Goal: Task Accomplishment & Management: Use online tool/utility

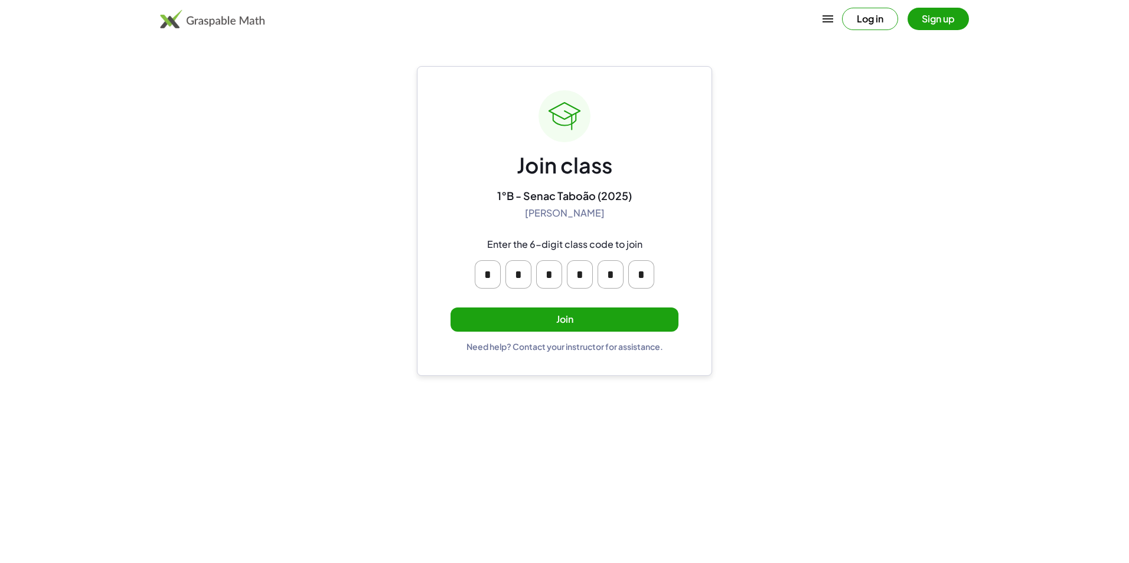
click at [583, 310] on button "Join" at bounding box center [564, 320] width 228 height 24
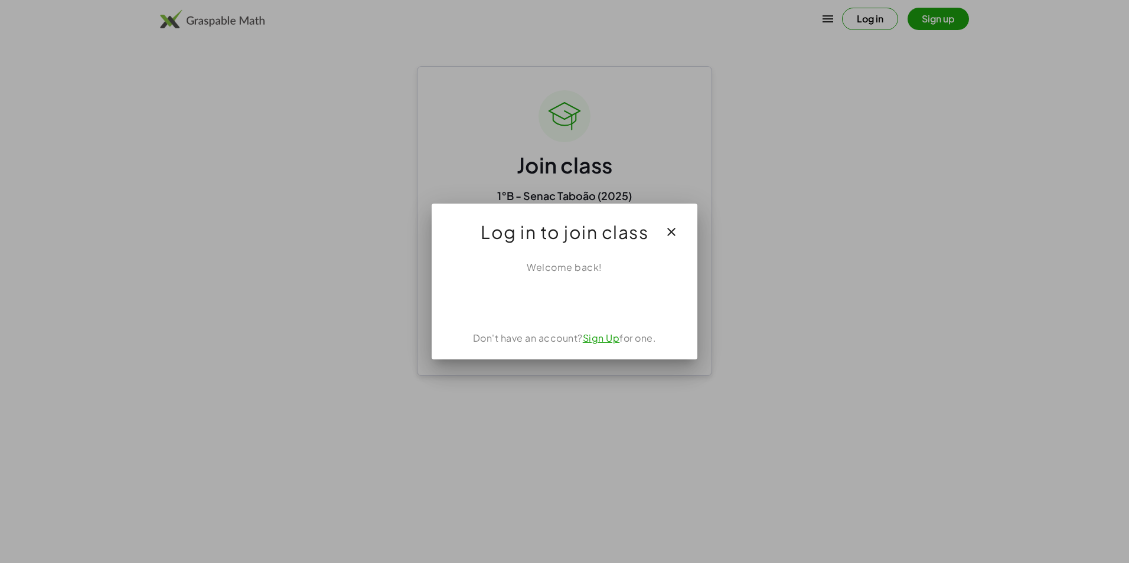
click at [669, 231] on icon "button" at bounding box center [671, 232] width 14 height 14
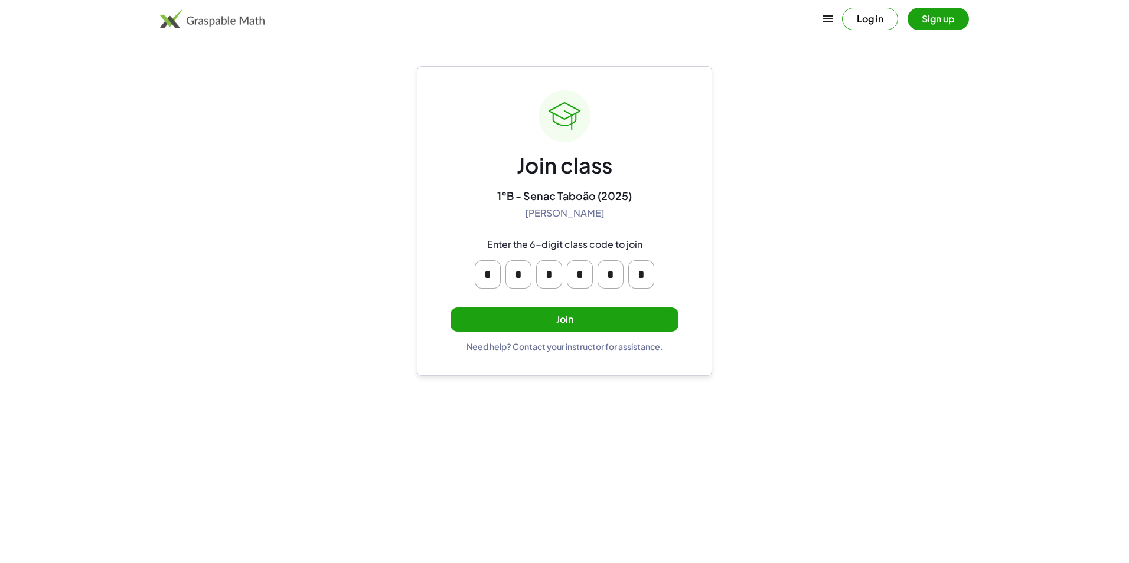
click at [579, 308] on div "Join class 1°B - Senac Taboão (2025) [PERSON_NAME] Enter the 6-digit class code…" at bounding box center [564, 221] width 228 height 262
click at [580, 318] on button "Join" at bounding box center [564, 320] width 228 height 24
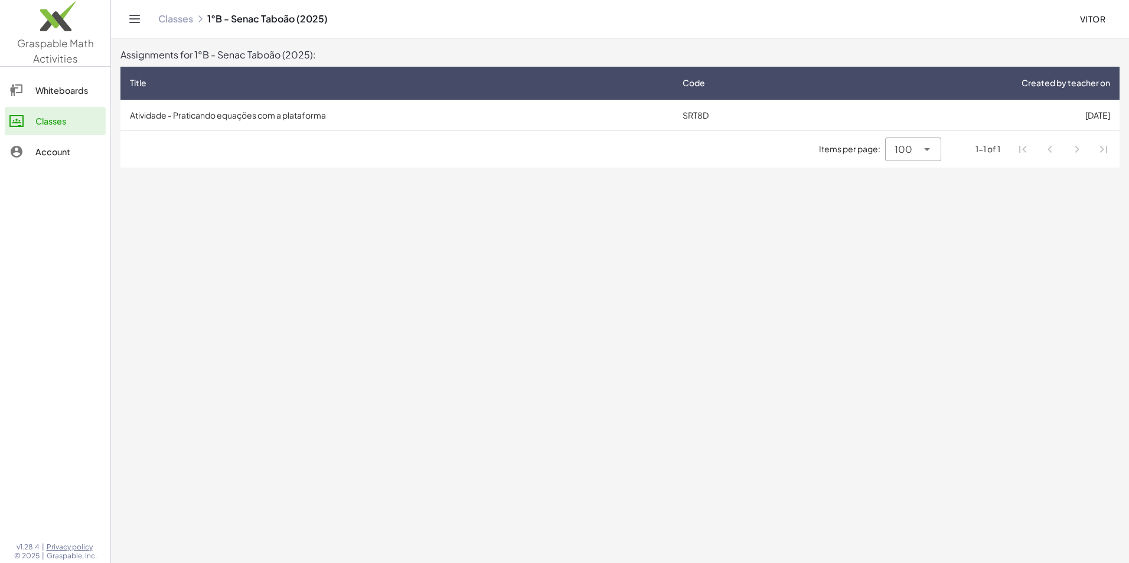
click at [669, 117] on td "Atividade - Praticando equações com a plataforma" at bounding box center [396, 115] width 553 height 31
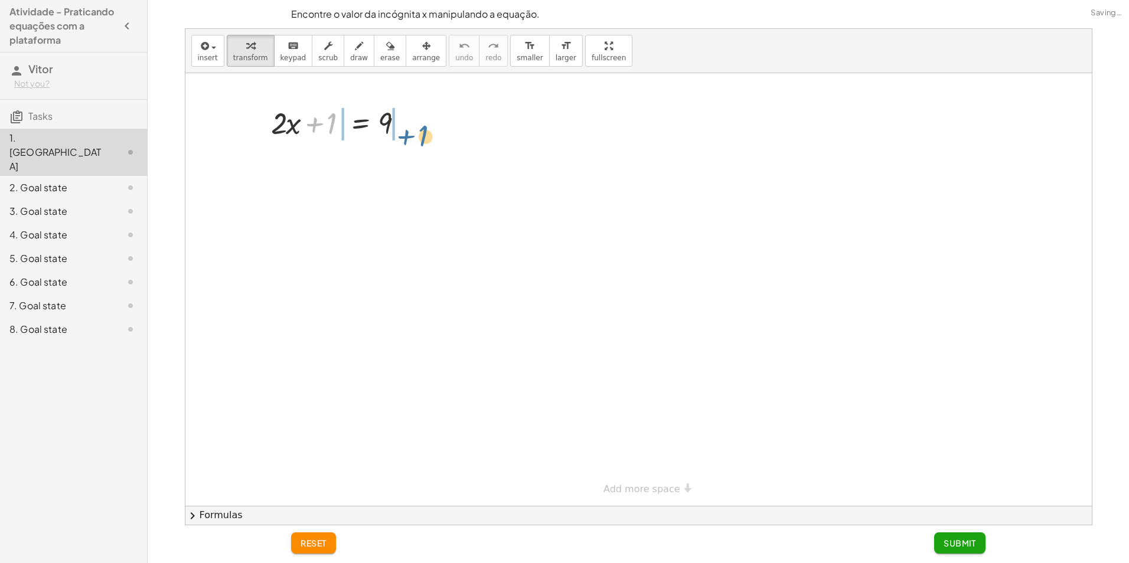
drag, startPoint x: 331, startPoint y: 125, endPoint x: 427, endPoint y: 126, distance: 96.2
click at [311, 167] on div at bounding box center [342, 162] width 237 height 40
click at [360, 123] on div "+ · 2 · x + 1 = 9 + · 2 · x + 1 − 1 = + 9 − 1 + · 2 · x + 0 = + 9 − 1 · 2 · x =…" at bounding box center [360, 123] width 0 height 0
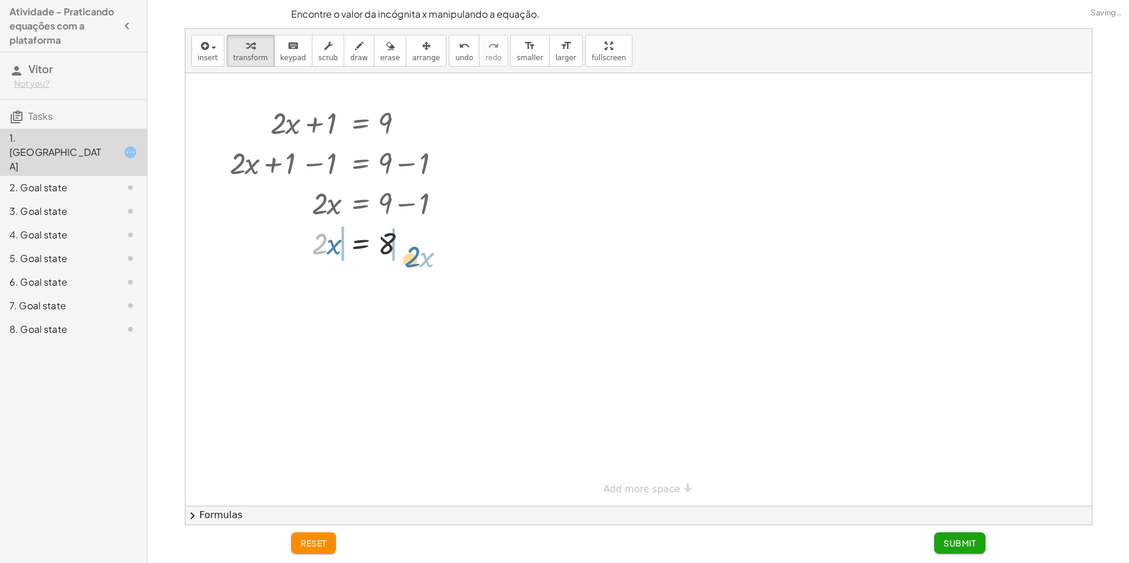
drag, startPoint x: 320, startPoint y: 246, endPoint x: 416, endPoint y: 237, distance: 96.7
click at [418, 241] on div at bounding box center [342, 243] width 237 height 40
drag, startPoint x: 322, startPoint y: 283, endPoint x: 339, endPoint y: 284, distance: 17.2
click at [322, 283] on div at bounding box center [349, 283] width 251 height 40
click at [305, 289] on div at bounding box center [349, 283] width 251 height 40
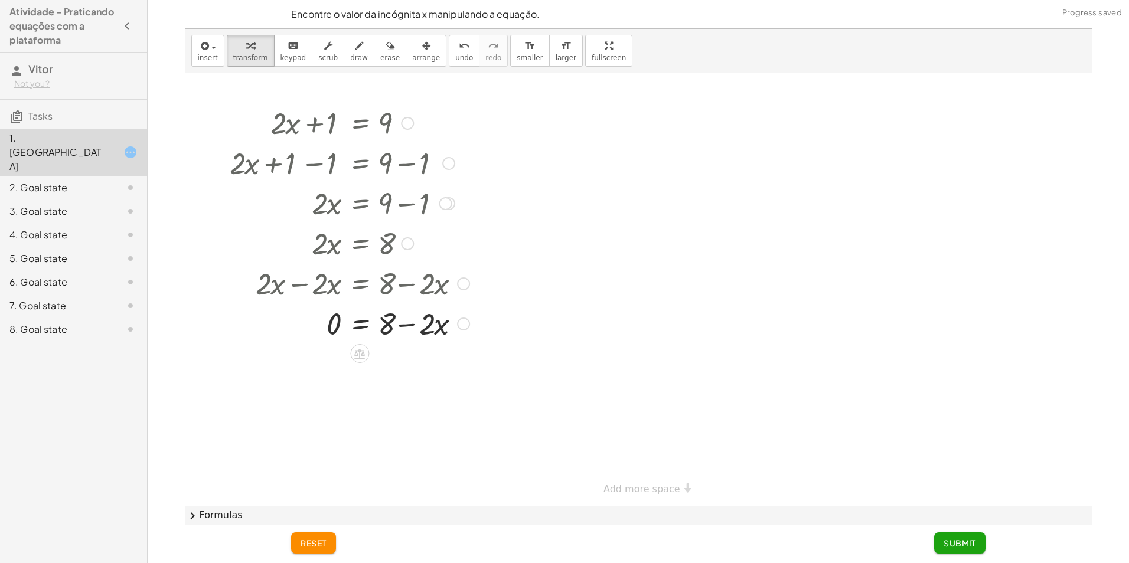
click at [414, 323] on div at bounding box center [349, 323] width 251 height 40
click at [415, 328] on div at bounding box center [349, 323] width 251 height 40
drag, startPoint x: 421, startPoint y: 335, endPoint x: 440, endPoint y: 335, distance: 18.9
click at [440, 336] on div at bounding box center [349, 323] width 251 height 40
drag, startPoint x: 429, startPoint y: 331, endPoint x: 422, endPoint y: 330, distance: 7.1
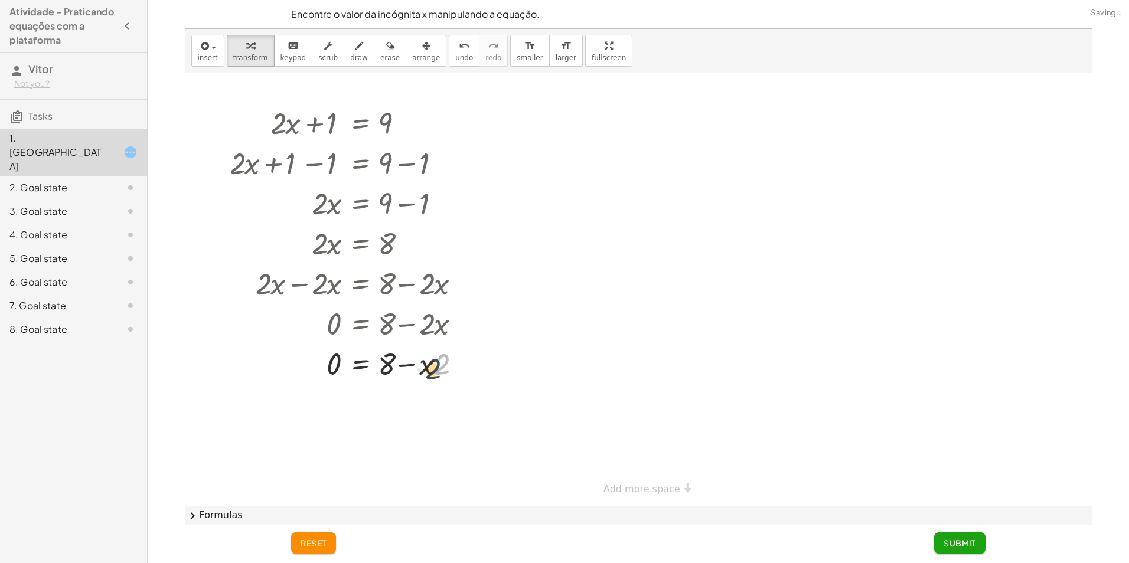
click at [360, 123] on div "+ · 2 · x + 1 = 9 + · 2 · x + 1 − 1 = + 9 − 1 + · 2 · x + 0 = + 9 − 1 · 2 · x =…" at bounding box center [360, 123] width 0 height 0
click at [316, 545] on span "reset" at bounding box center [313, 543] width 26 height 11
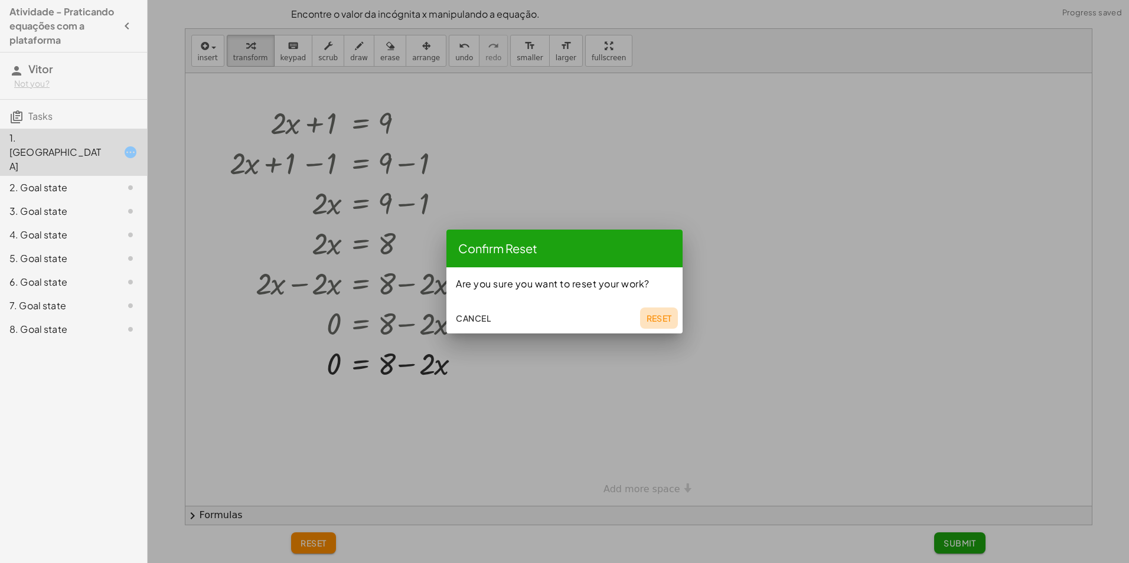
click at [648, 315] on button "Reset" at bounding box center [659, 318] width 38 height 21
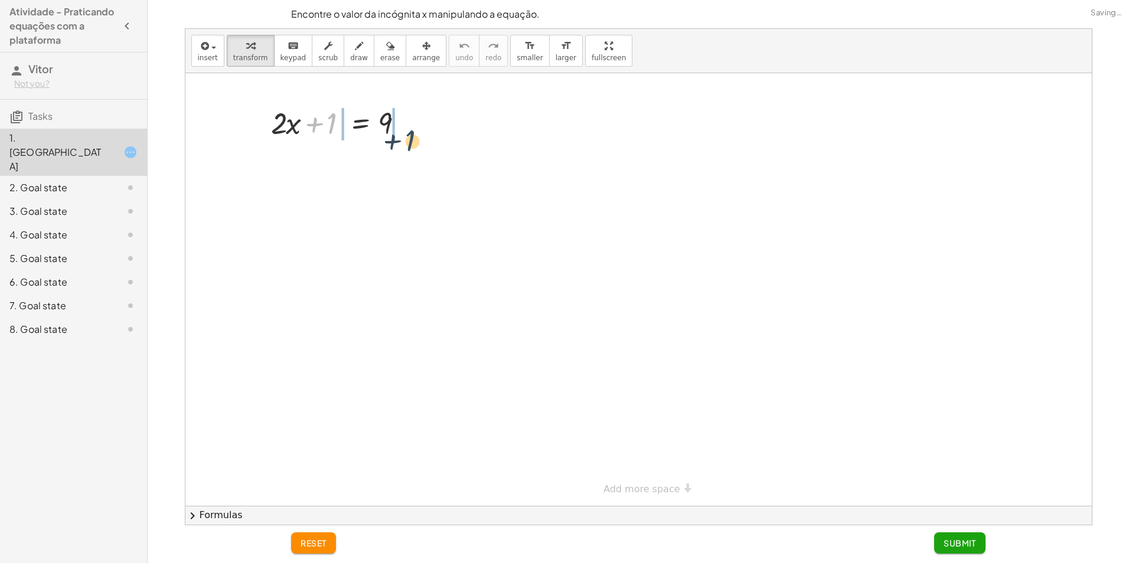
drag, startPoint x: 332, startPoint y: 127, endPoint x: 423, endPoint y: 135, distance: 91.2
click at [313, 120] on div at bounding box center [342, 122] width 237 height 40
drag, startPoint x: 312, startPoint y: 156, endPoint x: 313, endPoint y: 163, distance: 6.7
click at [312, 157] on div at bounding box center [342, 162] width 237 height 40
click at [397, 164] on div at bounding box center [362, 162] width 195 height 40
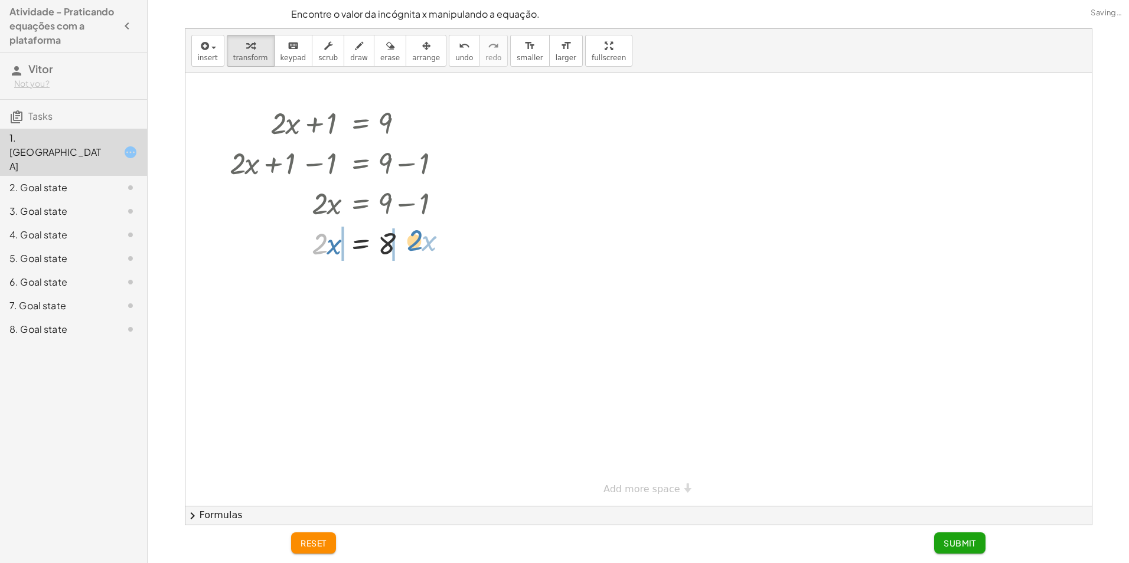
drag, startPoint x: 316, startPoint y: 205, endPoint x: 410, endPoint y: 201, distance: 93.4
click at [360, 123] on div "+ · 2 · x + 1 = 9 + · 2 · x + 1 − 1 = + 9 − 1 + · 2 · x + 0 = + 9 − 1 · 2 · x =…" at bounding box center [360, 123] width 0 height 0
click at [323, 560] on div "reset Submit" at bounding box center [638, 544] width 708 height 38
click at [318, 555] on div "reset Submit" at bounding box center [638, 544] width 708 height 38
click at [322, 545] on span "reset" at bounding box center [313, 543] width 26 height 11
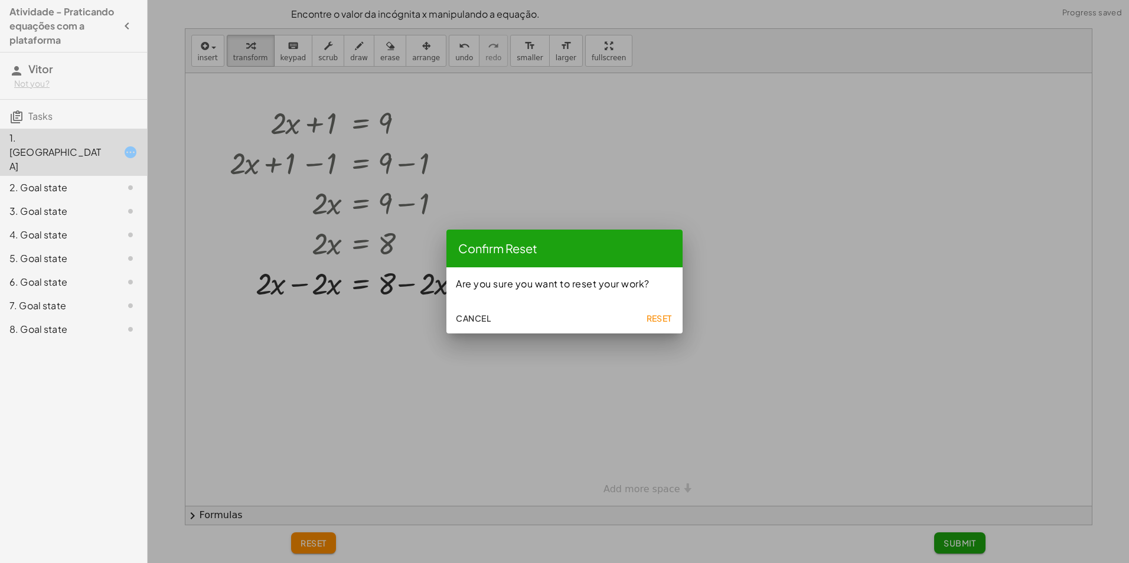
click at [641, 317] on div "Cancel Reset" at bounding box center [564, 316] width 236 height 33
click at [654, 320] on span "Reset" at bounding box center [659, 318] width 26 height 11
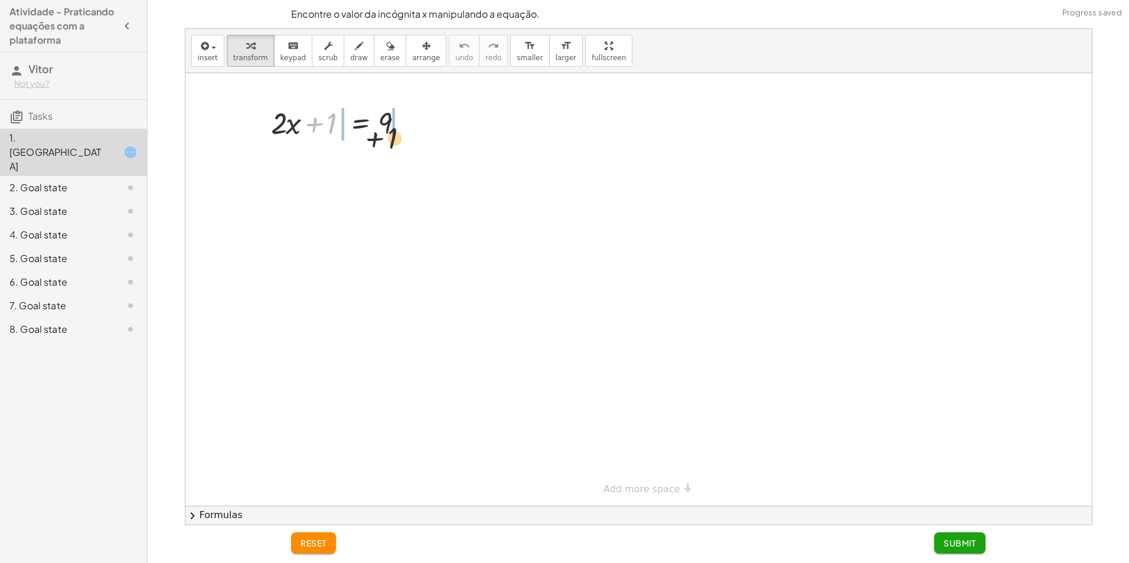
drag, startPoint x: 368, startPoint y: 131, endPoint x: 420, endPoint y: 132, distance: 52.6
click at [421, 134] on div "+ 1 + · 2 · x + 1 = 9" at bounding box center [337, 122] width 169 height 46
click at [419, 121] on div at bounding box center [342, 122] width 237 height 40
click at [403, 164] on div at bounding box center [342, 162] width 237 height 40
click at [317, 166] on div at bounding box center [342, 163] width 237 height 40
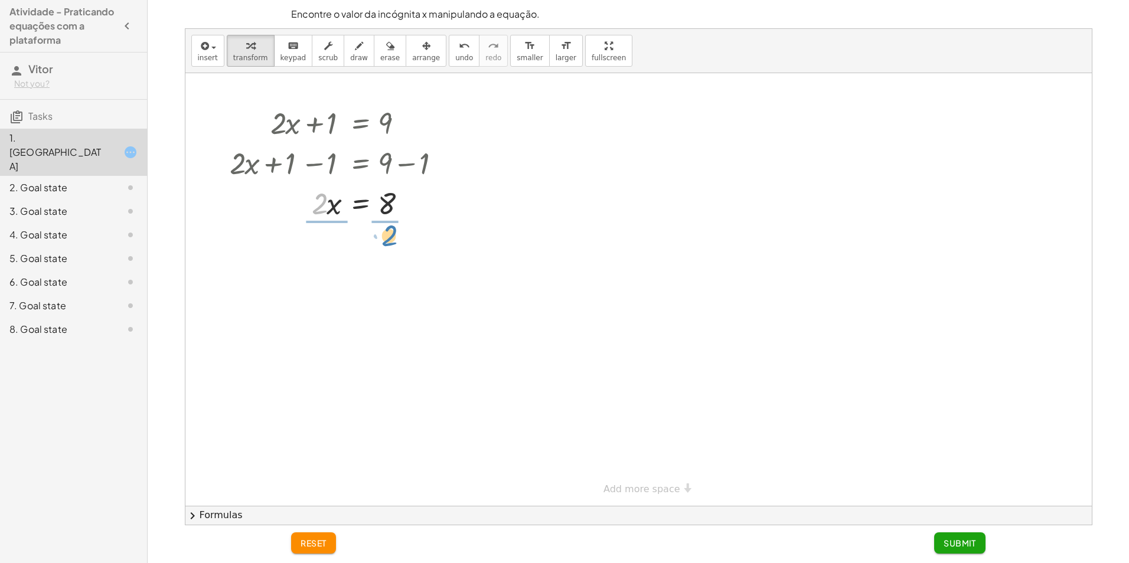
drag, startPoint x: 319, startPoint y: 207, endPoint x: 383, endPoint y: 225, distance: 66.2
click at [321, 253] on div at bounding box center [342, 252] width 237 height 59
click at [391, 307] on div at bounding box center [342, 311] width 237 height 59
click at [981, 548] on button "Submit" at bounding box center [959, 542] width 51 height 21
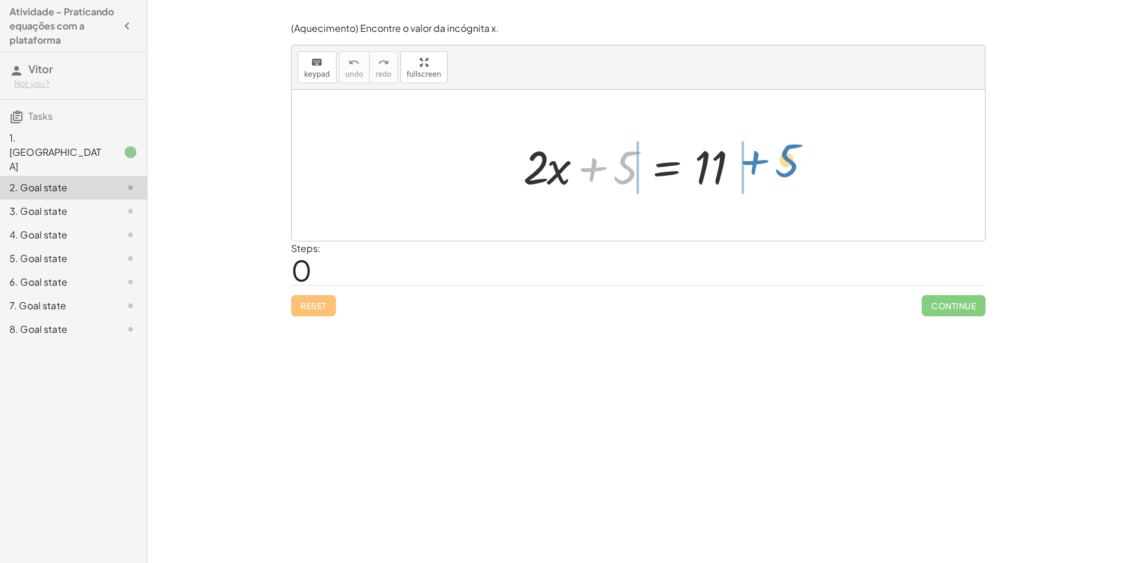
drag, startPoint x: 661, startPoint y: 172, endPoint x: 795, endPoint y: 162, distance: 134.4
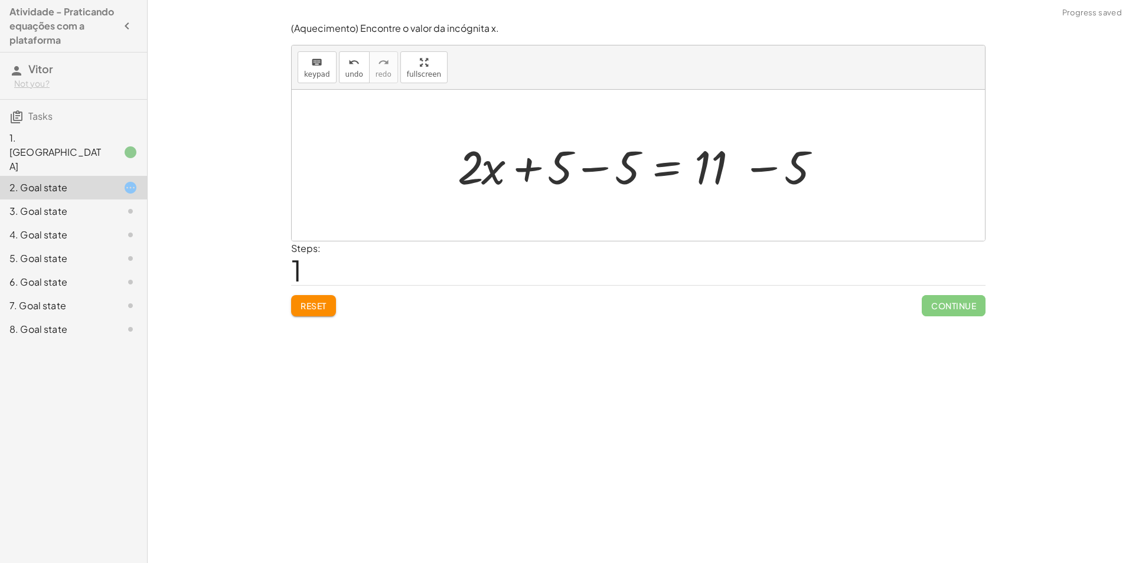
click at [774, 171] on div at bounding box center [642, 165] width 383 height 61
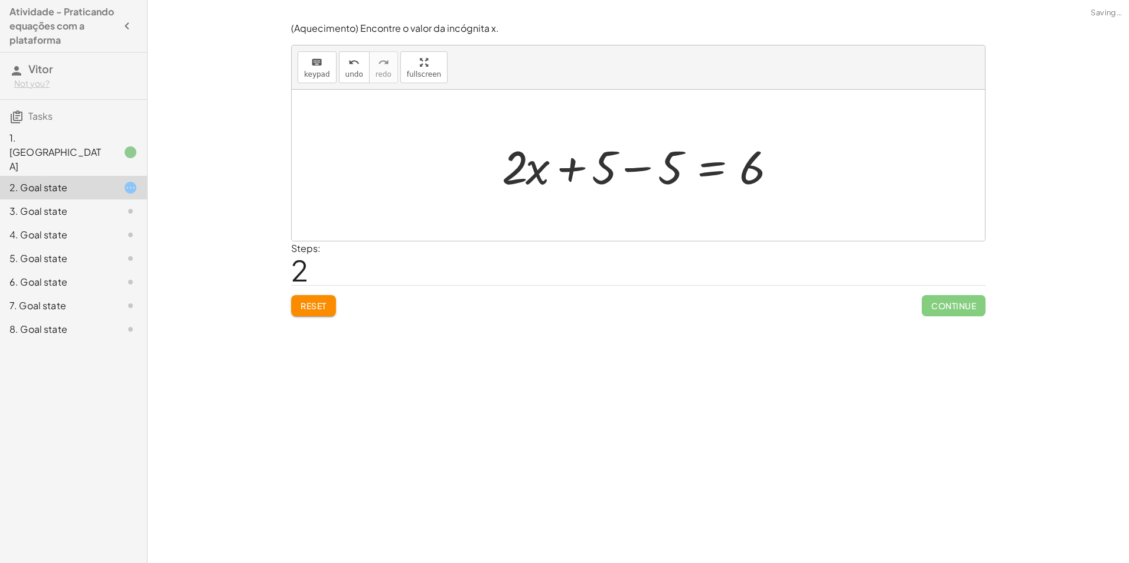
click at [648, 167] on div at bounding box center [642, 165] width 293 height 61
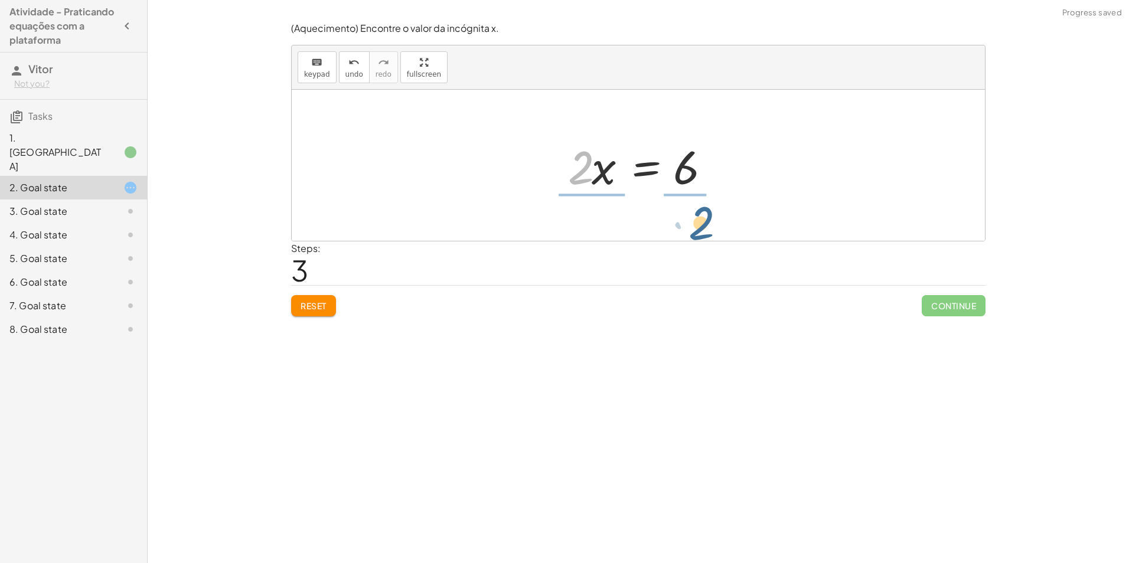
drag, startPoint x: 575, startPoint y: 177, endPoint x: 695, endPoint y: 230, distance: 131.9
click at [695, 230] on div "+ · 2 · x + 5 = 11 + · 2 · x + 5 − 5 = + 11 − 5 + · 2 · x + 5 − 5 = 6 + · 2 · x…" at bounding box center [638, 165] width 693 height 151
drag, startPoint x: 587, startPoint y: 164, endPoint x: 609, endPoint y: 175, distance: 25.1
click at [589, 166] on div at bounding box center [645, 165] width 174 height 91
drag, startPoint x: 691, startPoint y: 168, endPoint x: 688, endPoint y: 174, distance: 6.4
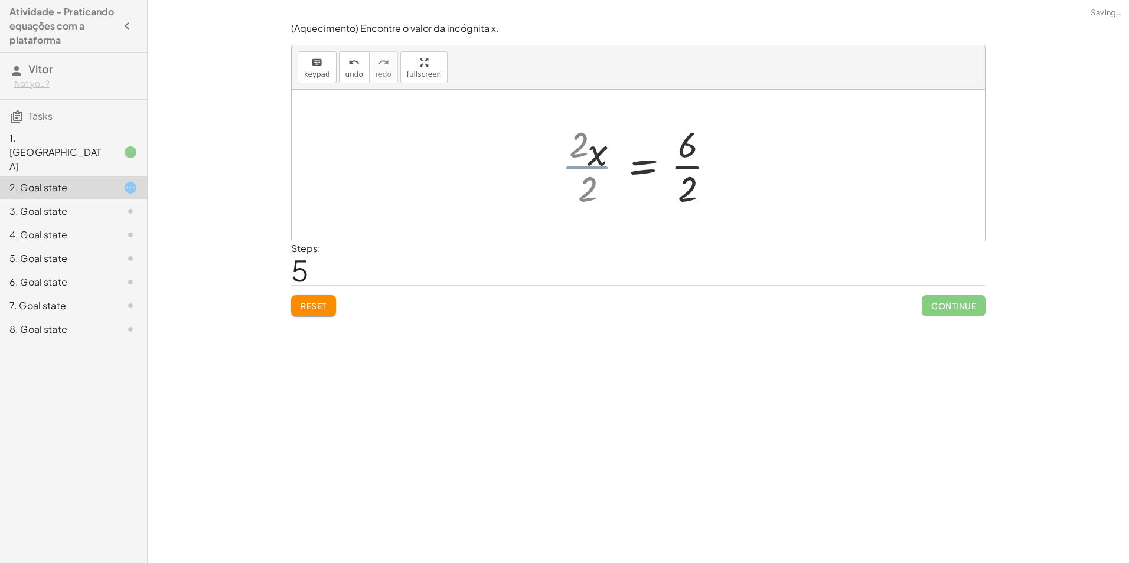
click at [692, 171] on div at bounding box center [656, 165] width 147 height 91
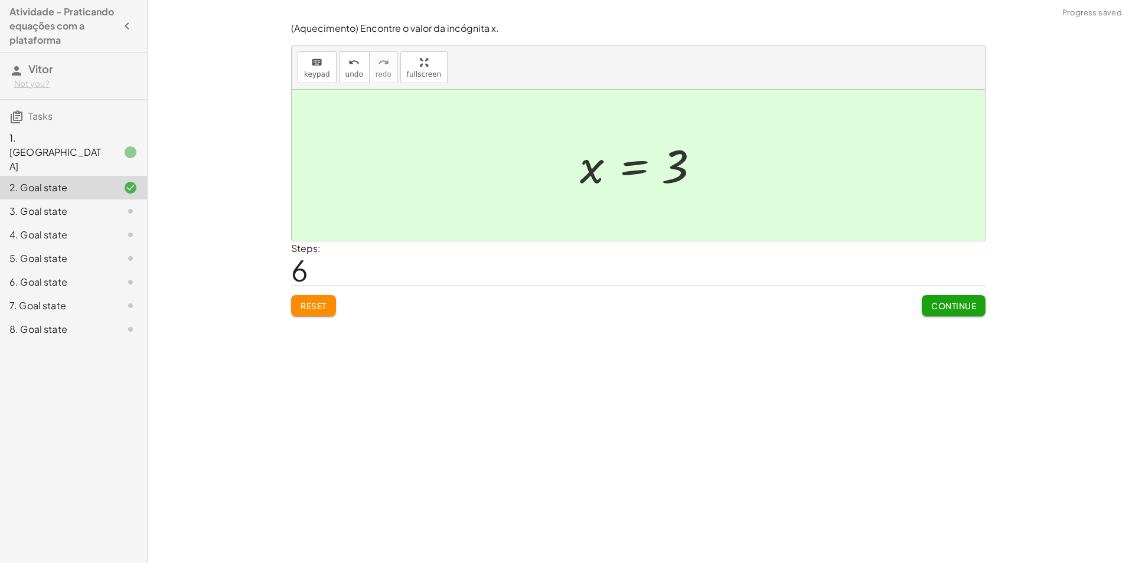
click at [945, 301] on span "Continue" at bounding box center [953, 305] width 45 height 11
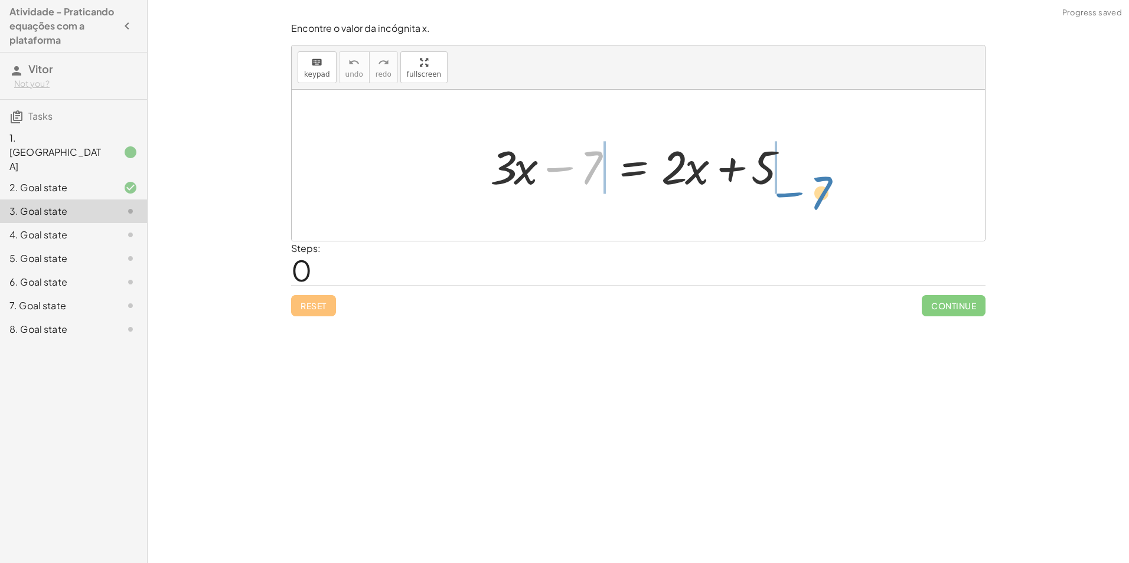
drag, startPoint x: 590, startPoint y: 171, endPoint x: 817, endPoint y: 181, distance: 227.5
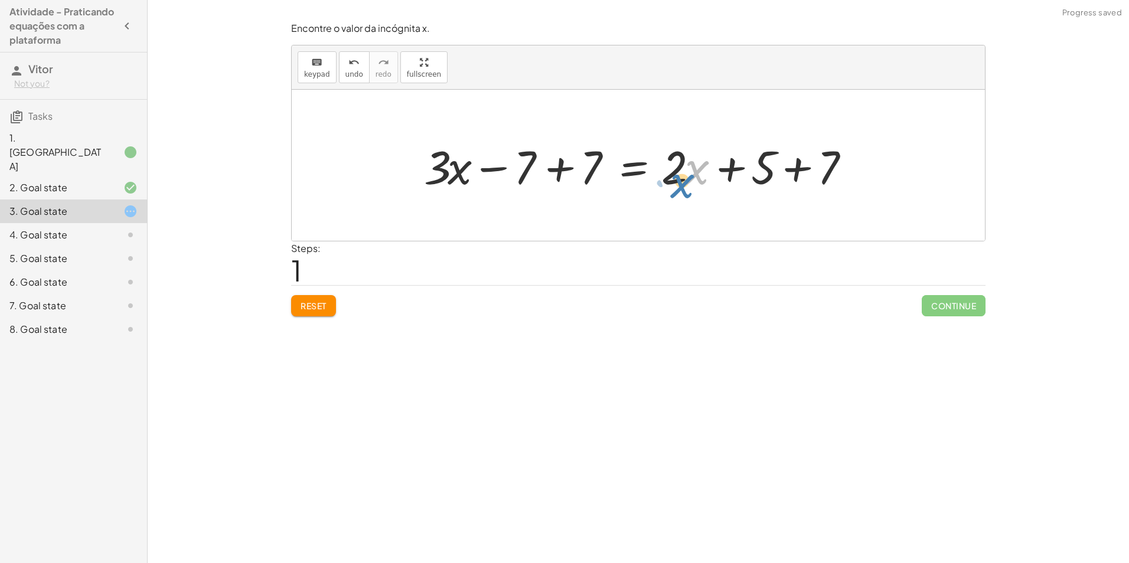
drag, startPoint x: 691, startPoint y: 175, endPoint x: 685, endPoint y: 171, distance: 6.9
click at [689, 175] on div at bounding box center [642, 165] width 449 height 61
drag, startPoint x: 682, startPoint y: 168, endPoint x: 691, endPoint y: 165, distance: 8.8
click at [692, 165] on div at bounding box center [642, 165] width 449 height 61
drag, startPoint x: 679, startPoint y: 171, endPoint x: 396, endPoint y: 168, distance: 283.4
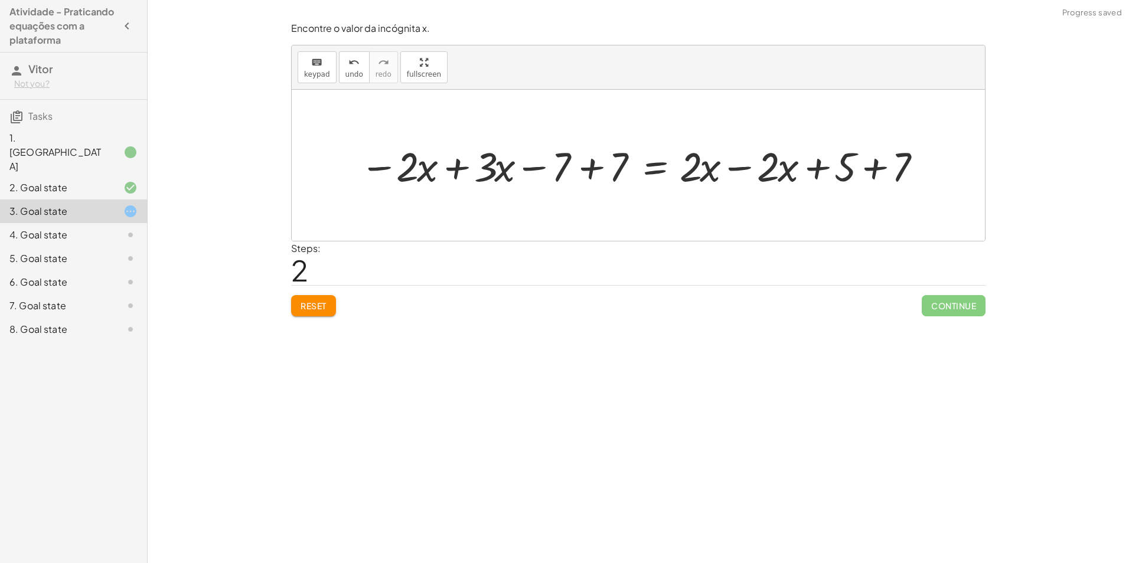
click at [430, 172] on div at bounding box center [643, 165] width 578 height 53
click at [438, 166] on div at bounding box center [643, 165] width 578 height 53
click at [482, 168] on div "+ · 3 · x − 7 = + · 2 · x + 5 + · 3 · x − 7 + 7 = + · 2 · x + 5 + 7 + · 3 · x =…" at bounding box center [708, 165] width 465 height 59
click at [606, 169] on div at bounding box center [713, 165] width 450 height 53
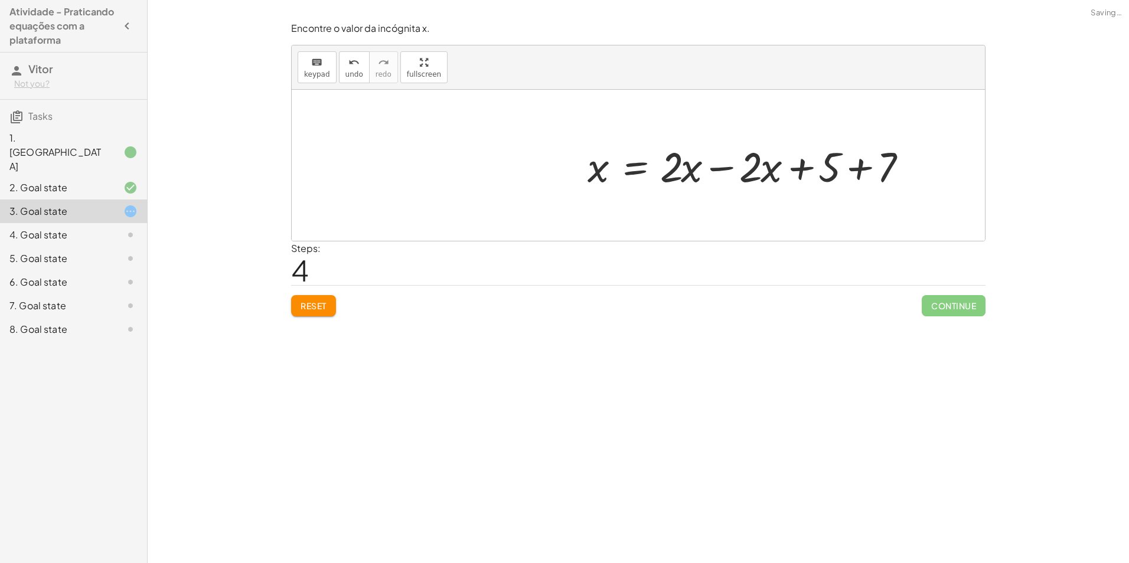
click at [763, 172] on div at bounding box center [767, 165] width 383 height 61
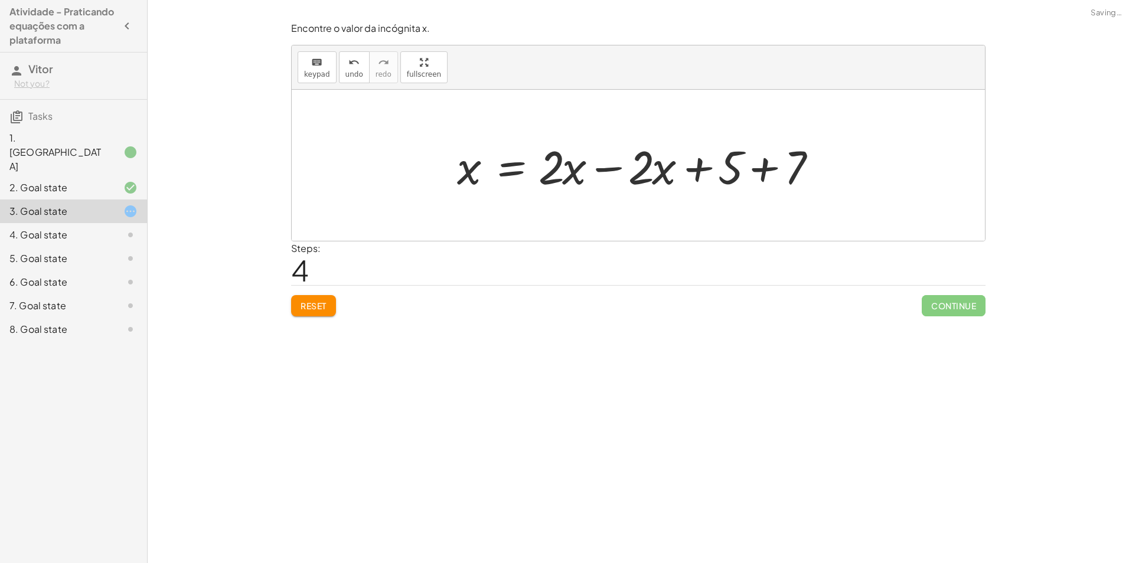
click at [650, 173] on div at bounding box center [642, 165] width 383 height 61
click at [623, 172] on div at bounding box center [642, 165] width 383 height 61
click at [586, 168] on div at bounding box center [553, 165] width 204 height 61
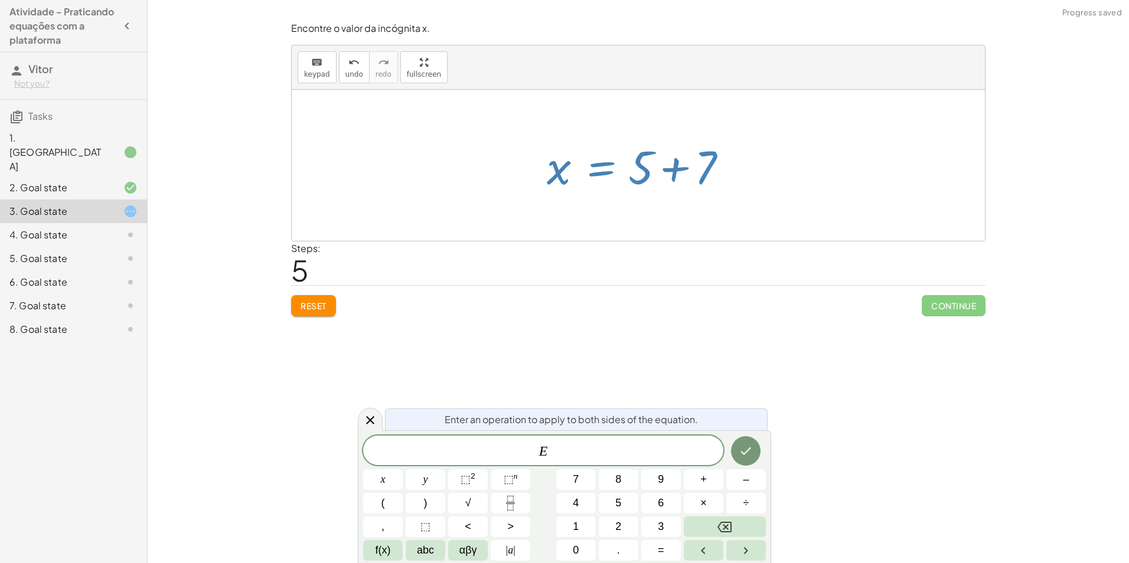
click at [633, 164] on div at bounding box center [643, 165] width 204 height 61
click at [691, 177] on div at bounding box center [643, 165] width 204 height 61
click at [679, 175] on div at bounding box center [643, 165] width 204 height 61
click at [722, 209] on div at bounding box center [638, 165] width 693 height 151
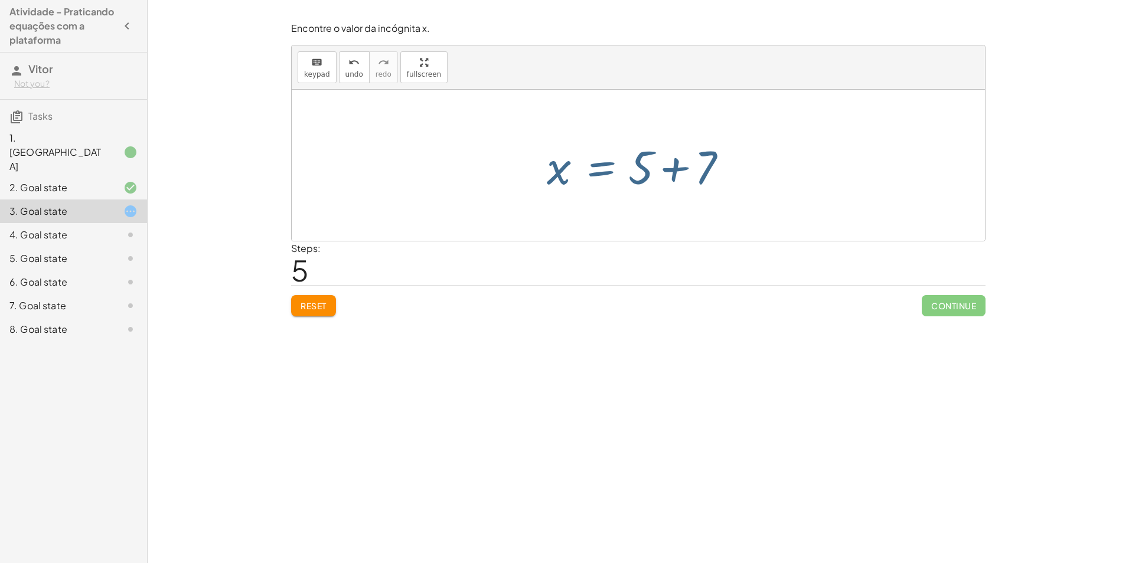
click at [703, 172] on div at bounding box center [643, 165] width 204 height 61
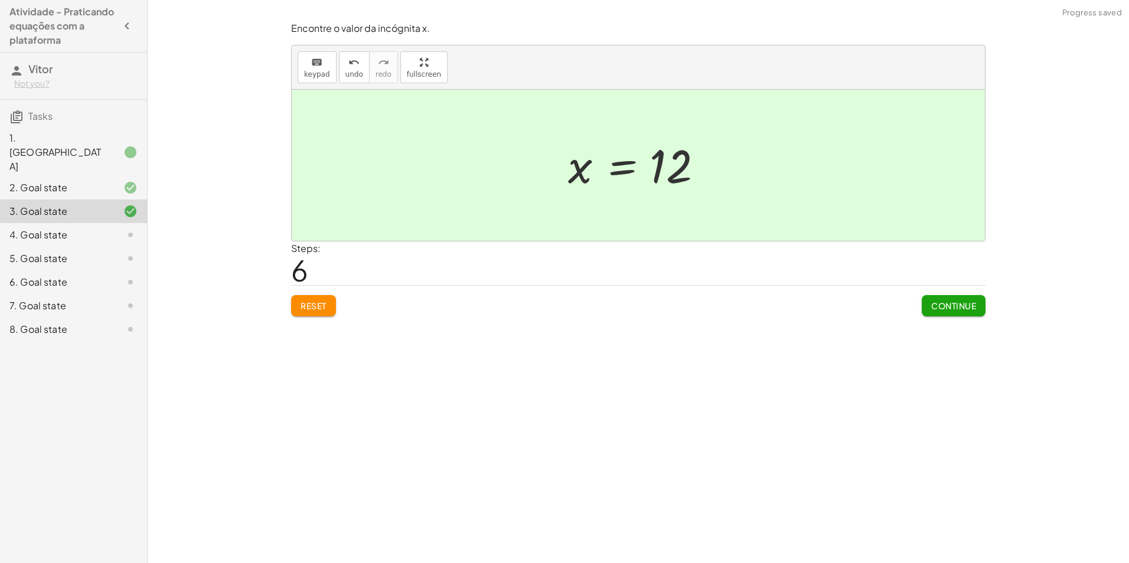
click at [976, 306] on button "Continue" at bounding box center [953, 305] width 64 height 21
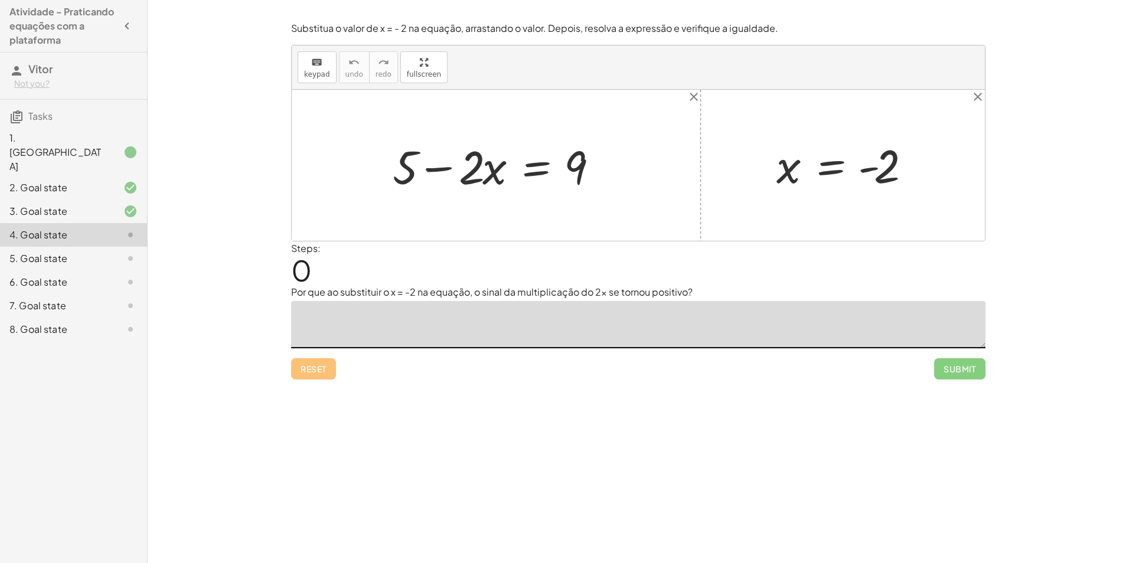
click at [437, 326] on textarea at bounding box center [638, 324] width 694 height 47
drag, startPoint x: 404, startPoint y: 165, endPoint x: 662, endPoint y: 156, distance: 258.1
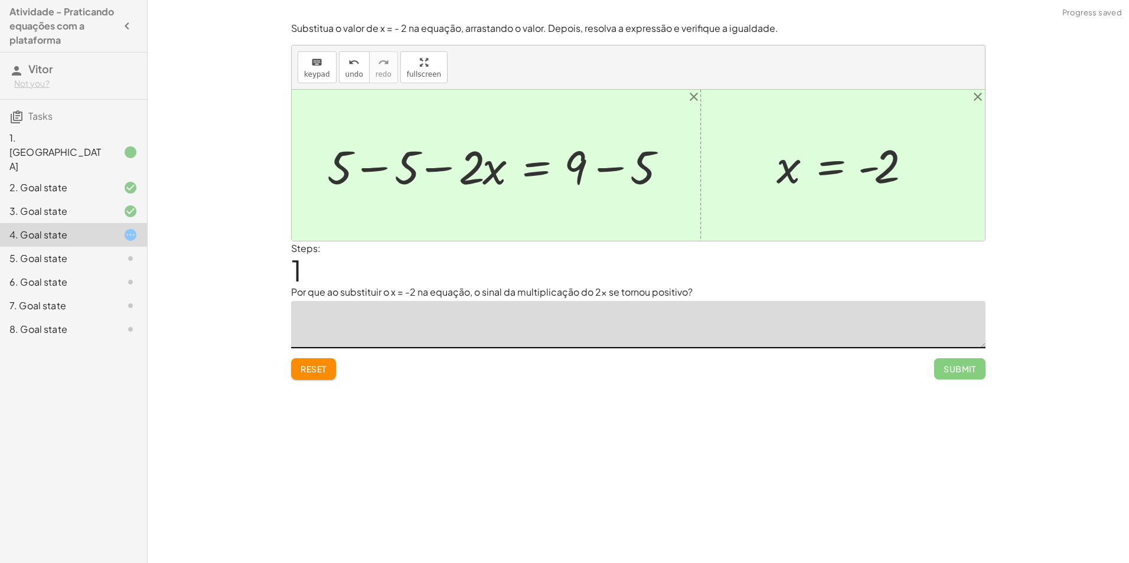
click at [625, 169] on div at bounding box center [501, 165] width 360 height 61
click at [403, 177] on div at bounding box center [467, 165] width 293 height 61
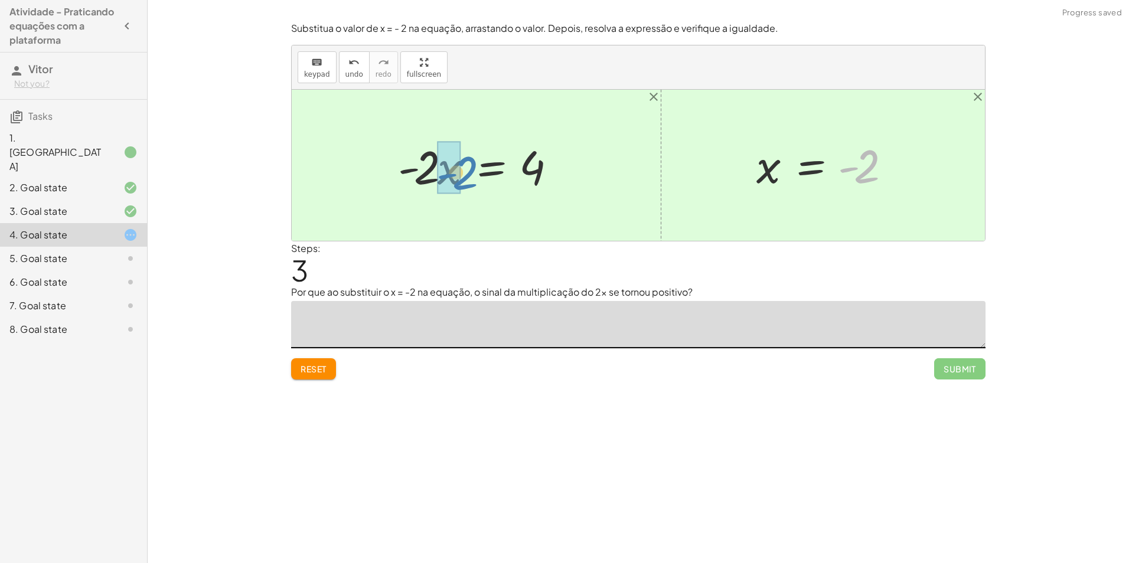
drag, startPoint x: 855, startPoint y: 178, endPoint x: 447, endPoint y: 177, distance: 407.3
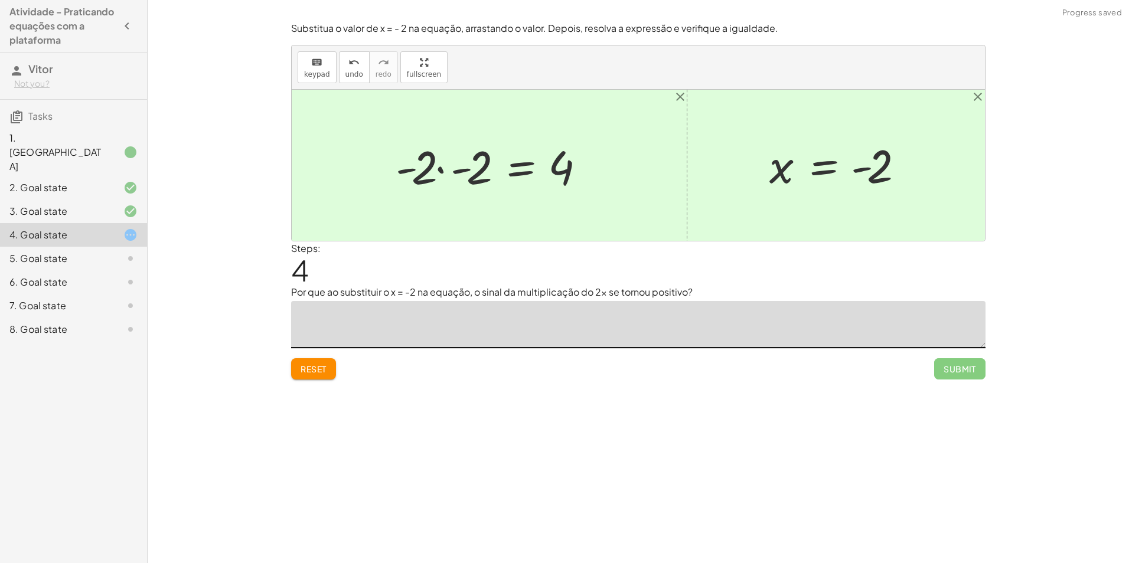
click at [472, 175] on div at bounding box center [494, 165] width 208 height 61
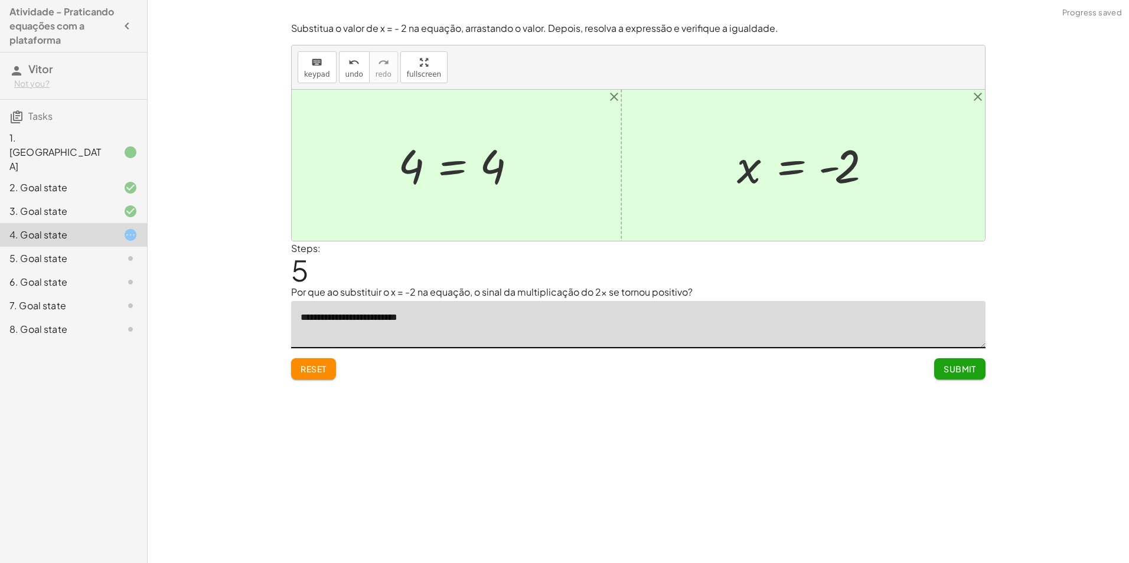
type textarea "**********"
click at [973, 373] on span "Submit" at bounding box center [959, 369] width 32 height 11
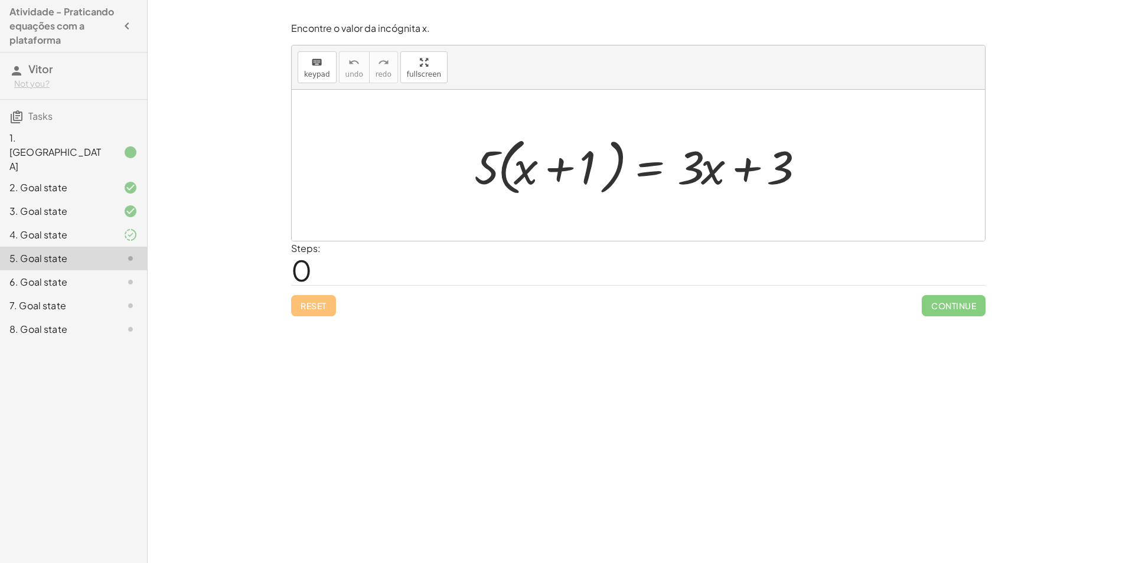
click at [565, 171] on div at bounding box center [642, 166] width 348 height 68
drag, startPoint x: 495, startPoint y: 161, endPoint x: 534, endPoint y: 166, distance: 39.2
click at [534, 166] on div at bounding box center [642, 166] width 348 height 68
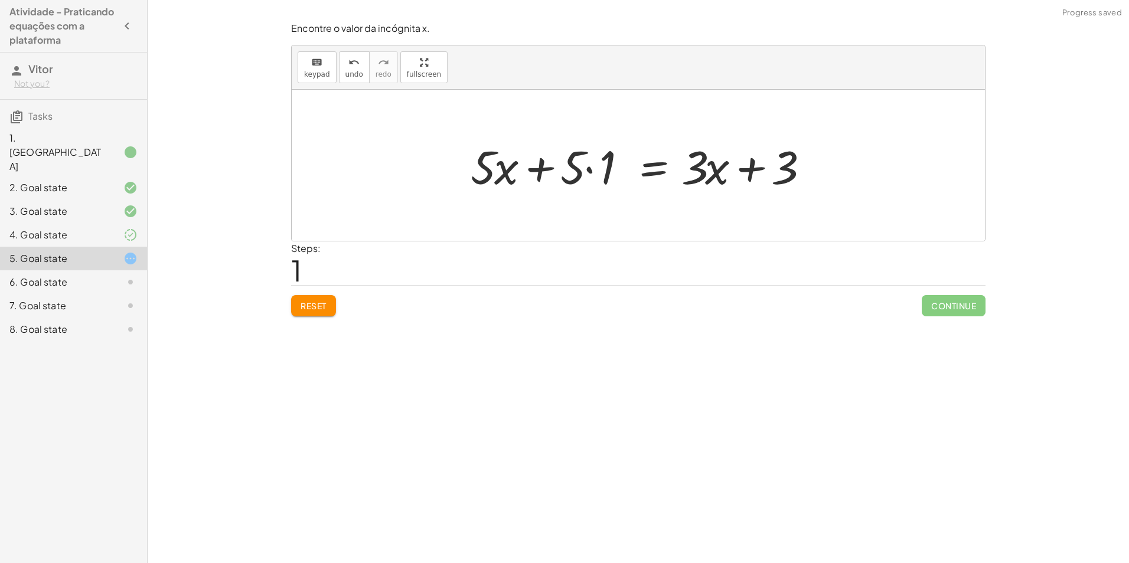
drag, startPoint x: 502, startPoint y: 172, endPoint x: 518, endPoint y: 177, distance: 16.6
click at [504, 172] on div at bounding box center [643, 165] width 357 height 61
click at [591, 177] on div at bounding box center [643, 165] width 357 height 61
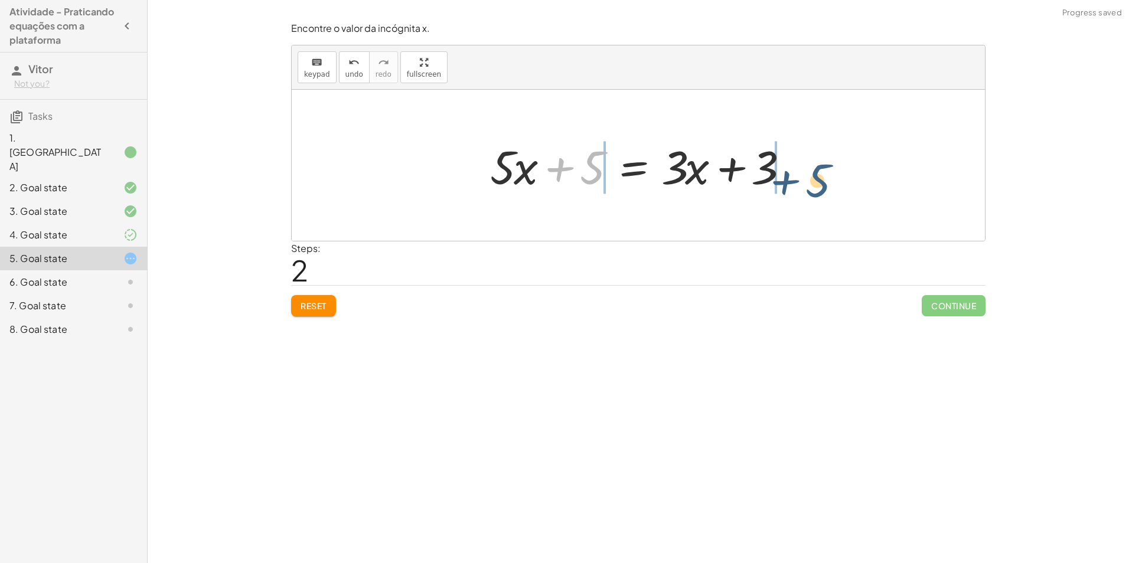
drag, startPoint x: 593, startPoint y: 171, endPoint x: 821, endPoint y: 175, distance: 227.3
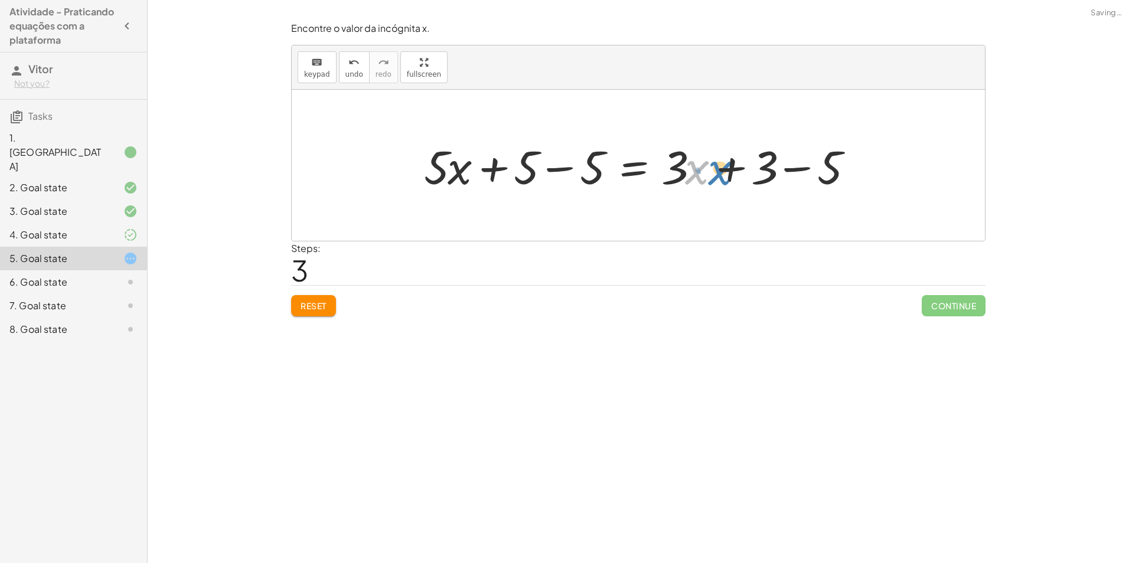
drag, startPoint x: 682, startPoint y: 172, endPoint x: 713, endPoint y: 165, distance: 31.1
click at [713, 165] on div at bounding box center [642, 165] width 449 height 61
drag, startPoint x: 679, startPoint y: 170, endPoint x: 428, endPoint y: 171, distance: 250.9
click at [395, 178] on div "· 5 · ( + x + 1 ) = + · 3 · x + 3 + · 5 · x + · 5 · 1 = + · 3 · x + 3 + · 5 · x…" at bounding box center [638, 165] width 693 height 151
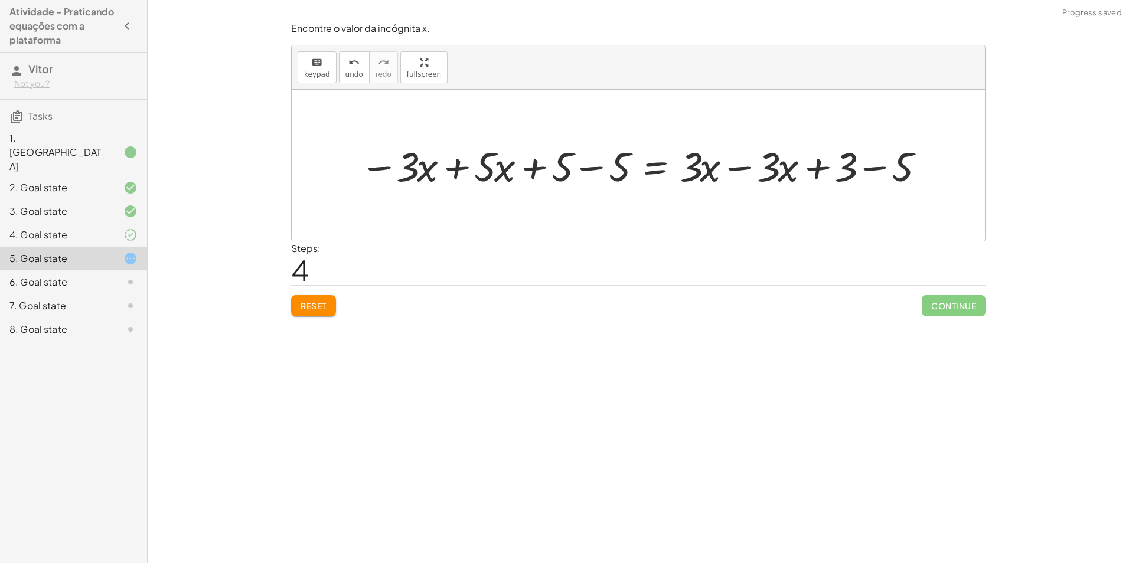
drag, startPoint x: 473, startPoint y: 161, endPoint x: 479, endPoint y: 171, distance: 11.6
click at [475, 160] on div at bounding box center [643, 165] width 578 height 53
click at [460, 165] on div at bounding box center [643, 165] width 578 height 53
drag, startPoint x: 587, startPoint y: 168, endPoint x: 598, endPoint y: 178, distance: 15.1
click at [589, 167] on div at bounding box center [703, 165] width 470 height 53
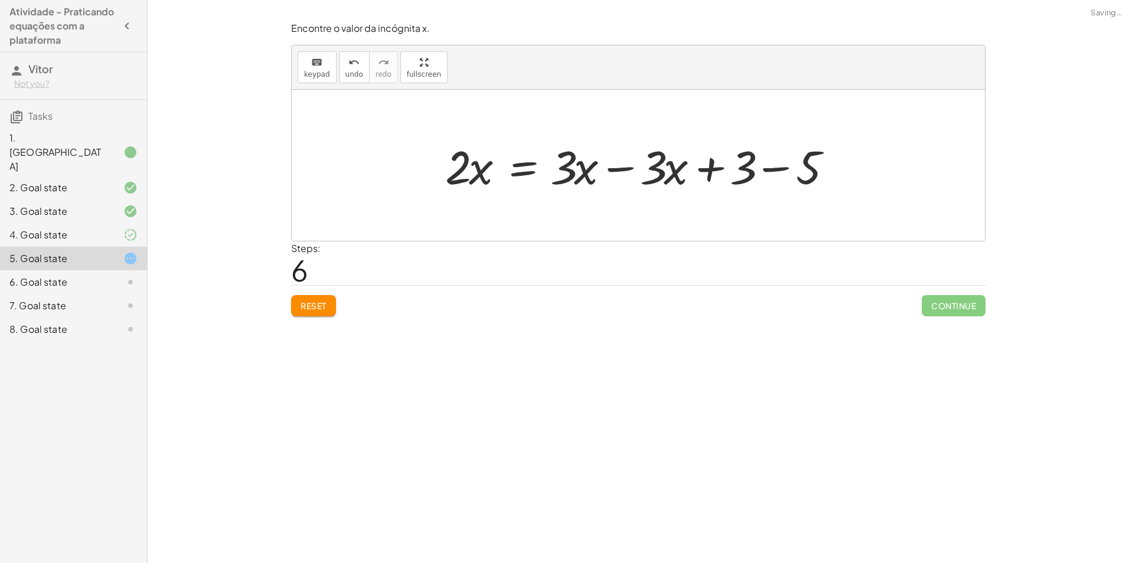
drag, startPoint x: 617, startPoint y: 161, endPoint x: 620, endPoint y: 166, distance: 6.6
click at [620, 161] on div at bounding box center [642, 165] width 407 height 61
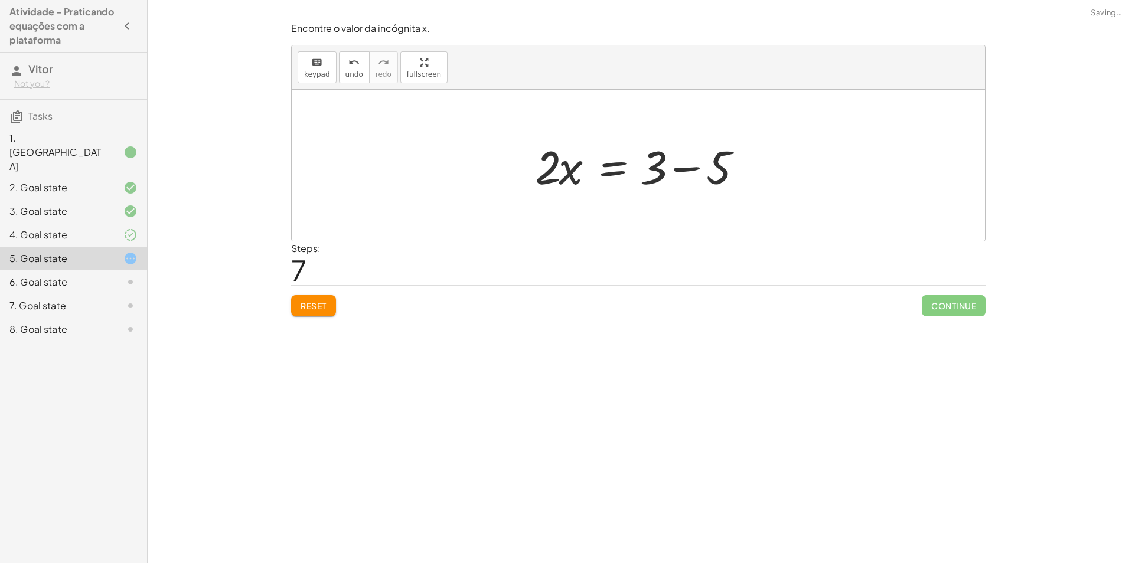
click at [687, 166] on div at bounding box center [642, 165] width 227 height 61
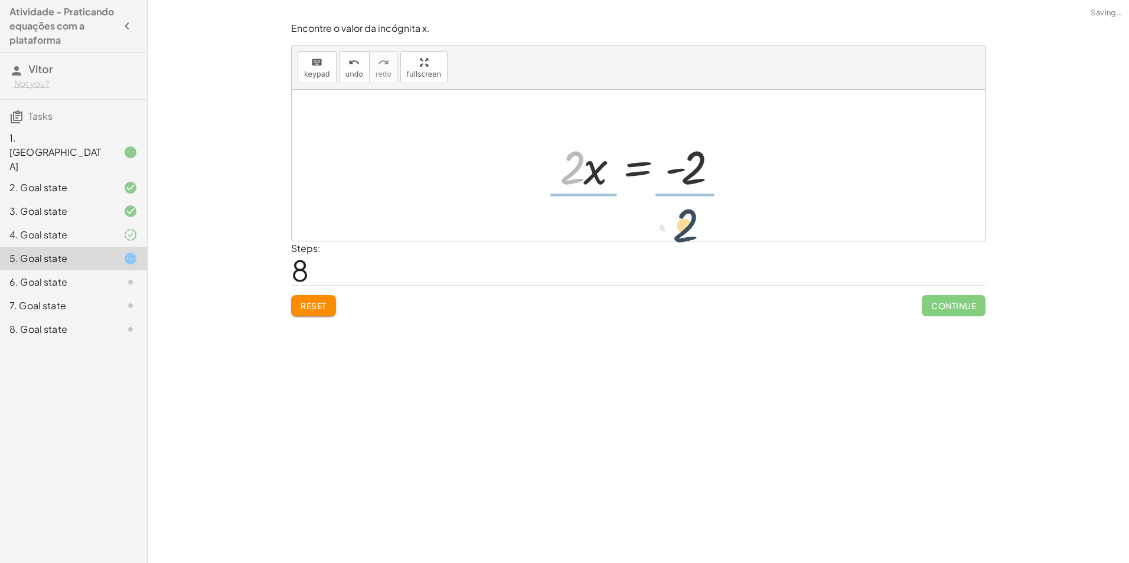
drag, startPoint x: 571, startPoint y: 169, endPoint x: 684, endPoint y: 218, distance: 123.2
click at [570, 161] on div at bounding box center [643, 165] width 190 height 91
click at [576, 155] on div at bounding box center [642, 165] width 190 height 91
click at [698, 168] on div at bounding box center [655, 165] width 163 height 91
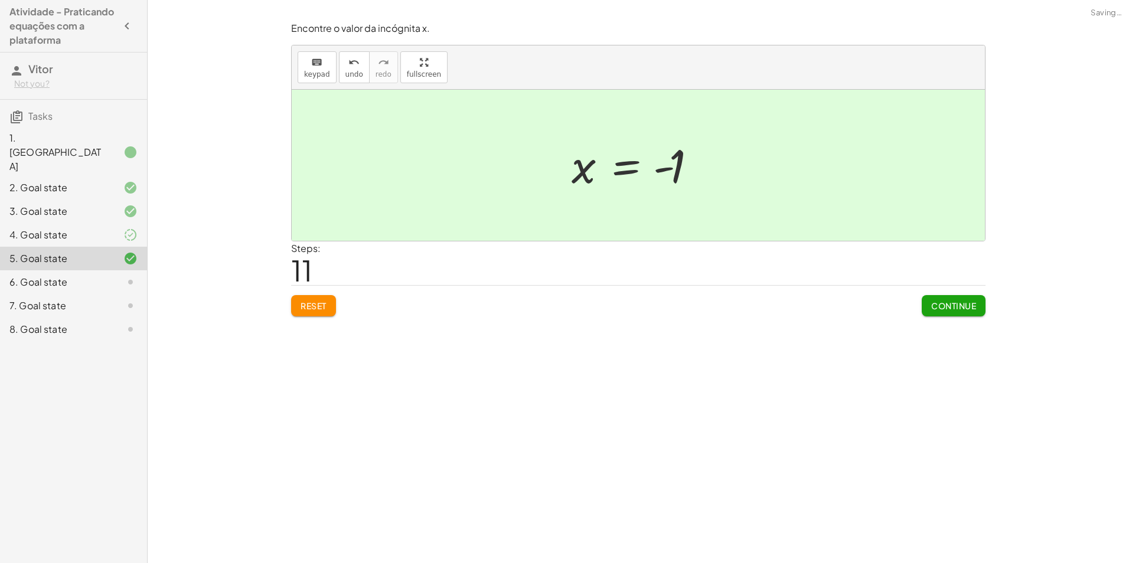
click at [929, 296] on button "Continue" at bounding box center [953, 305] width 64 height 21
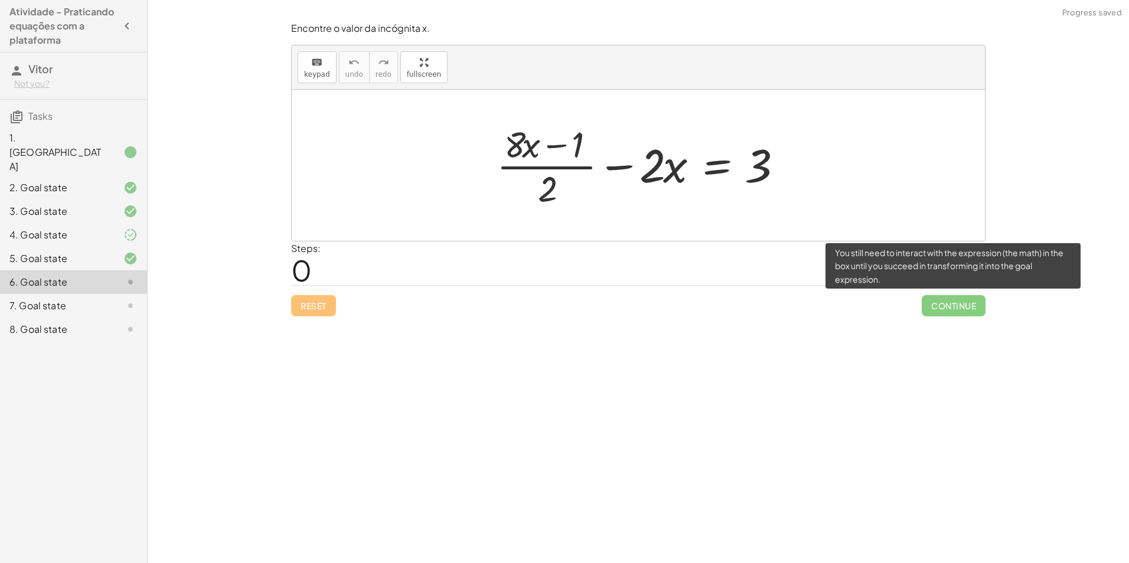
click at [942, 308] on span "Continue" at bounding box center [953, 305] width 64 height 21
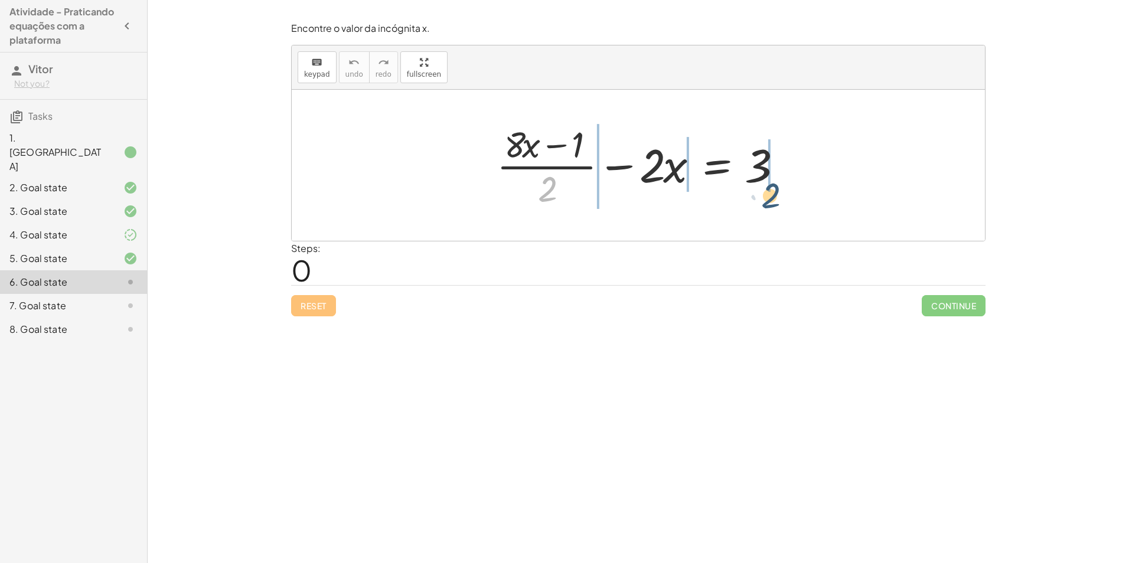
drag, startPoint x: 543, startPoint y: 191, endPoint x: 792, endPoint y: 177, distance: 248.9
click at [792, 178] on div at bounding box center [643, 165] width 304 height 91
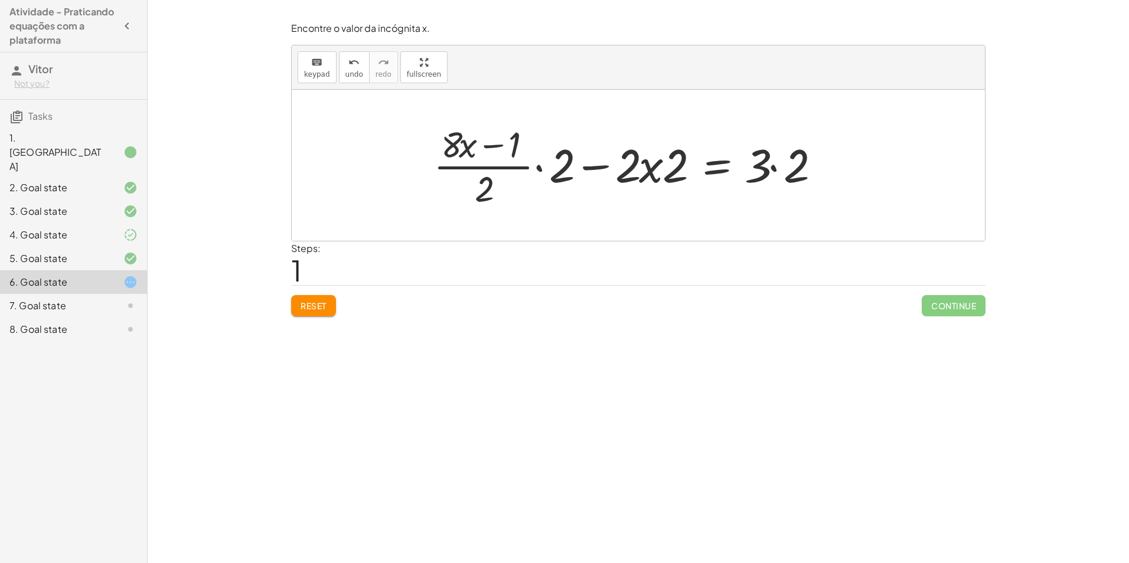
click at [767, 175] on div at bounding box center [630, 165] width 406 height 91
click at [555, 173] on div at bounding box center [630, 165] width 406 height 91
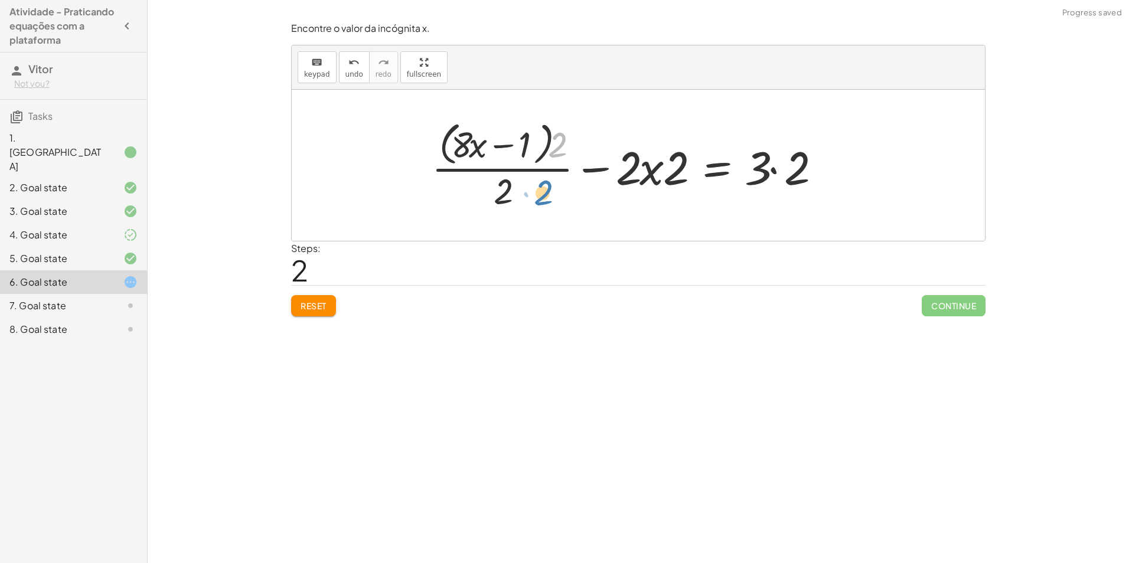
drag, startPoint x: 556, startPoint y: 143, endPoint x: 544, endPoint y: 190, distance: 48.8
click at [541, 194] on div at bounding box center [630, 165] width 408 height 96
click at [639, 169] on div at bounding box center [630, 165] width 408 height 96
drag, startPoint x: 653, startPoint y: 177, endPoint x: 655, endPoint y: 183, distance: 6.2
click at [655, 180] on div at bounding box center [630, 165] width 408 height 96
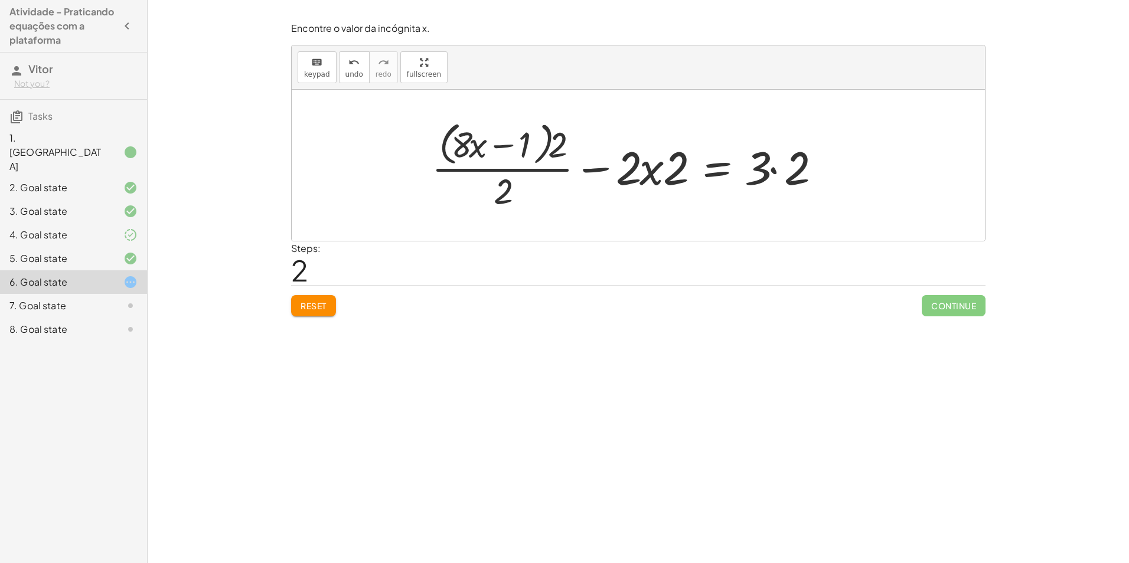
click at [772, 163] on div at bounding box center [630, 165] width 408 height 96
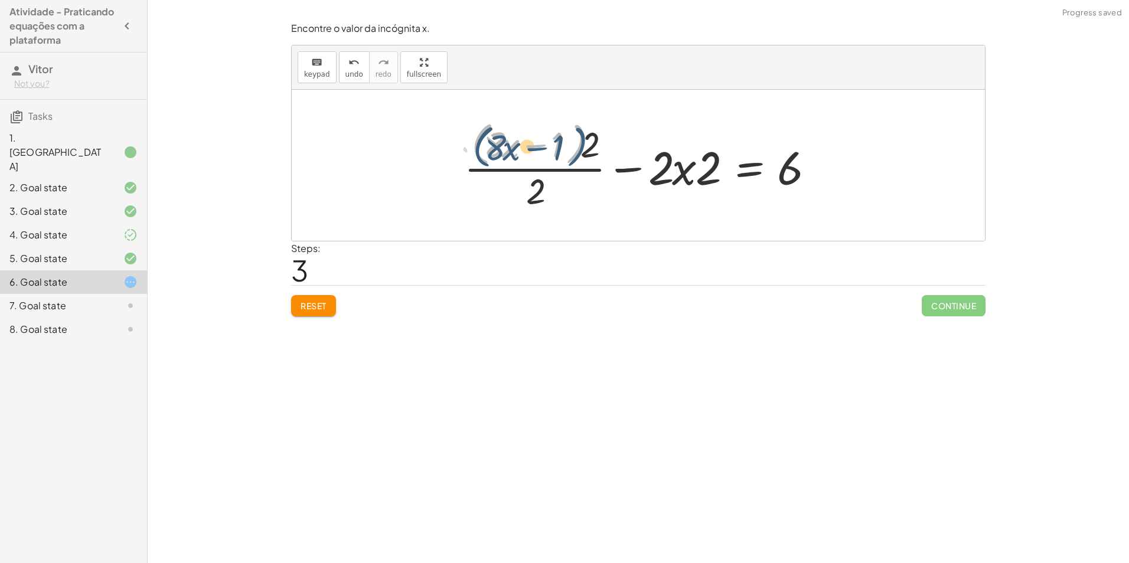
click at [584, 145] on div at bounding box center [642, 165] width 369 height 96
drag, startPoint x: 596, startPoint y: 146, endPoint x: 534, endPoint y: 148, distance: 61.4
click at [534, 148] on div at bounding box center [642, 165] width 369 height 96
click at [503, 146] on div at bounding box center [639, 165] width 375 height 91
drag, startPoint x: 502, startPoint y: 148, endPoint x: 508, endPoint y: 148, distance: 6.5
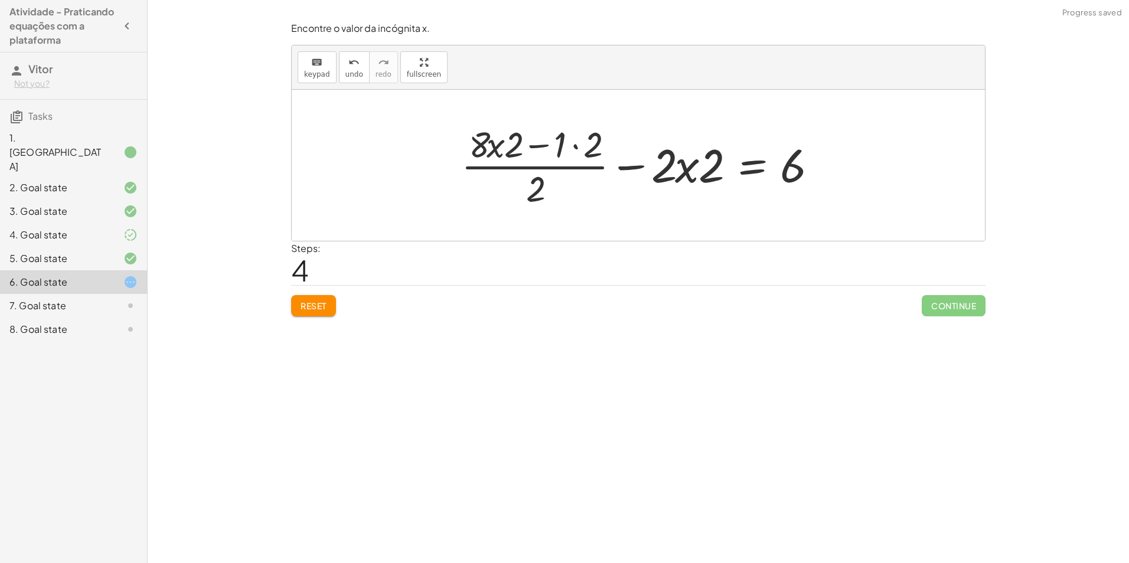
click at [502, 147] on div at bounding box center [642, 165] width 375 height 91
click at [493, 149] on div at bounding box center [642, 165] width 375 height 91
click at [499, 150] on div at bounding box center [642, 165] width 375 height 91
click at [570, 152] on div at bounding box center [642, 165] width 375 height 91
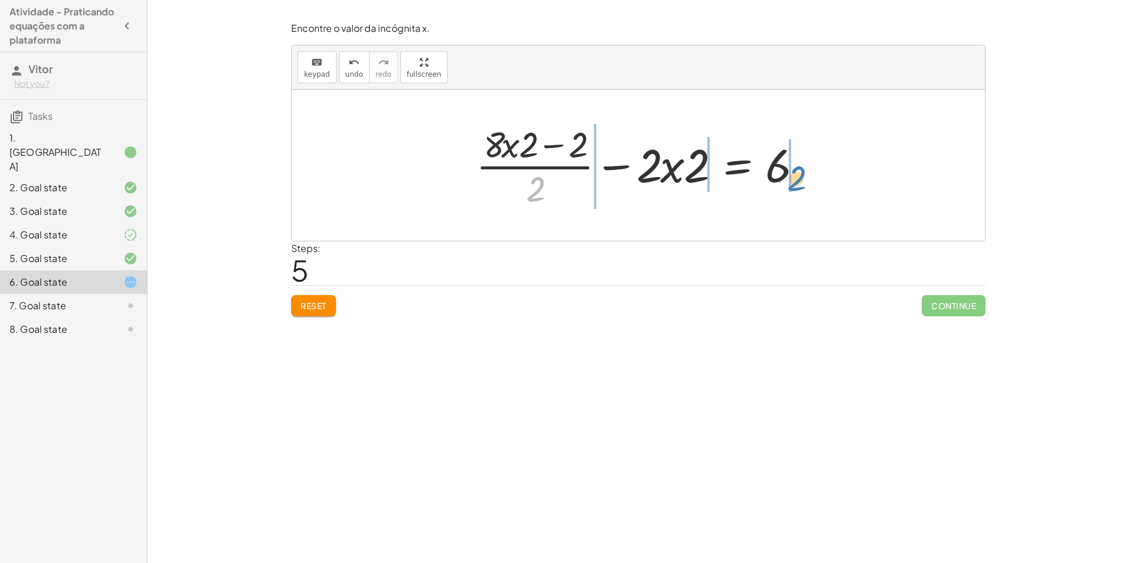
drag, startPoint x: 541, startPoint y: 189, endPoint x: 822, endPoint y: 166, distance: 282.5
click at [822, 166] on div "+ · ( + · 8 · x − 1 ) · 2 − · 2 · x = 3 + · · ( + · 8 · x − 1 ) · 2 · 2 − · 2 ·…" at bounding box center [638, 165] width 693 height 151
drag, startPoint x: 539, startPoint y: 195, endPoint x: 824, endPoint y: 169, distance: 286.3
click at [328, 304] on button "Reset" at bounding box center [313, 305] width 45 height 21
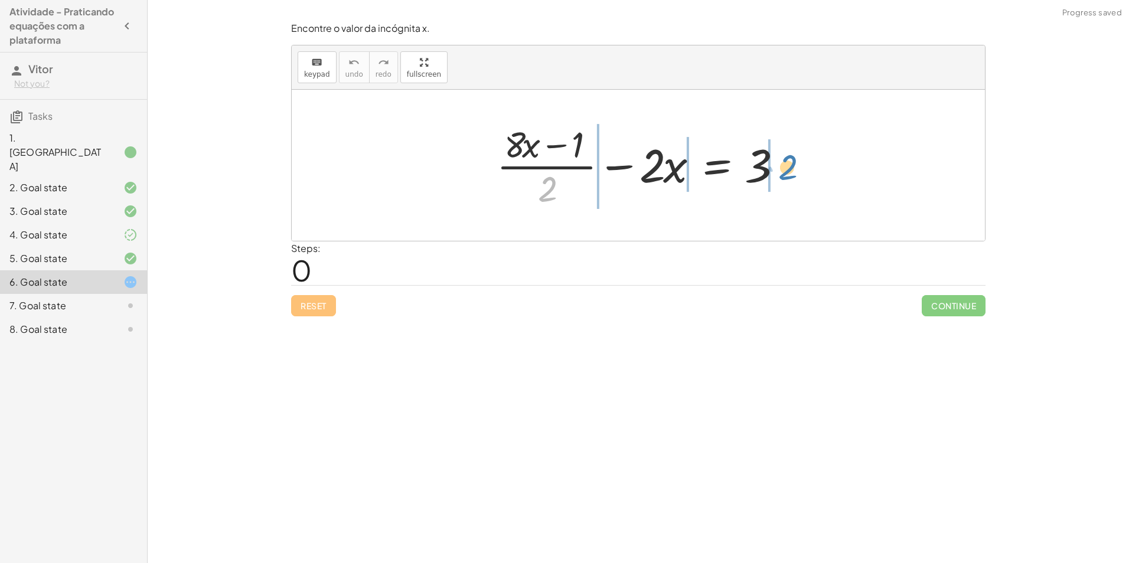
drag, startPoint x: 546, startPoint y: 195, endPoint x: 786, endPoint y: 172, distance: 240.8
click at [786, 172] on div at bounding box center [643, 165] width 304 height 91
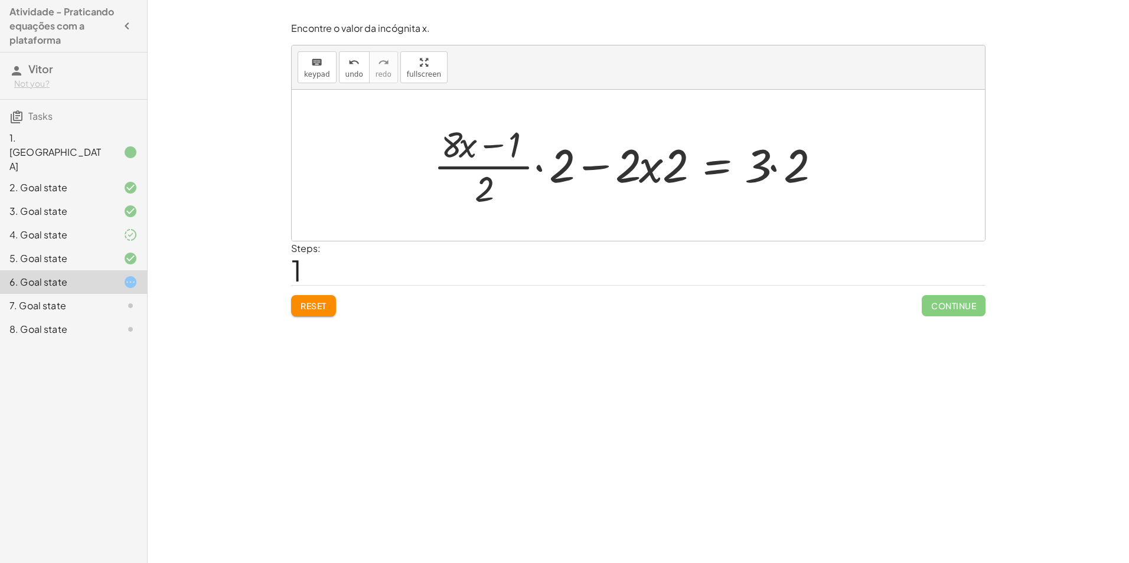
click at [541, 166] on div at bounding box center [630, 165] width 406 height 91
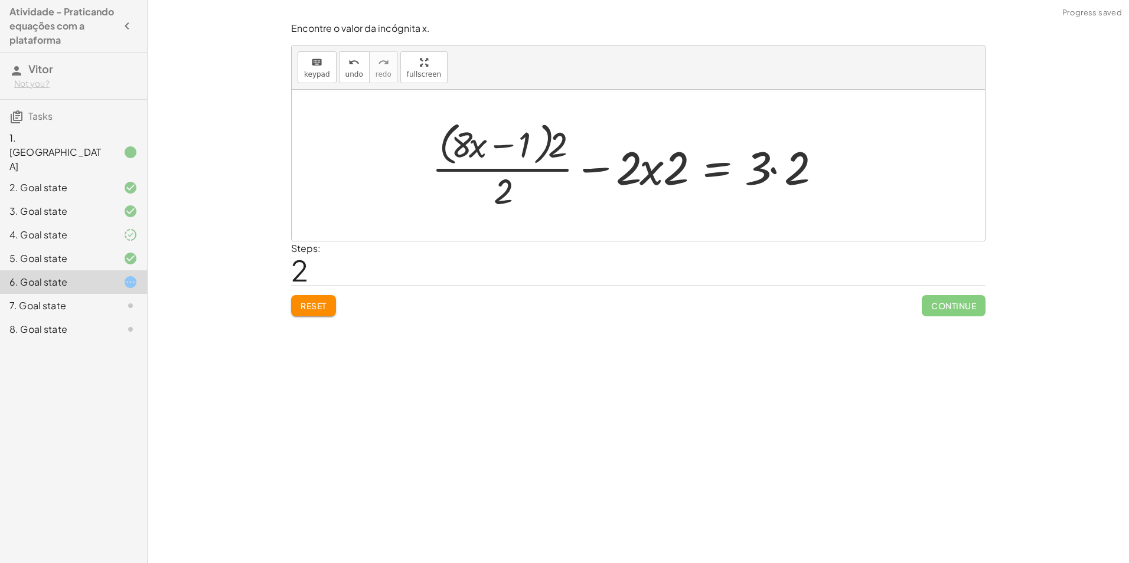
click at [326, 308] on span "Reset" at bounding box center [313, 305] width 26 height 11
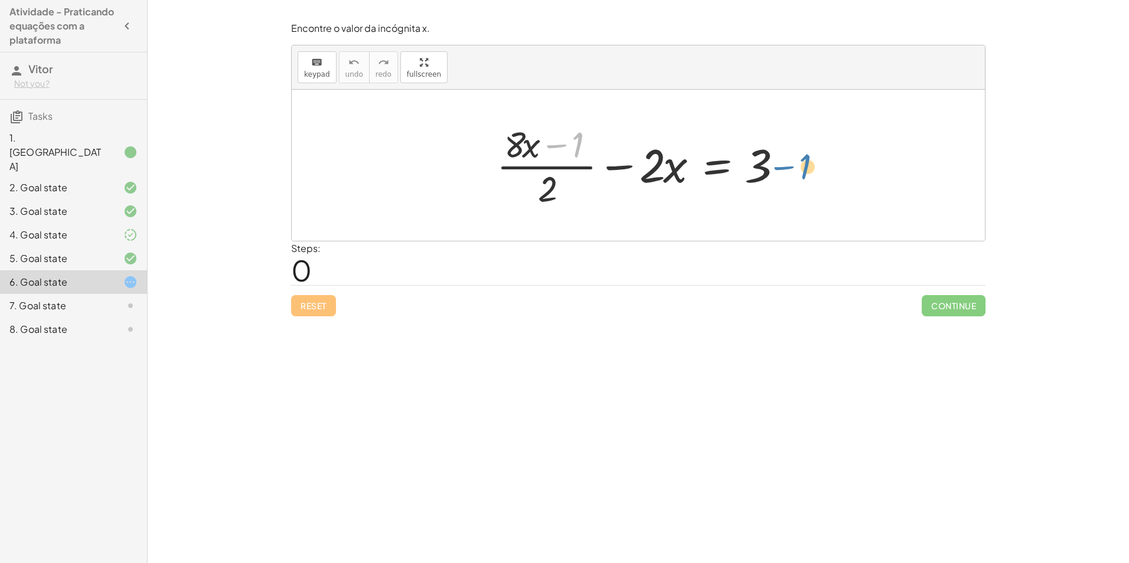
drag, startPoint x: 579, startPoint y: 148, endPoint x: 802, endPoint y: 171, distance: 224.3
click at [667, 174] on div at bounding box center [643, 165] width 304 height 91
drag, startPoint x: 547, startPoint y: 192, endPoint x: 793, endPoint y: 169, distance: 247.9
click at [793, 169] on div at bounding box center [643, 165] width 304 height 91
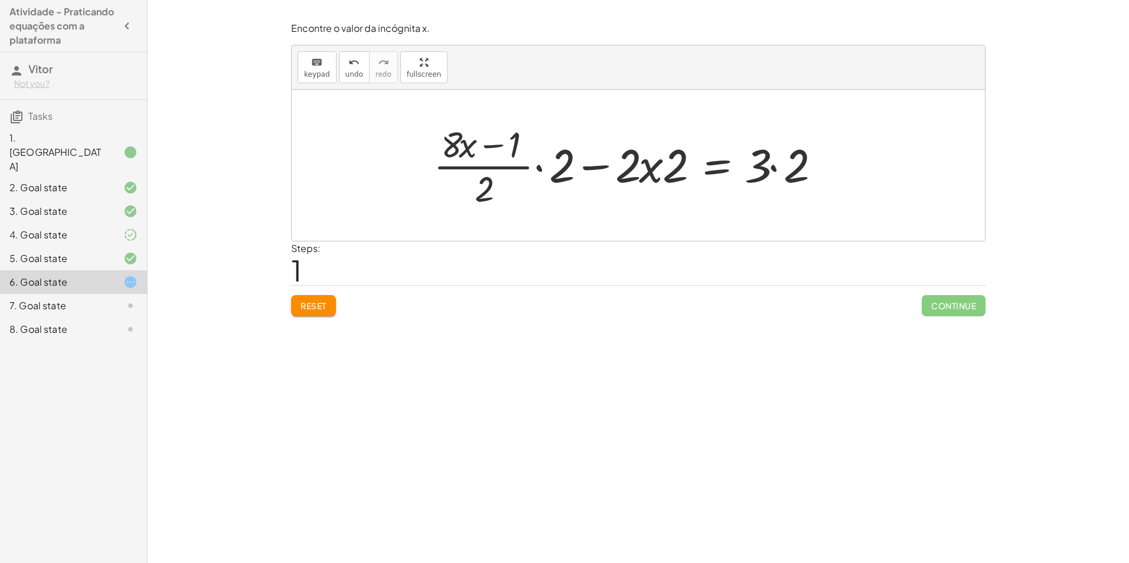
click at [784, 177] on div at bounding box center [630, 165] width 406 height 91
click at [667, 171] on div at bounding box center [611, 165] width 367 height 91
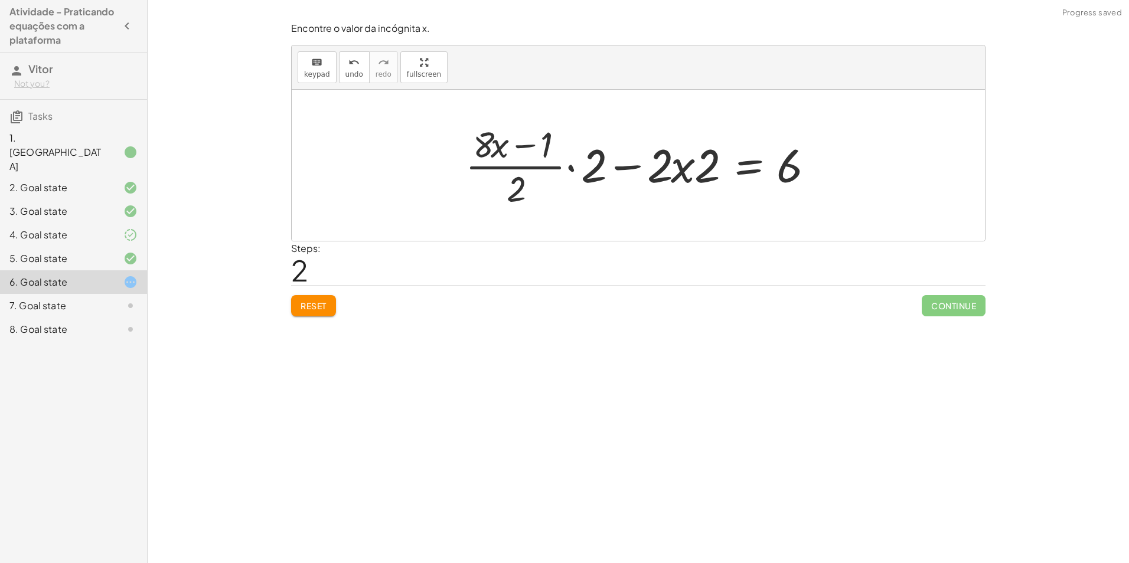
click at [709, 169] on div at bounding box center [642, 165] width 367 height 91
click at [563, 163] on div at bounding box center [642, 165] width 367 height 91
click at [580, 171] on div at bounding box center [642, 165] width 367 height 91
drag, startPoint x: 590, startPoint y: 147, endPoint x: 555, endPoint y: 153, distance: 34.7
click at [555, 153] on div at bounding box center [642, 165] width 369 height 96
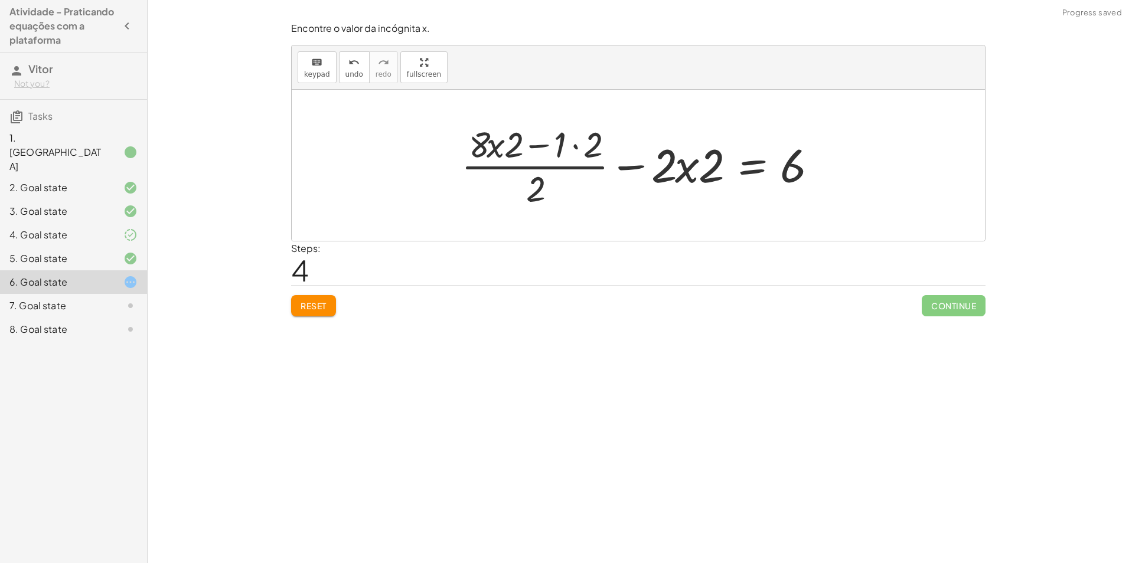
click at [502, 149] on div at bounding box center [642, 165] width 375 height 91
drag, startPoint x: 505, startPoint y: 148, endPoint x: 532, endPoint y: 149, distance: 27.2
click at [516, 147] on div at bounding box center [642, 165] width 375 height 91
click at [564, 140] on div at bounding box center [642, 165] width 375 height 91
click at [582, 141] on div at bounding box center [657, 165] width 345 height 91
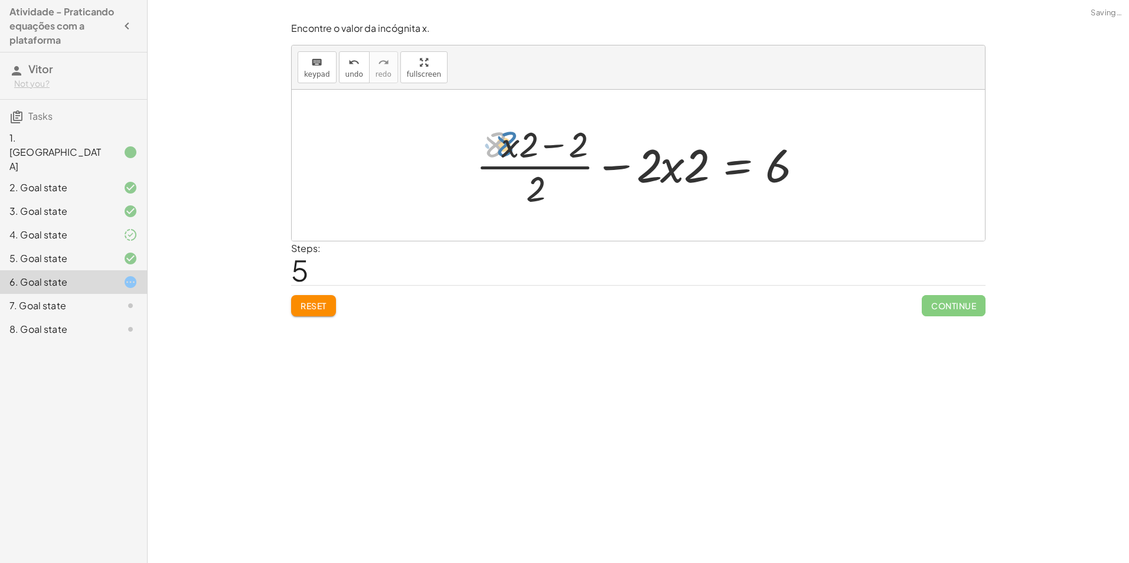
drag, startPoint x: 506, startPoint y: 159, endPoint x: 514, endPoint y: 160, distance: 7.2
click at [506, 156] on div at bounding box center [642, 165] width 345 height 91
drag, startPoint x: 675, startPoint y: 172, endPoint x: 663, endPoint y: 183, distance: 15.9
click at [662, 183] on div at bounding box center [642, 165] width 345 height 91
drag, startPoint x: 689, startPoint y: 172, endPoint x: 639, endPoint y: 173, distance: 49.6
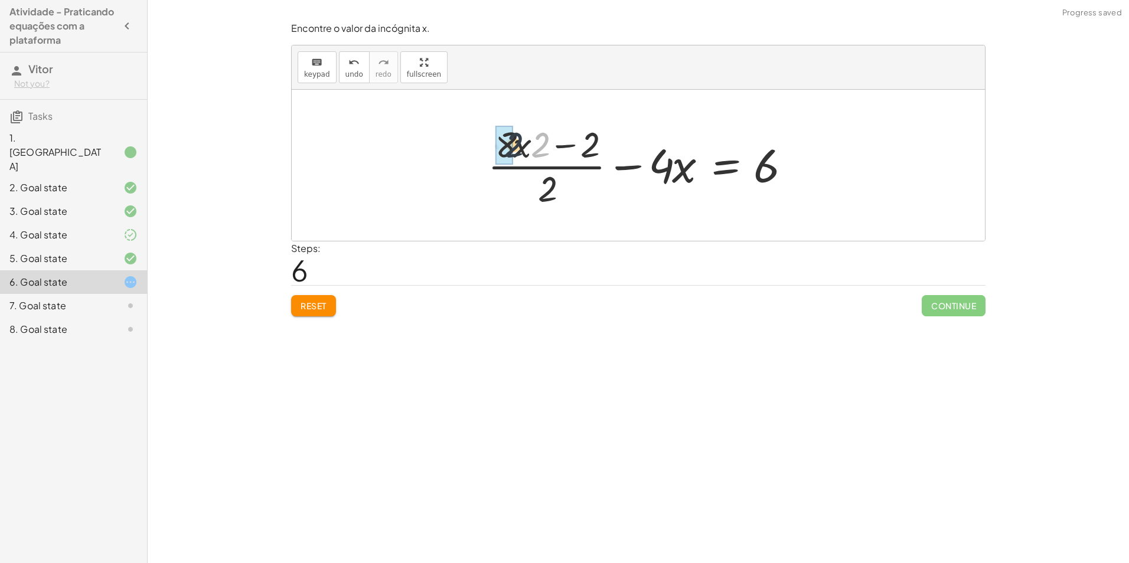
drag, startPoint x: 540, startPoint y: 146, endPoint x: 517, endPoint y: 147, distance: 23.0
drag, startPoint x: 573, startPoint y: 188, endPoint x: 797, endPoint y: 167, distance: 225.3
click at [797, 167] on div at bounding box center [643, 165] width 322 height 91
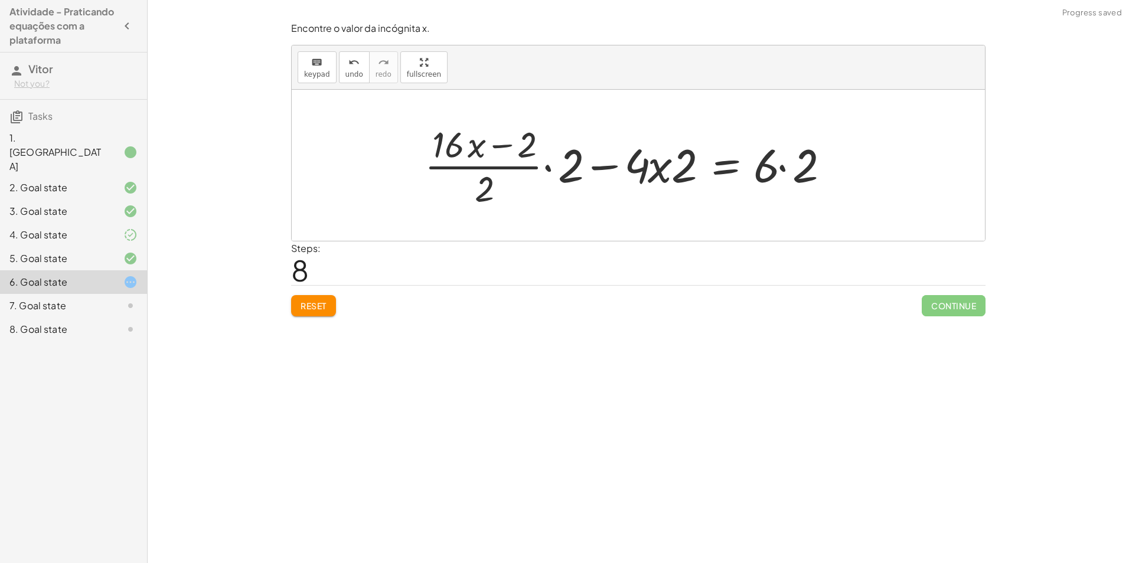
click at [576, 177] on div at bounding box center [631, 165] width 424 height 91
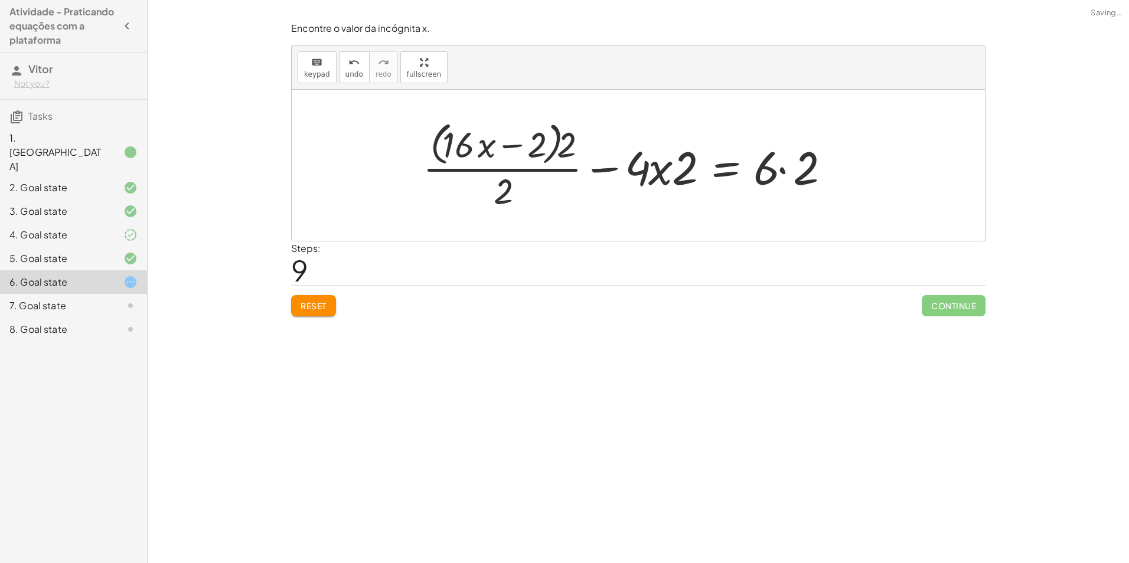
click at [662, 175] on div at bounding box center [630, 165] width 426 height 96
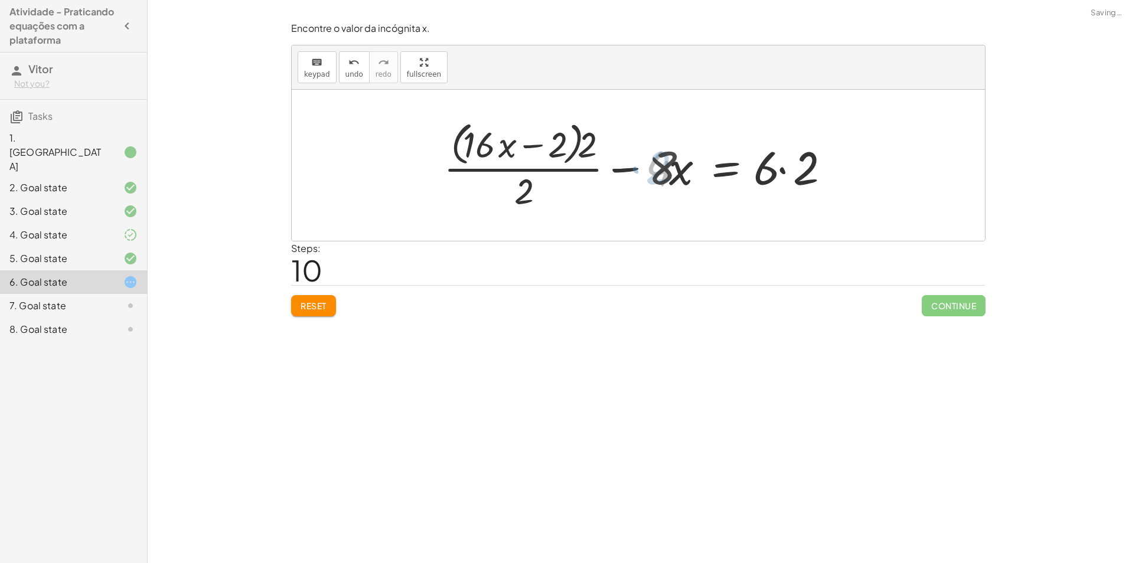
click at [791, 178] on div at bounding box center [641, 165] width 403 height 96
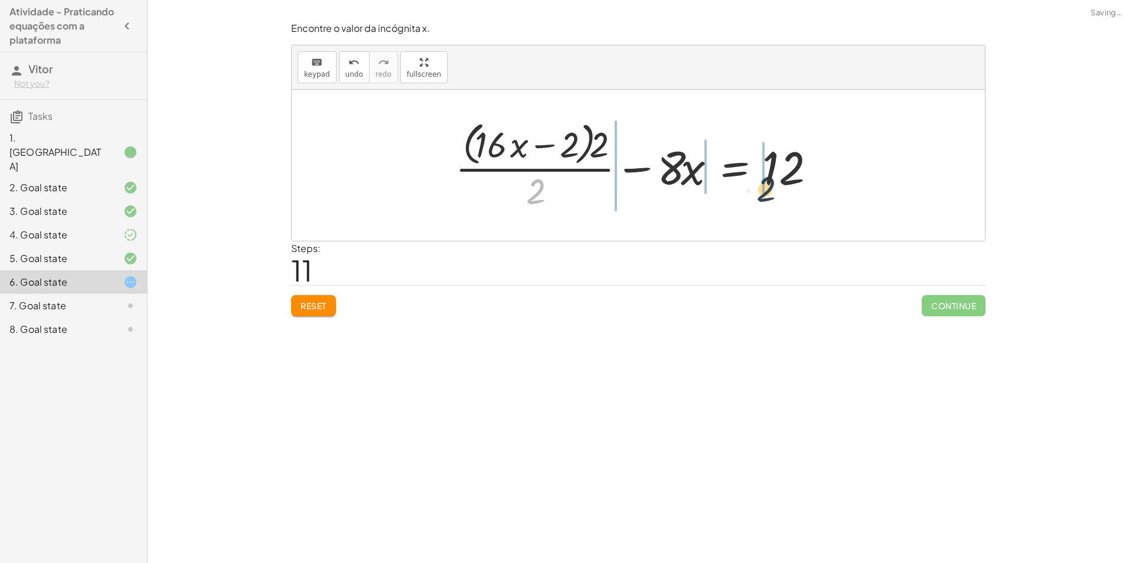
drag, startPoint x: 554, startPoint y: 195, endPoint x: 837, endPoint y: 174, distance: 284.2
click at [829, 177] on div at bounding box center [642, 165] width 387 height 96
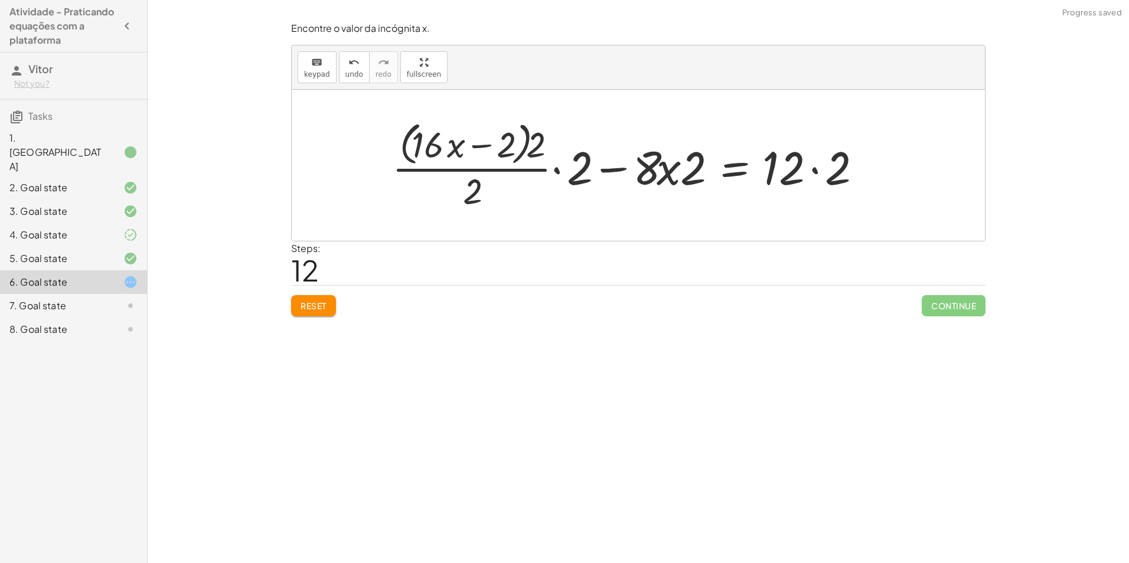
click at [805, 174] on div at bounding box center [630, 165] width 489 height 96
click at [815, 170] on div at bounding box center [630, 165] width 489 height 96
click at [559, 169] on div at bounding box center [611, 165] width 450 height 96
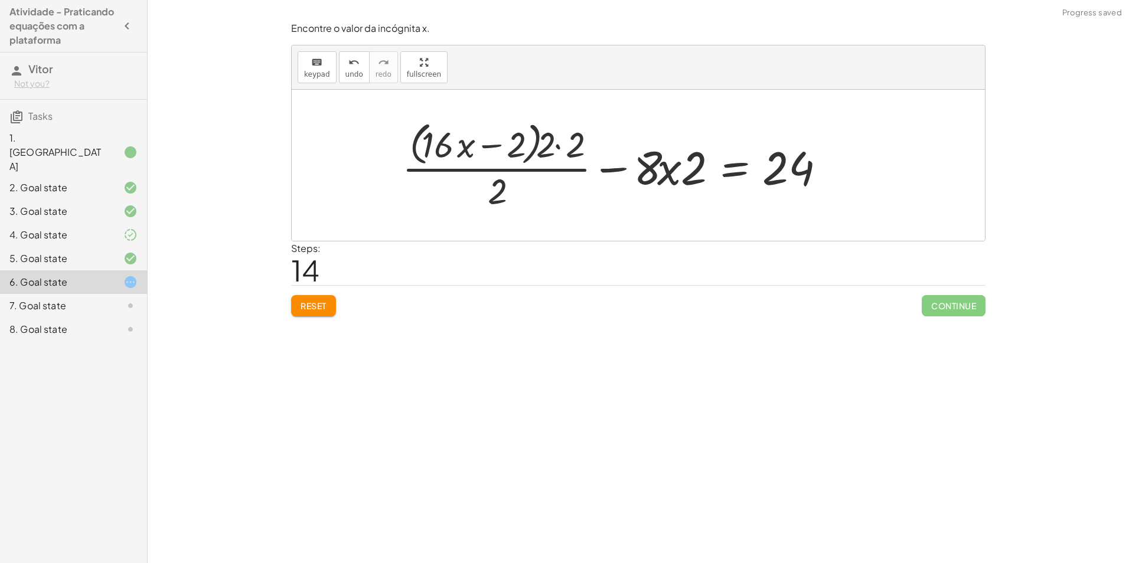
drag, startPoint x: 561, startPoint y: 143, endPoint x: 547, endPoint y: 150, distance: 15.1
click at [559, 145] on div at bounding box center [616, 165] width 440 height 96
drag, startPoint x: 581, startPoint y: 148, endPoint x: 496, endPoint y: 149, distance: 85.6
click at [495, 150] on div at bounding box center [631, 165] width 410 height 96
click at [558, 148] on div at bounding box center [622, 165] width 428 height 91
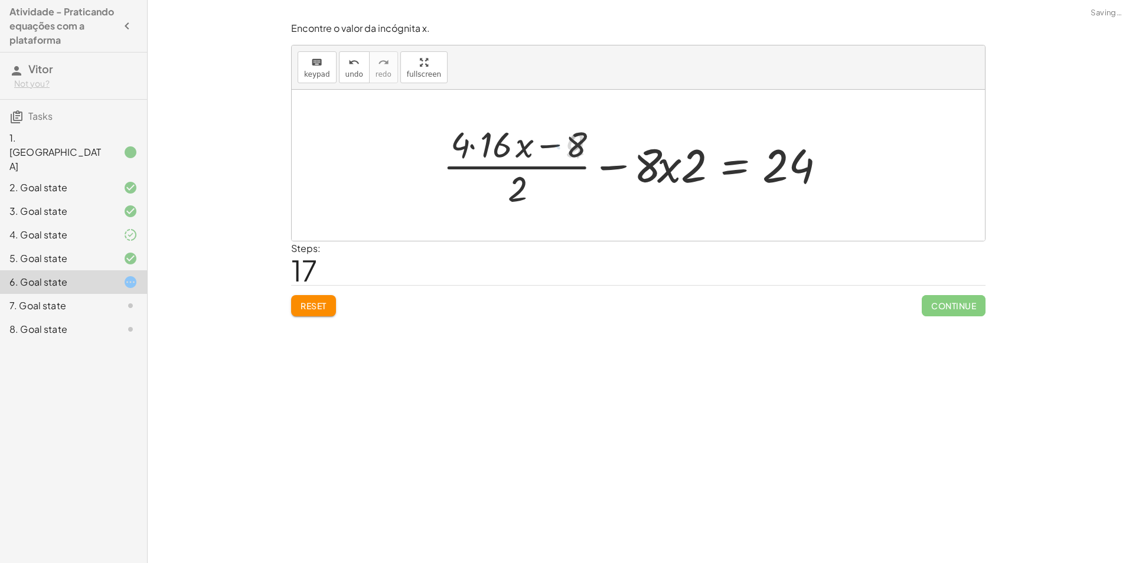
click at [496, 148] on div at bounding box center [636, 165] width 398 height 91
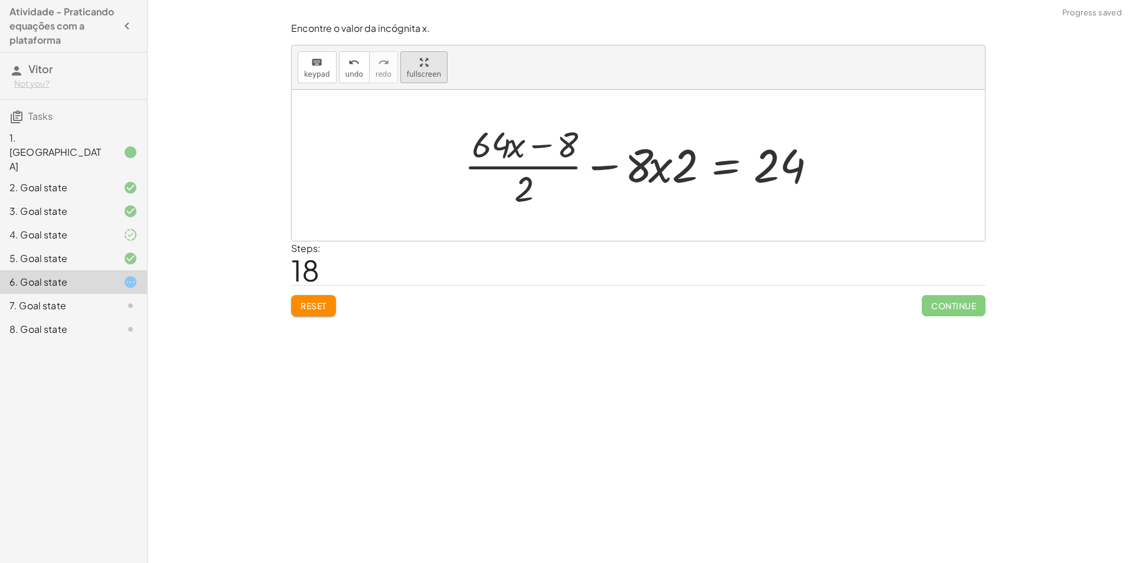
drag, startPoint x: 427, startPoint y: 88, endPoint x: 426, endPoint y: 80, distance: 8.3
click at [428, 87] on div "keyboard keypad undo [PERSON_NAME] redo fullscreen" at bounding box center [638, 67] width 693 height 44
click at [424, 117] on div "keyboard keypad undo undo redo redo fullscreen + · ( + · 8 · x − 1 ) · 2 − · 2 …" at bounding box center [638, 142] width 693 height 195
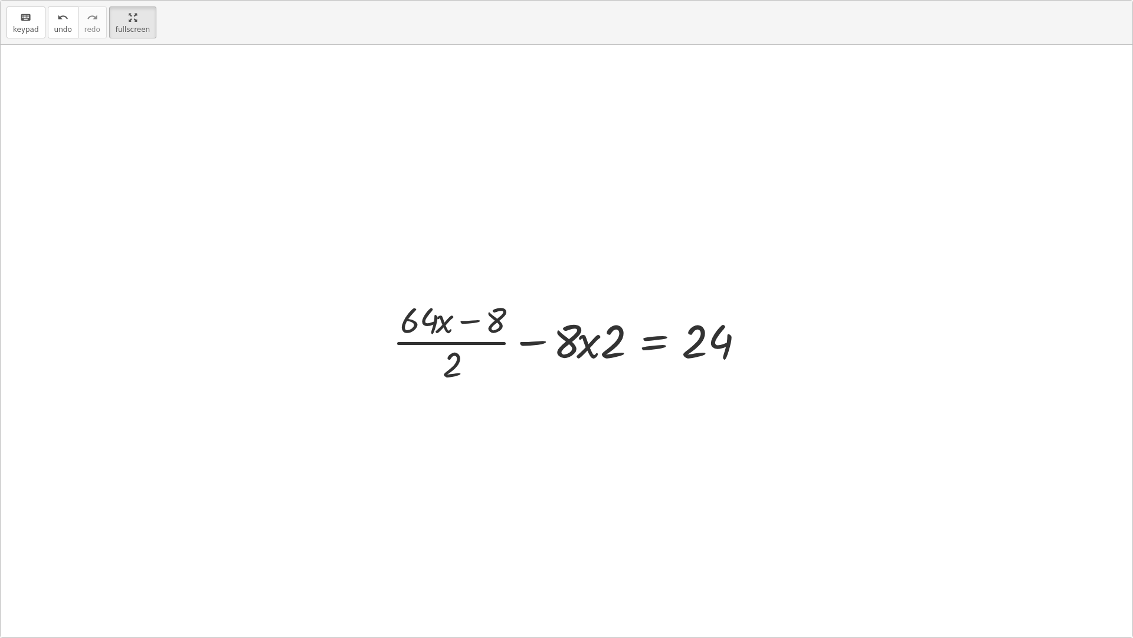
click at [135, 0] on html "Atividade - Praticando equações com a plataforma Vitor Not you? Tasks 1. Canvas…" at bounding box center [566, 319] width 1133 height 638
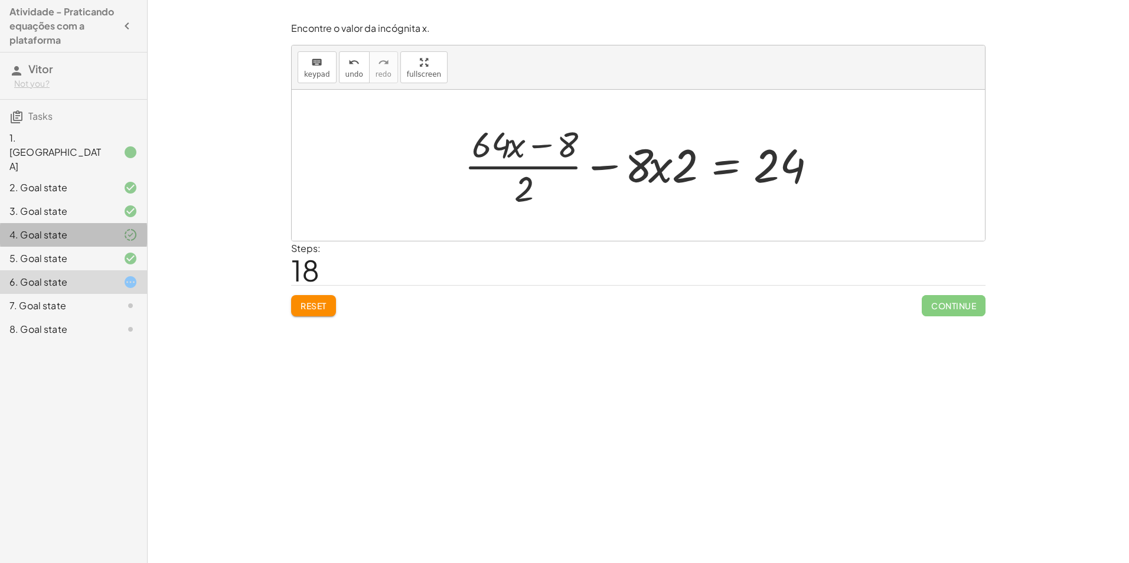
click at [99, 228] on div "4. Goal state" at bounding box center [56, 235] width 95 height 14
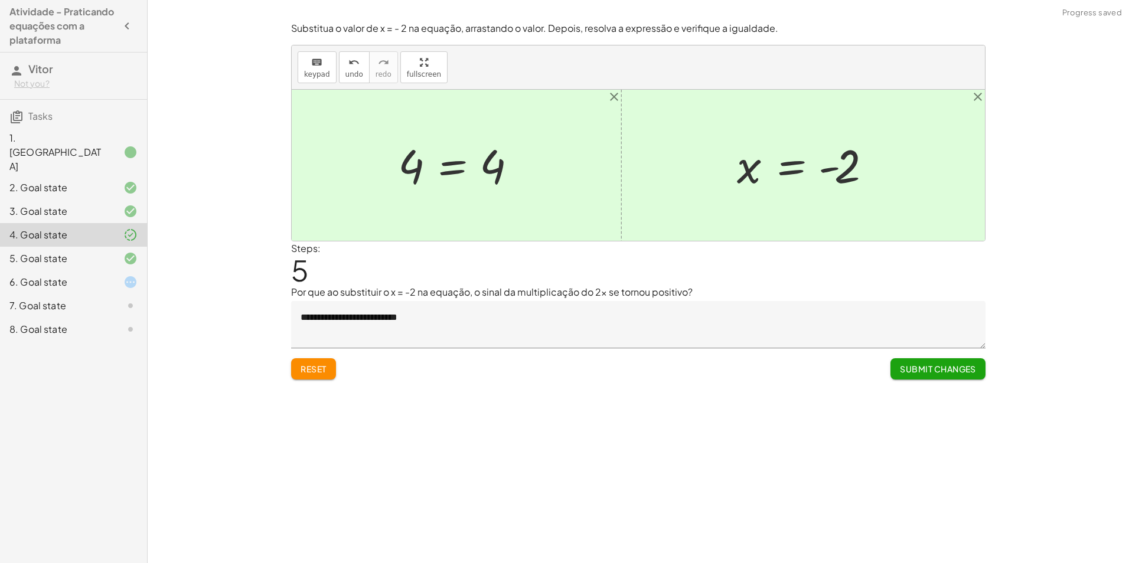
click at [100, 275] on div "6. Goal state" at bounding box center [56, 282] width 95 height 14
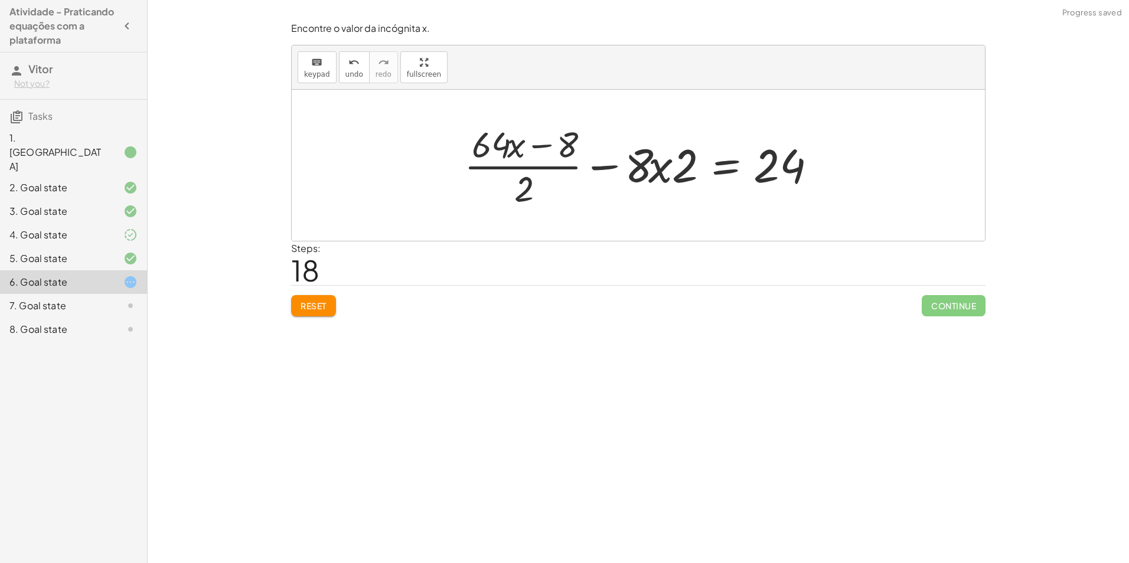
click at [74, 228] on div "4. Goal state" at bounding box center [56, 235] width 95 height 14
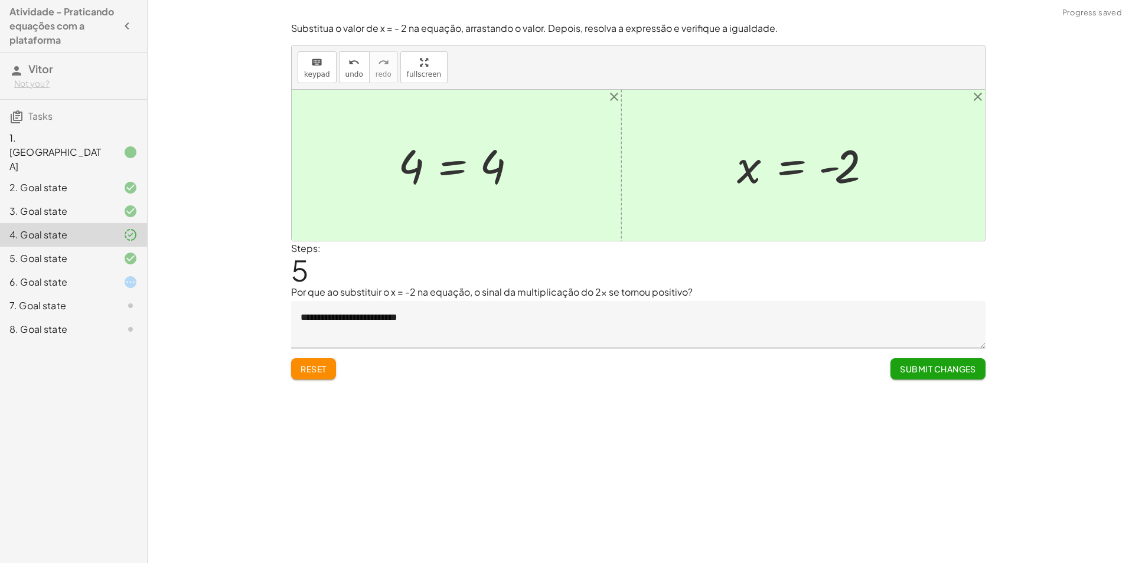
click at [101, 275] on div "6. Goal state" at bounding box center [56, 282] width 95 height 14
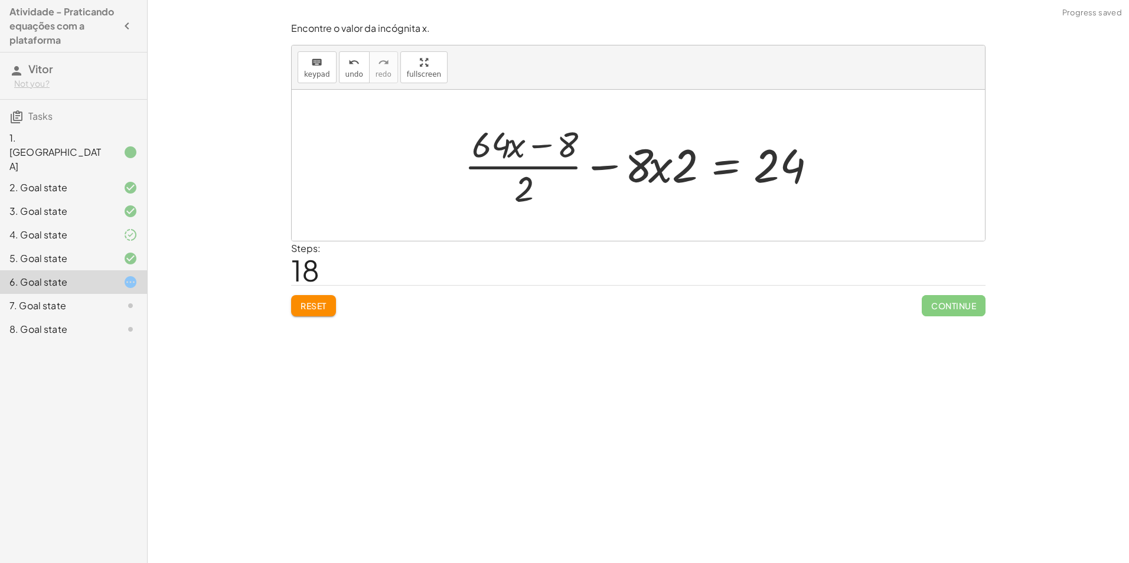
click at [320, 310] on span "Reset" at bounding box center [313, 305] width 26 height 11
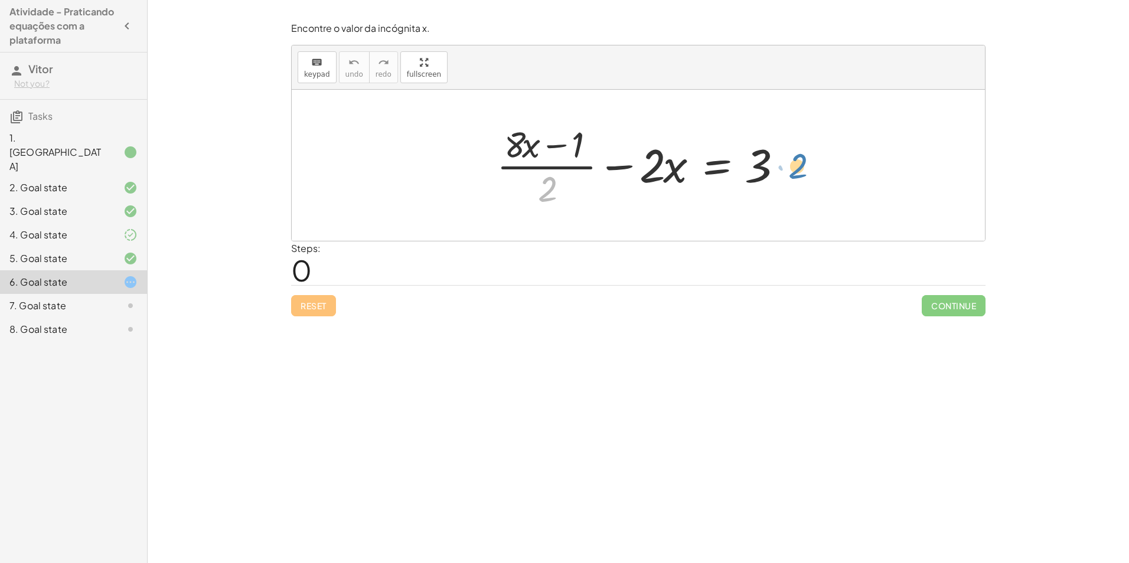
drag, startPoint x: 549, startPoint y: 182, endPoint x: 786, endPoint y: 158, distance: 238.0
drag, startPoint x: 557, startPoint y: 182, endPoint x: 704, endPoint y: 165, distance: 148.6
click at [704, 165] on div at bounding box center [643, 165] width 304 height 91
drag, startPoint x: 541, startPoint y: 194, endPoint x: 529, endPoint y: 152, distance: 43.7
click at [524, 154] on div at bounding box center [643, 165] width 304 height 91
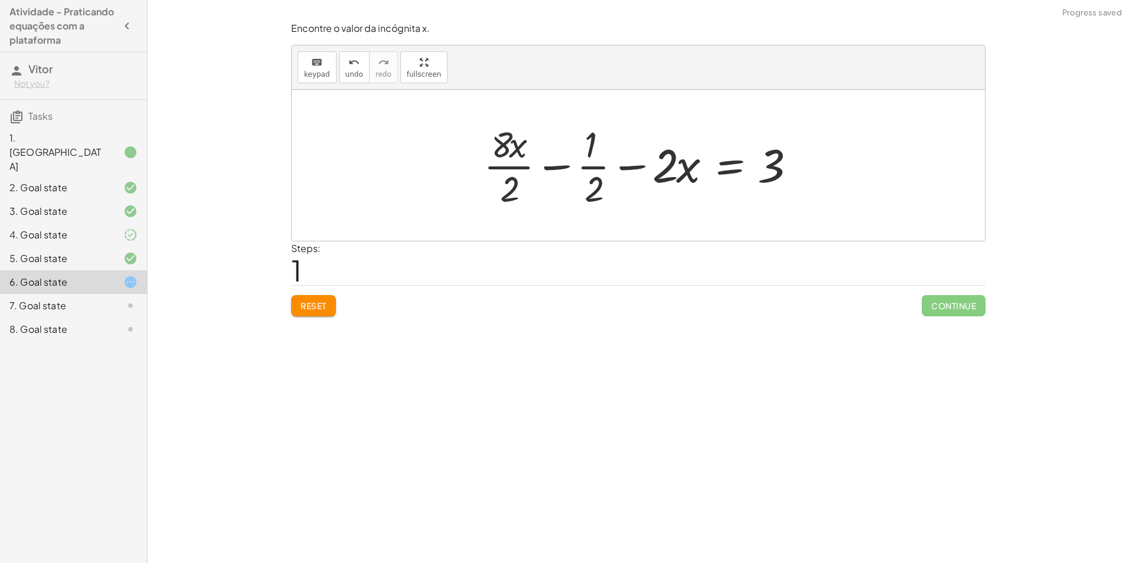
click at [511, 171] on div at bounding box center [643, 165] width 330 height 91
click at [596, 164] on div at bounding box center [644, 165] width 326 height 91
click at [599, 164] on div at bounding box center [642, 165] width 326 height 91
click at [590, 168] on div at bounding box center [642, 165] width 326 height 91
click at [591, 163] on div at bounding box center [642, 165] width 326 height 91
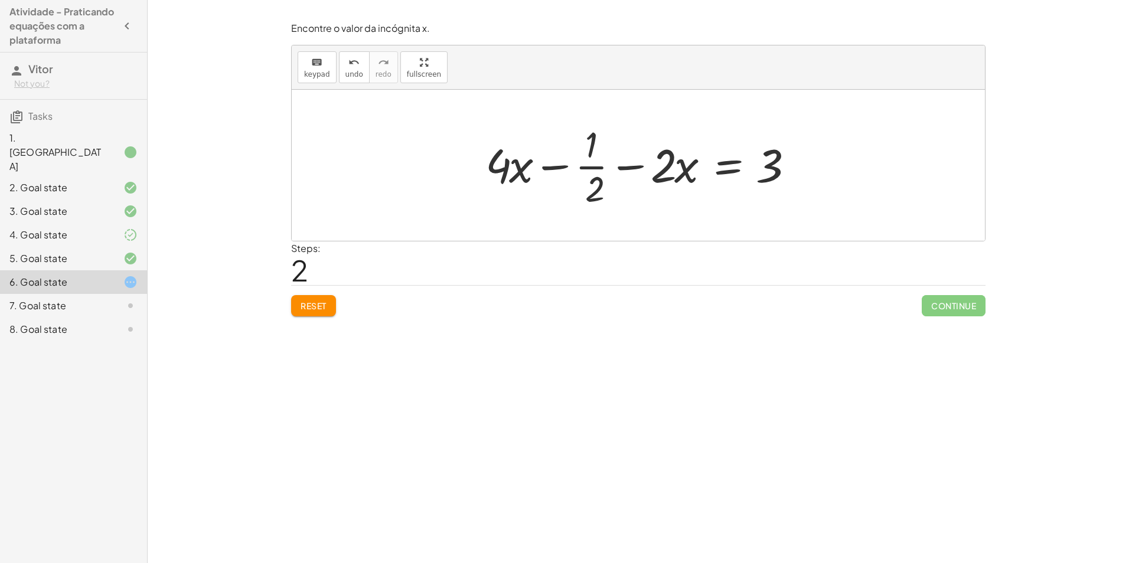
click at [591, 163] on div at bounding box center [642, 165] width 326 height 91
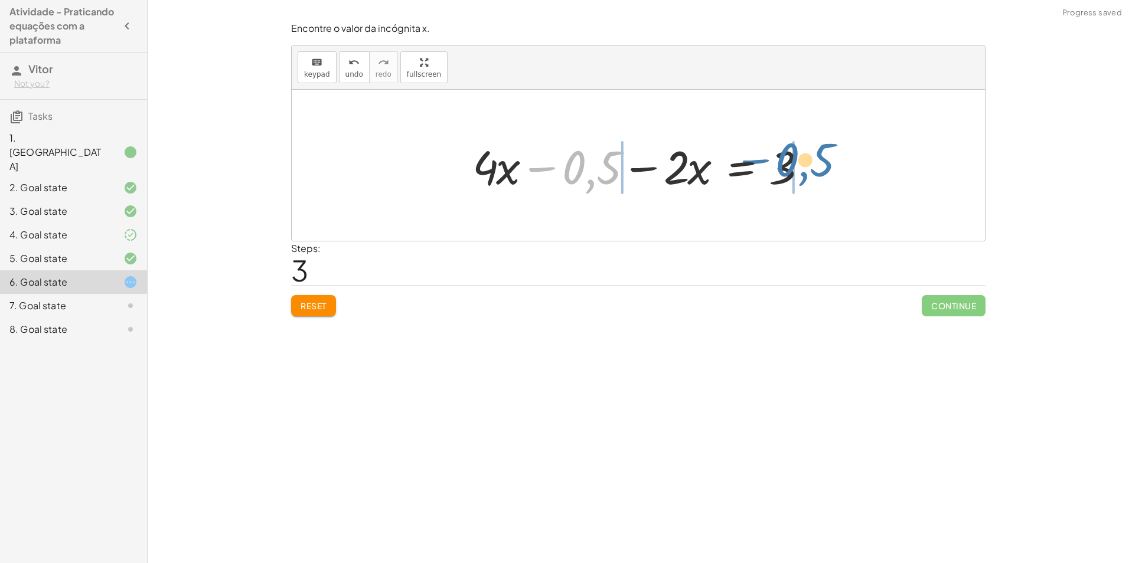
drag, startPoint x: 586, startPoint y: 166, endPoint x: 829, endPoint y: 166, distance: 243.2
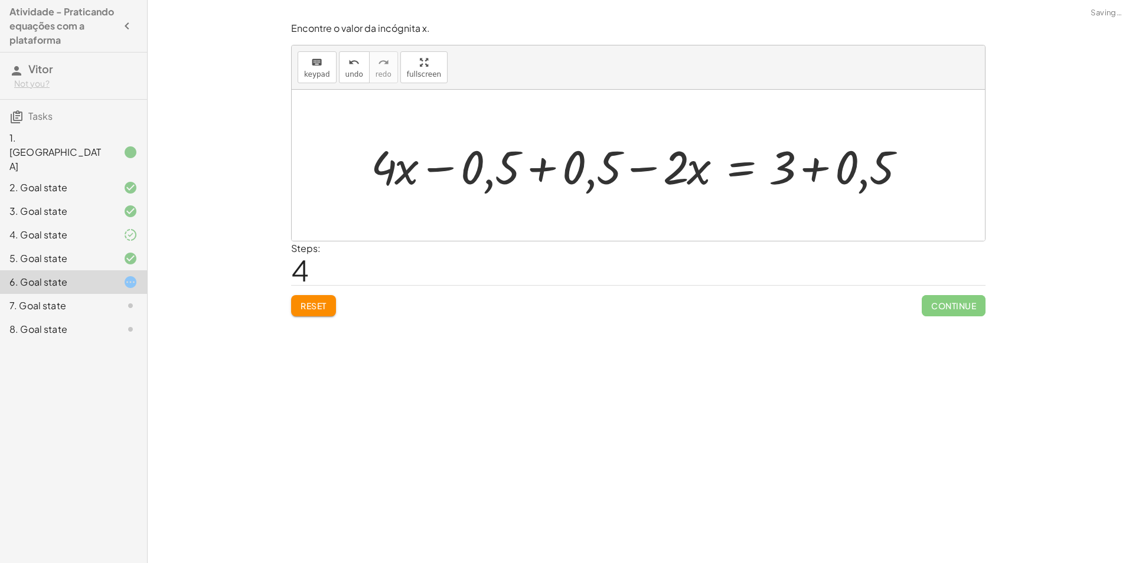
drag, startPoint x: 580, startPoint y: 178, endPoint x: 567, endPoint y: 178, distance: 12.4
click at [574, 179] on div at bounding box center [642, 165] width 555 height 61
click at [559, 172] on div at bounding box center [642, 165] width 555 height 61
click at [811, 178] on div at bounding box center [744, 165] width 352 height 61
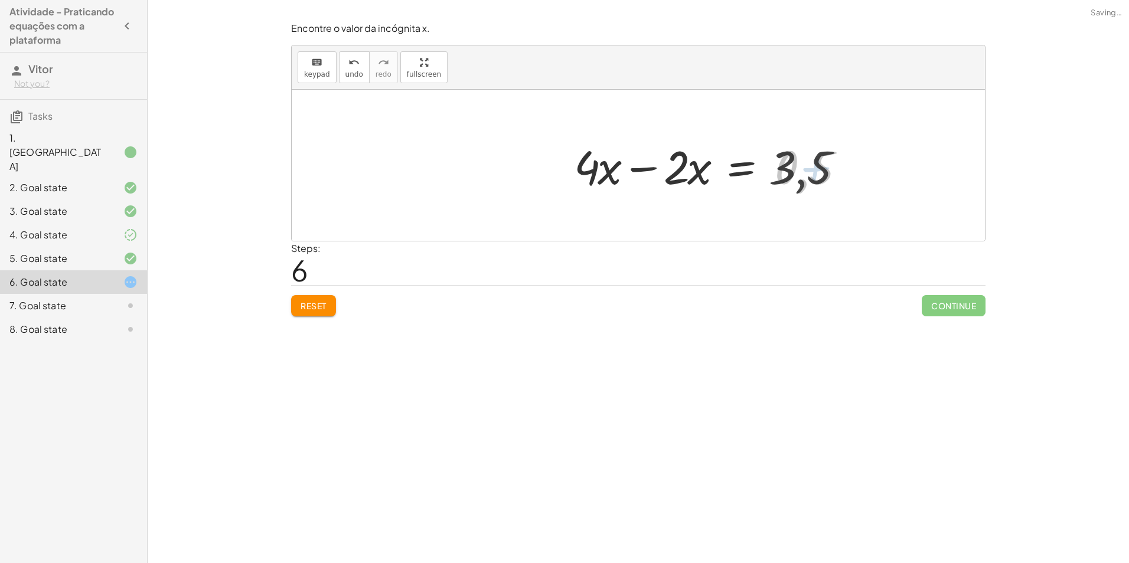
click at [649, 172] on div at bounding box center [711, 165] width 286 height 61
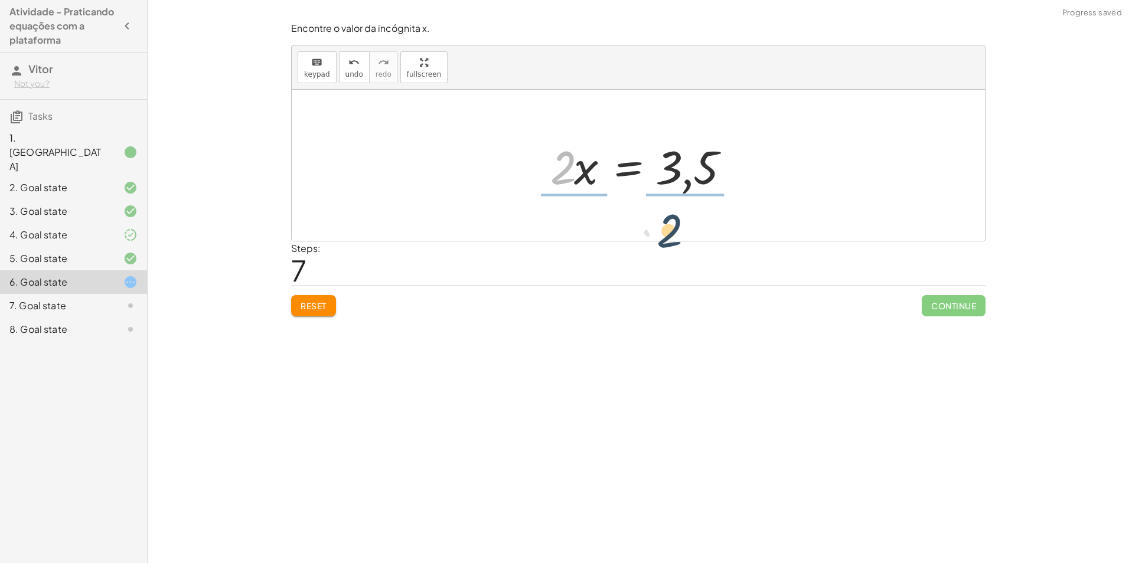
drag, startPoint x: 559, startPoint y: 170, endPoint x: 691, endPoint y: 220, distance: 141.4
click at [683, 169] on div at bounding box center [641, 165] width 201 height 91
click at [684, 167] on div at bounding box center [654, 165] width 224 height 91
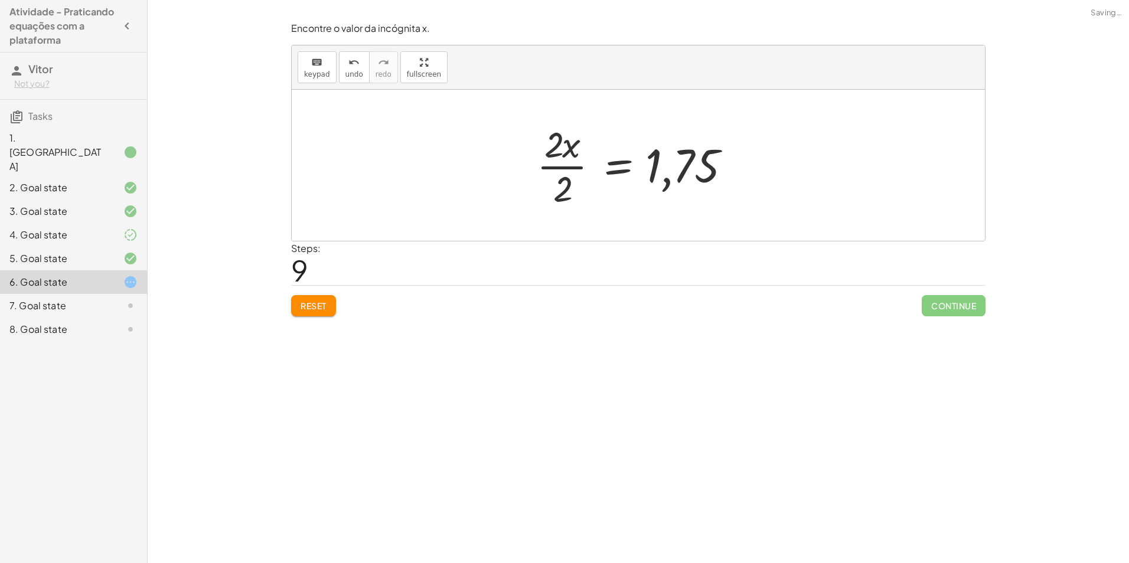
click at [574, 172] on div at bounding box center [643, 165] width 224 height 91
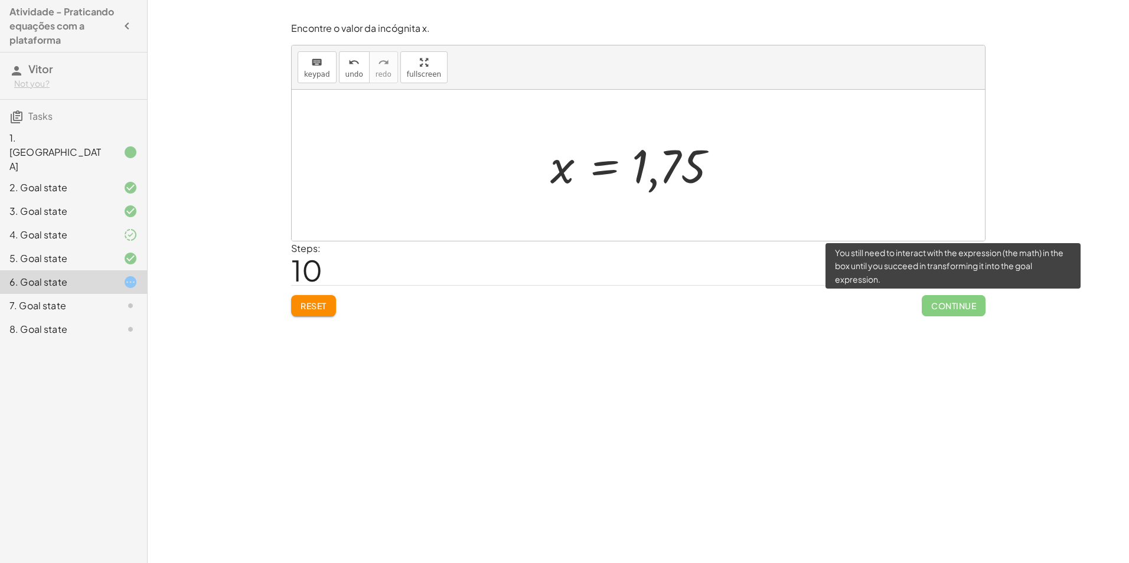
click at [970, 298] on span "Continue" at bounding box center [953, 305] width 64 height 21
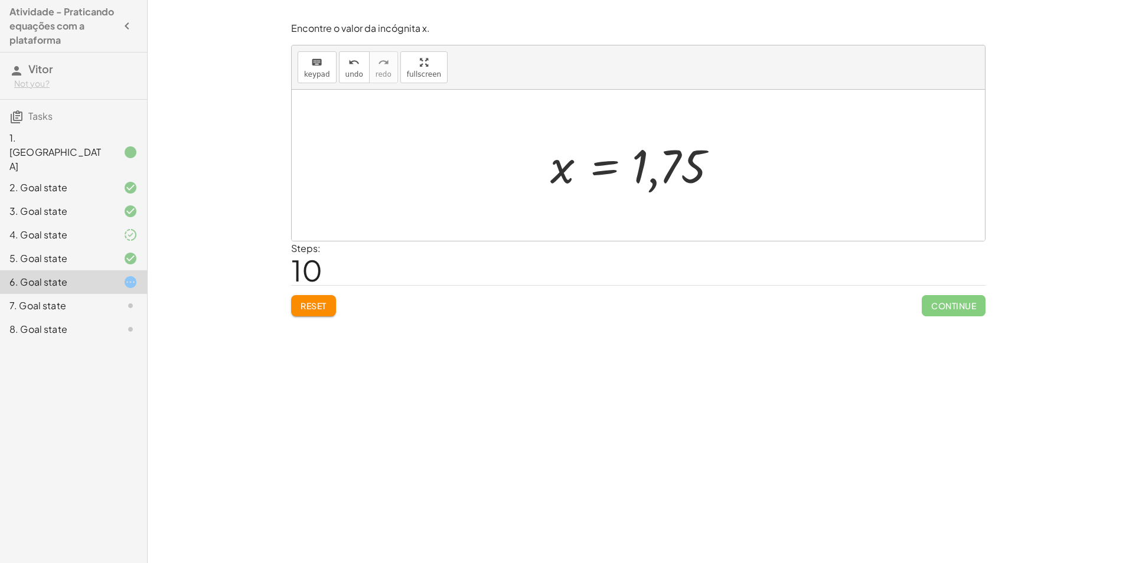
drag, startPoint x: 294, startPoint y: 221, endPoint x: 305, endPoint y: 214, distance: 13.0
click at [305, 214] on div at bounding box center [638, 165] width 693 height 151
drag, startPoint x: 668, startPoint y: 179, endPoint x: 560, endPoint y: 177, distance: 108.6
click at [560, 177] on div at bounding box center [642, 165] width 197 height 58
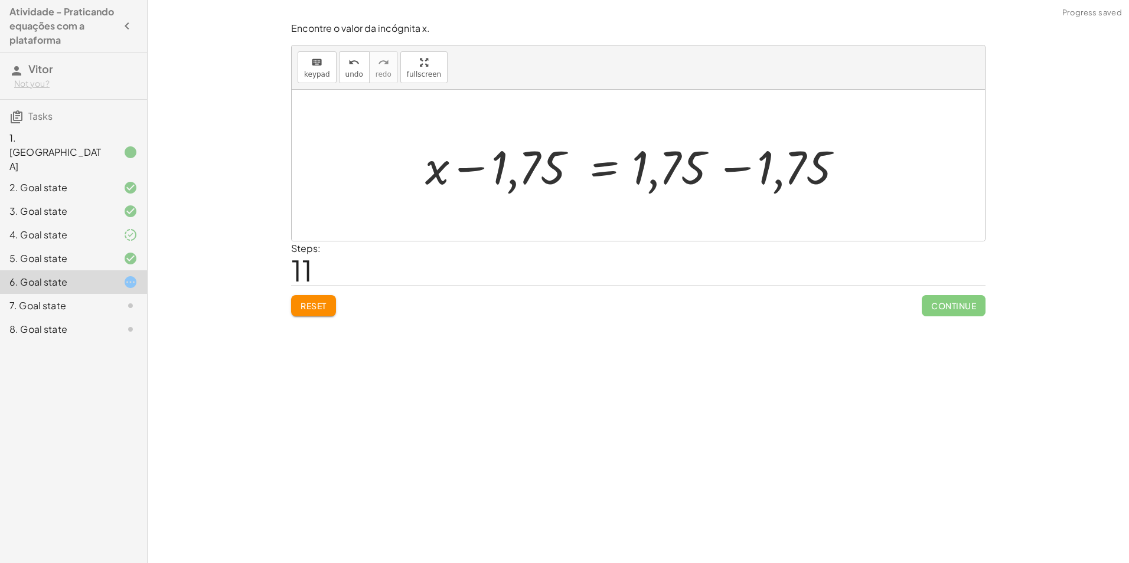
click at [465, 166] on div at bounding box center [642, 165] width 447 height 61
click at [721, 177] on div at bounding box center [642, 165] width 447 height 61
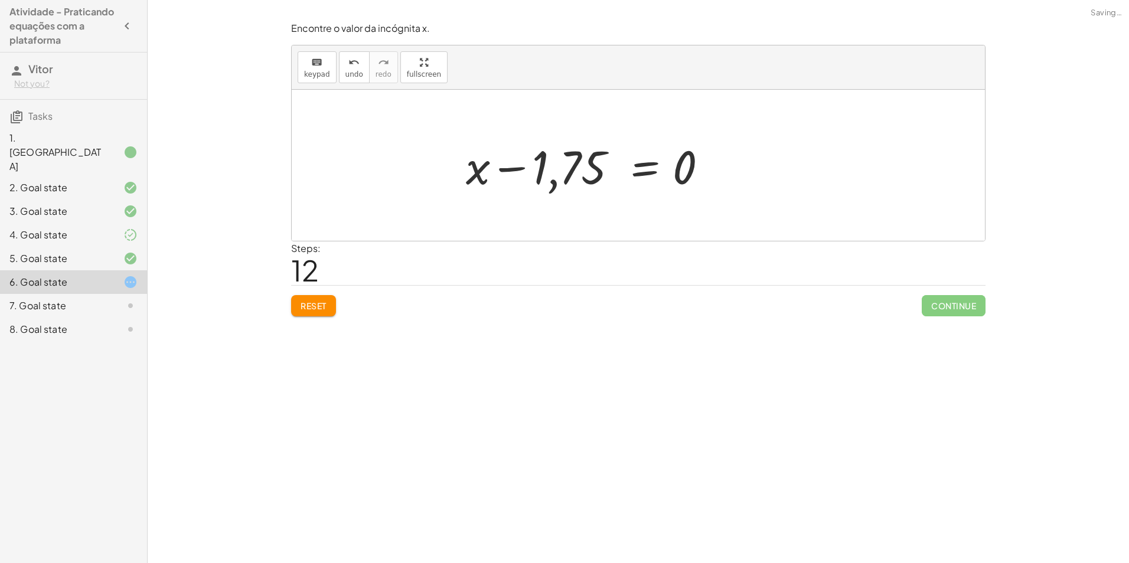
click at [486, 166] on div "+ · ( + · 8 · x − 1 ) · 2 − · 2 · x = 3 + · 8 · x · 2 − · 1 · 2 − · 2 · x = 3 +…" at bounding box center [638, 165] width 693 height 151
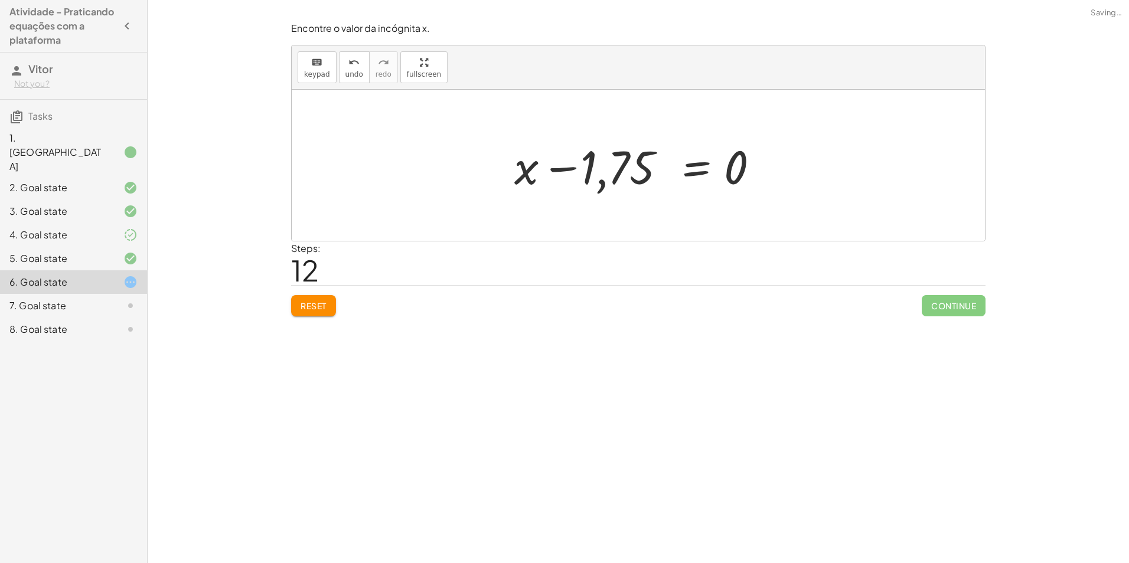
click at [570, 162] on div at bounding box center [642, 165] width 263 height 61
click at [560, 165] on div at bounding box center [642, 165] width 263 height 61
click at [571, 172] on div at bounding box center [642, 165] width 263 height 61
click at [573, 171] on div at bounding box center [642, 165] width 263 height 61
drag, startPoint x: 609, startPoint y: 165, endPoint x: 796, endPoint y: 169, distance: 187.2
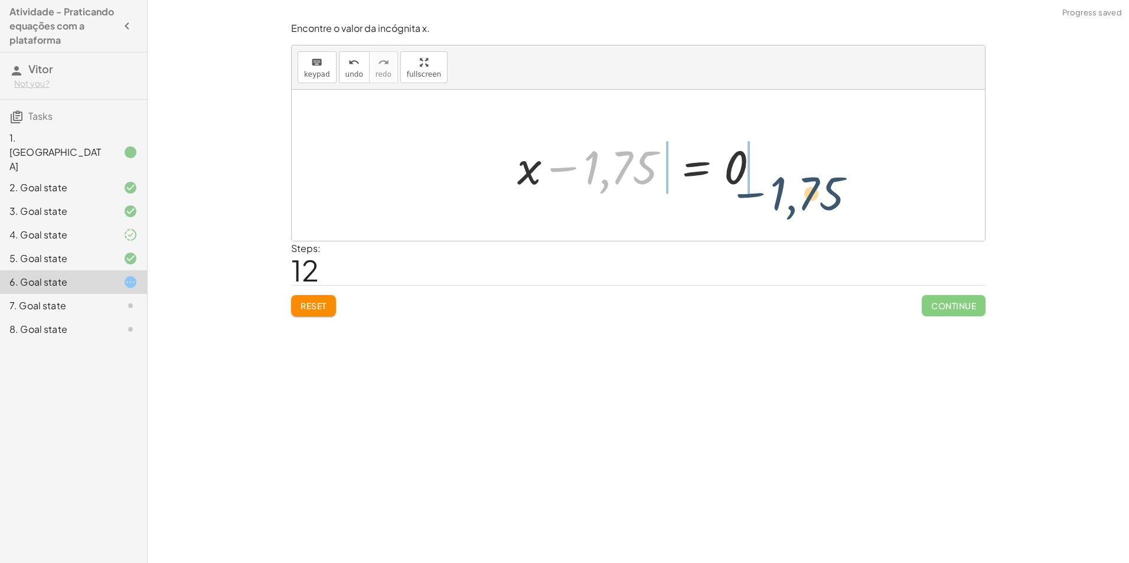
click at [800, 177] on div "+ · ( + · 8 · x − 1 ) · 2 − · 2 · x = 3 + · 8 · x · 2 − · 1 · 2 − · 2 · x = 3 +…" at bounding box center [638, 165] width 693 height 151
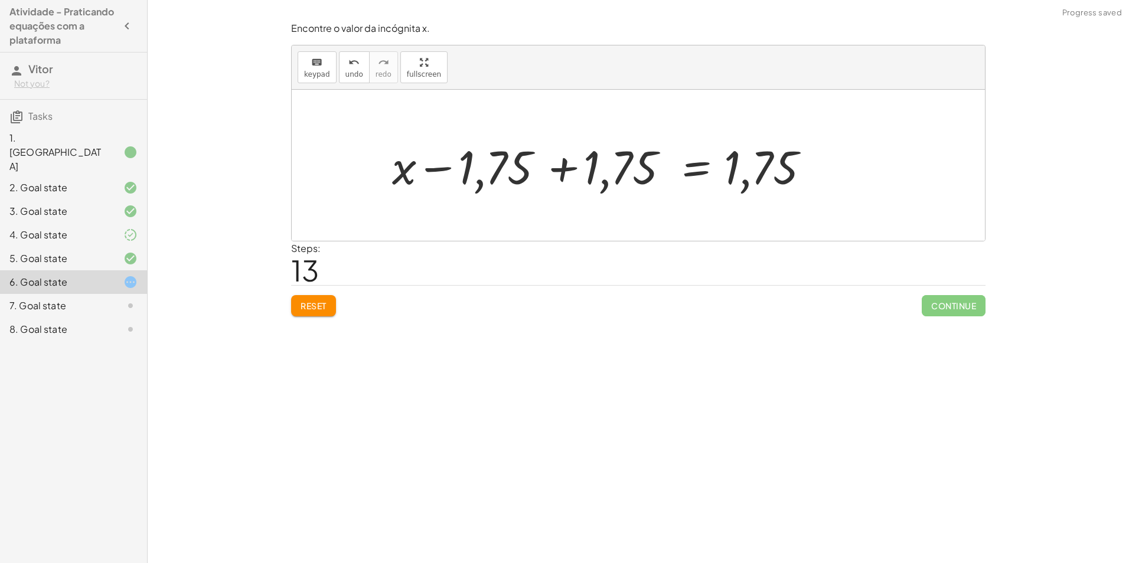
click at [570, 172] on div at bounding box center [609, 165] width 447 height 61
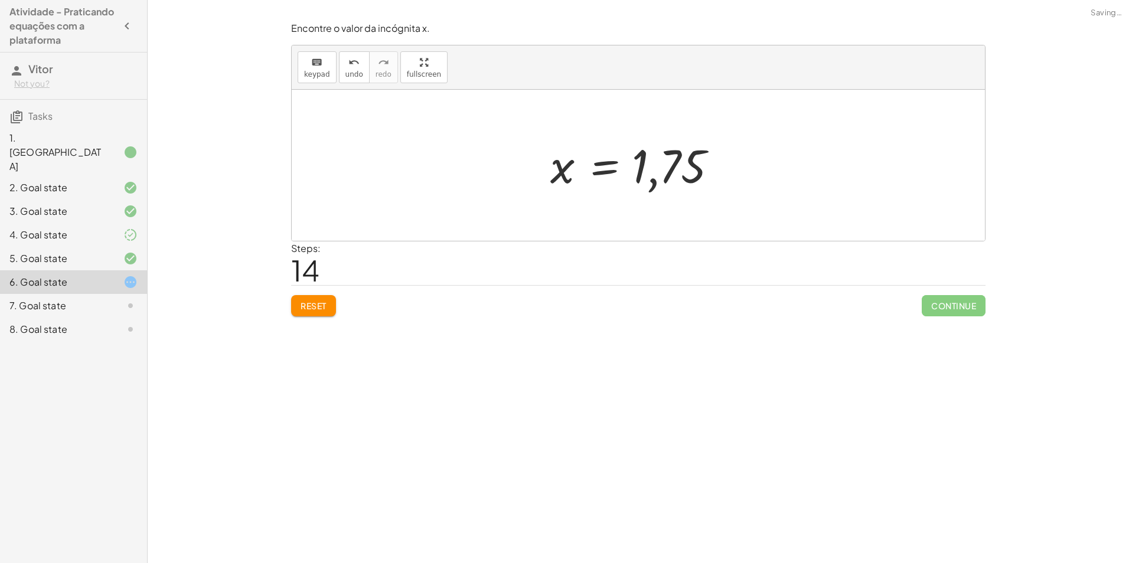
click at [325, 305] on span "Reset" at bounding box center [313, 305] width 26 height 11
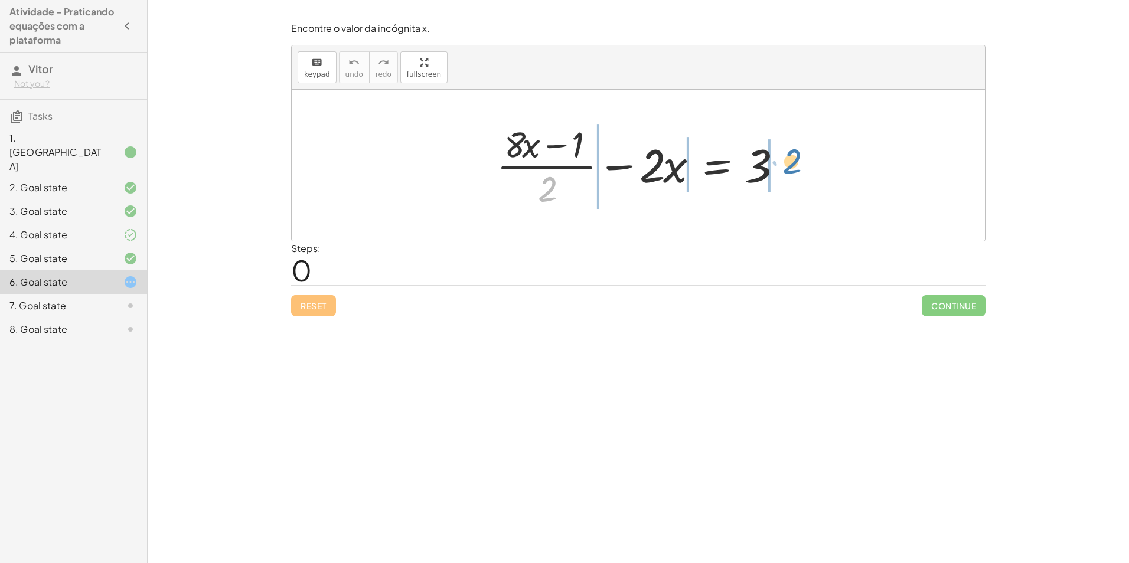
drag, startPoint x: 555, startPoint y: 186, endPoint x: 789, endPoint y: 167, distance: 233.9
click at [789, 167] on div at bounding box center [643, 165] width 304 height 91
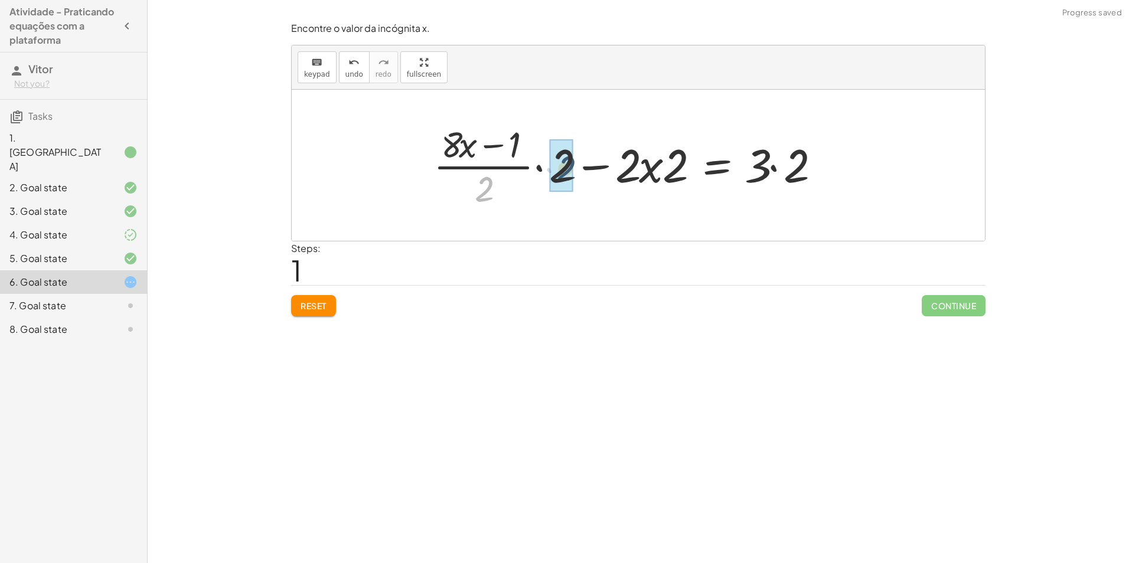
drag, startPoint x: 484, startPoint y: 198, endPoint x: 568, endPoint y: 165, distance: 90.9
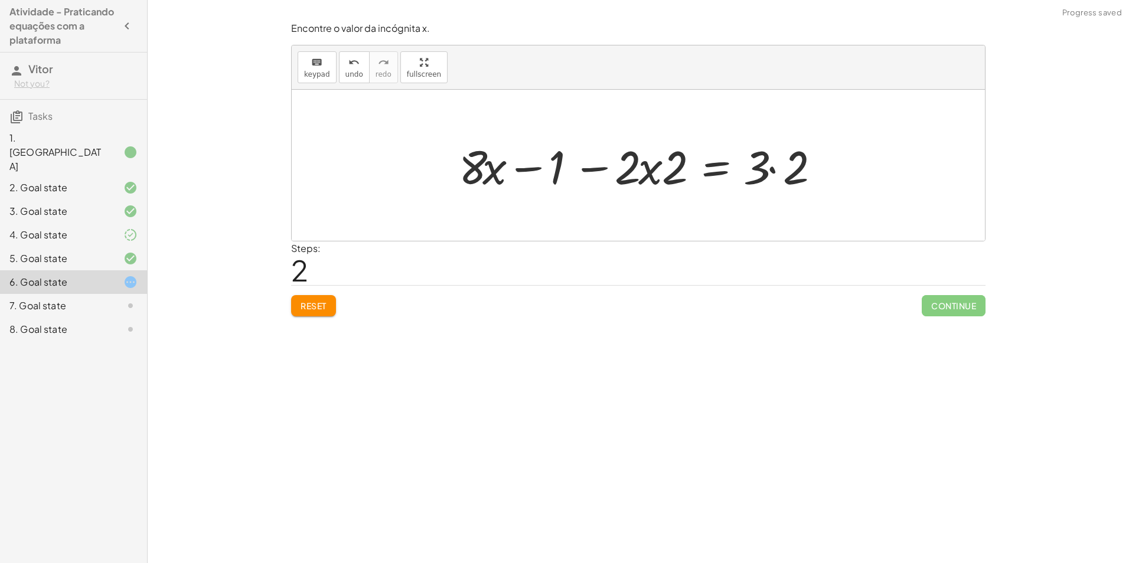
click at [640, 172] on div at bounding box center [643, 165] width 380 height 61
drag, startPoint x: 672, startPoint y: 179, endPoint x: 629, endPoint y: 174, distance: 43.4
click at [779, 181] on div at bounding box center [654, 165] width 357 height 61
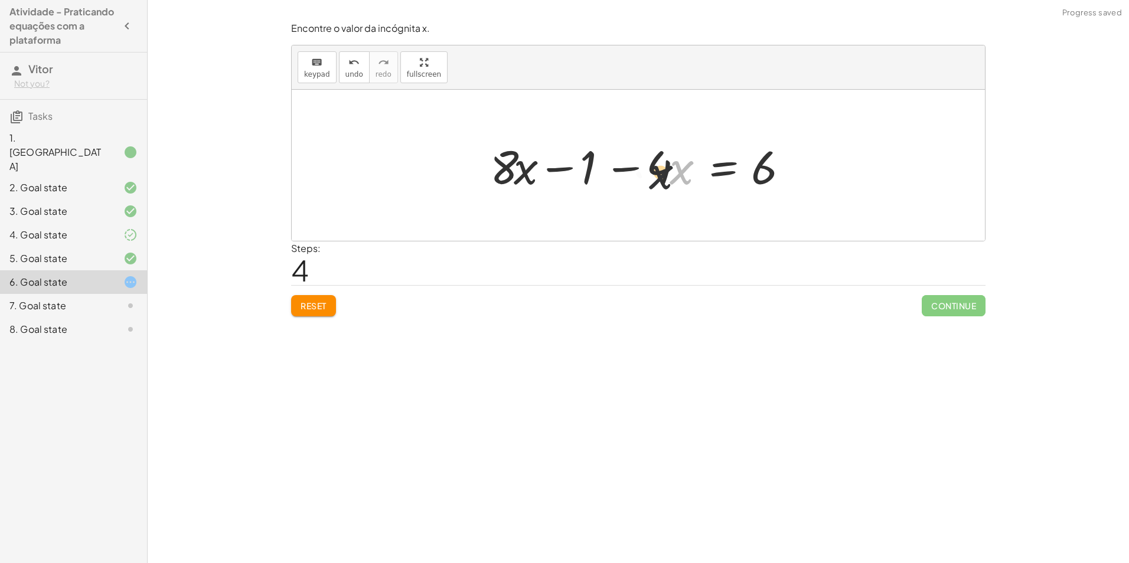
drag, startPoint x: 666, startPoint y: 170, endPoint x: 667, endPoint y: 178, distance: 7.8
click at [663, 179] on div at bounding box center [642, 165] width 317 height 61
drag, startPoint x: 655, startPoint y: 170, endPoint x: 525, endPoint y: 168, distance: 130.5
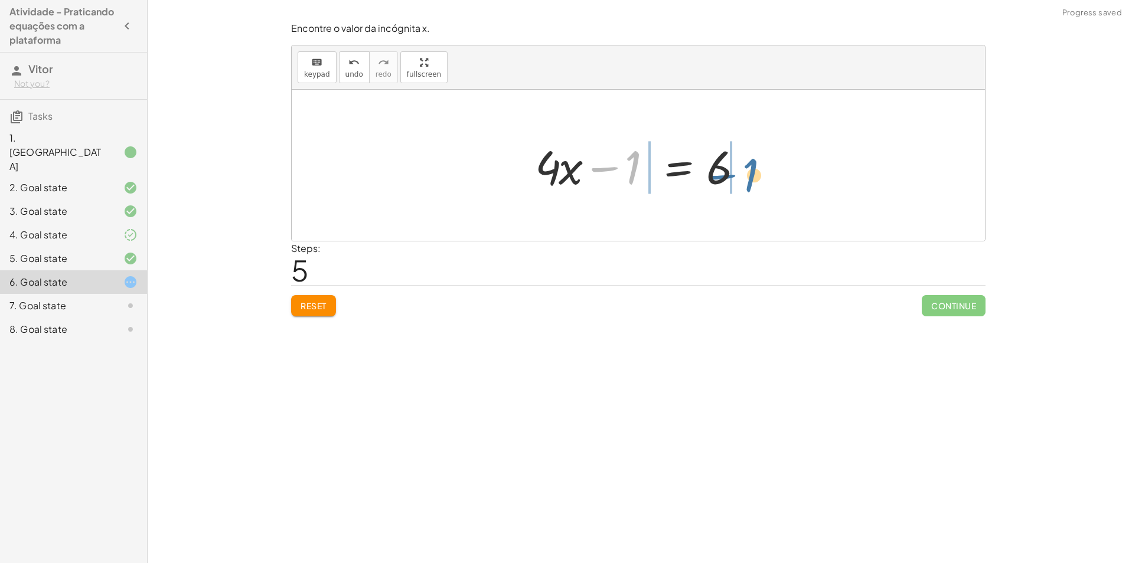
drag, startPoint x: 635, startPoint y: 174, endPoint x: 776, endPoint y: 200, distance: 143.5
click at [744, 169] on div at bounding box center [642, 165] width 227 height 61
click at [611, 168] on div at bounding box center [643, 165] width 360 height 61
click at [757, 171] on div at bounding box center [708, 165] width 227 height 61
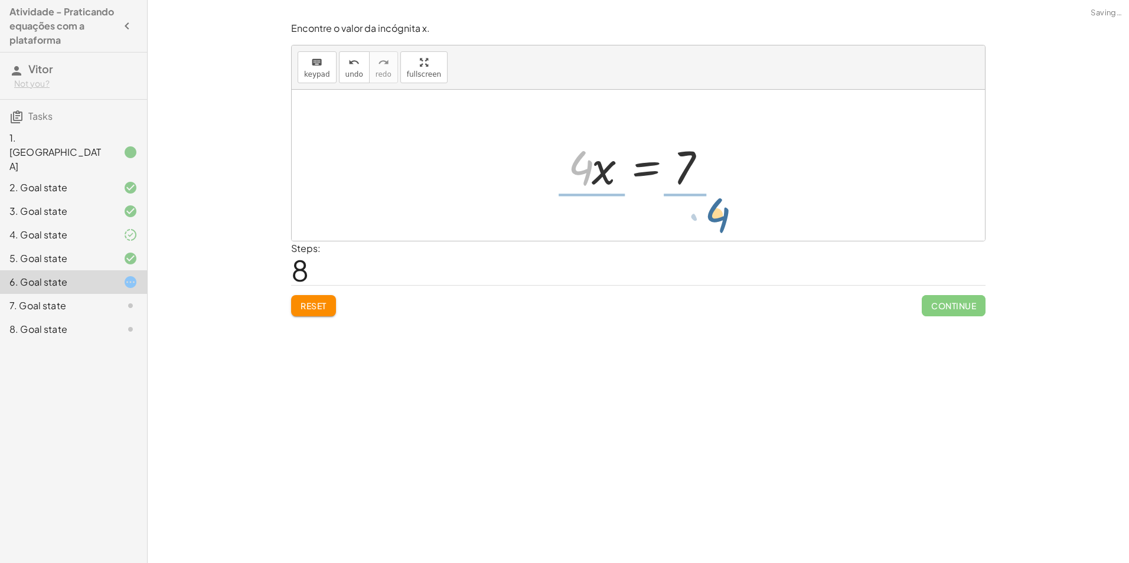
drag, startPoint x: 575, startPoint y: 169, endPoint x: 701, endPoint y: 214, distance: 134.3
click at [707, 215] on div "+ · ( + · 8 · x − 1 ) · 2 − · 2 · x = 3 + · · ( + · 8 · x − 1 ) · 2 · 2 − · 2 ·…" at bounding box center [638, 165] width 693 height 151
drag, startPoint x: 601, startPoint y: 166, endPoint x: 604, endPoint y: 161, distance: 6.9
click at [601, 165] on div at bounding box center [642, 165] width 174 height 91
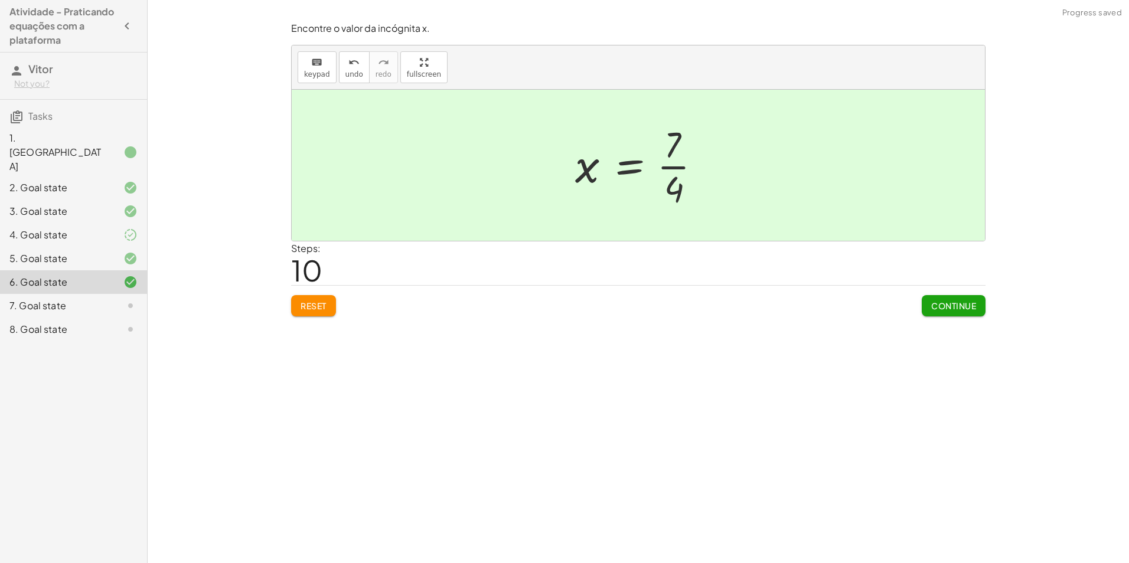
click at [949, 309] on span "Continue" at bounding box center [953, 305] width 45 height 11
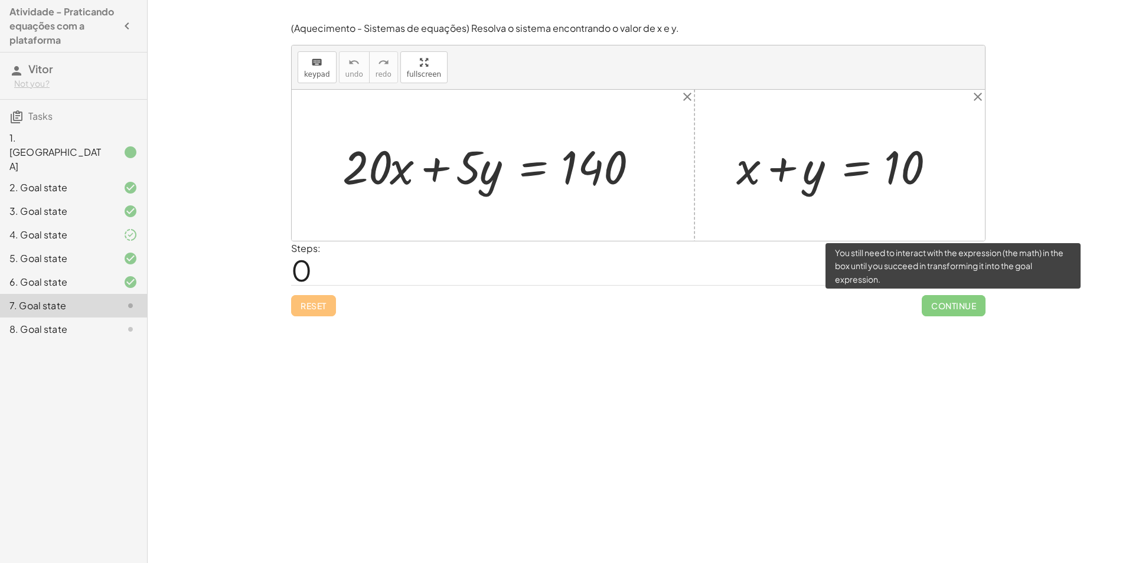
click at [960, 309] on span "Continue" at bounding box center [953, 305] width 64 height 21
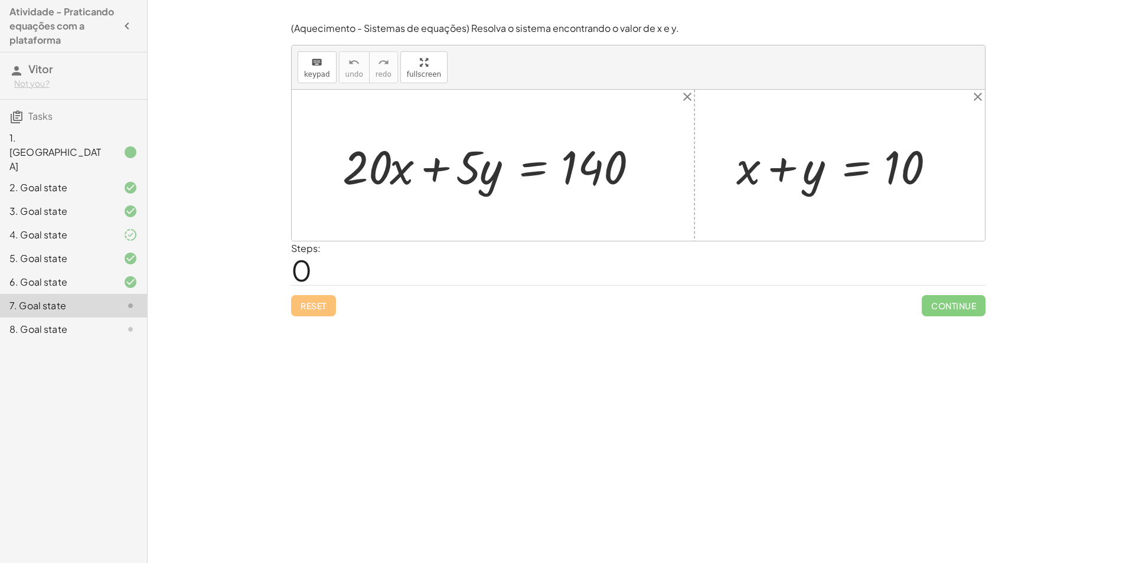
drag, startPoint x: 872, startPoint y: 128, endPoint x: 840, endPoint y: 156, distance: 43.5
click at [843, 156] on div "+ · 20 · x + · 5 · y = 140 + x + y = 10" at bounding box center [638, 165] width 693 height 151
drag, startPoint x: 815, startPoint y: 171, endPoint x: 965, endPoint y: 166, distance: 150.0
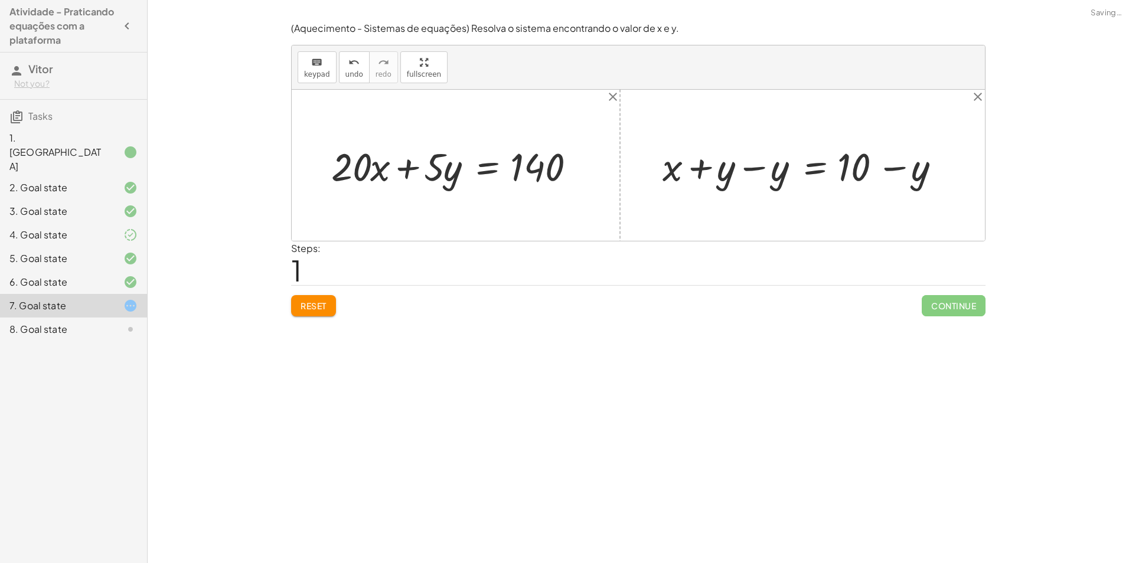
click at [739, 169] on div at bounding box center [806, 165] width 300 height 51
drag, startPoint x: 879, startPoint y: 174, endPoint x: 872, endPoint y: 179, distance: 8.5
click at [873, 184] on div at bounding box center [860, 165] width 192 height 51
drag, startPoint x: 848, startPoint y: 170, endPoint x: 863, endPoint y: 170, distance: 15.3
click at [864, 171] on div at bounding box center [860, 165] width 192 height 51
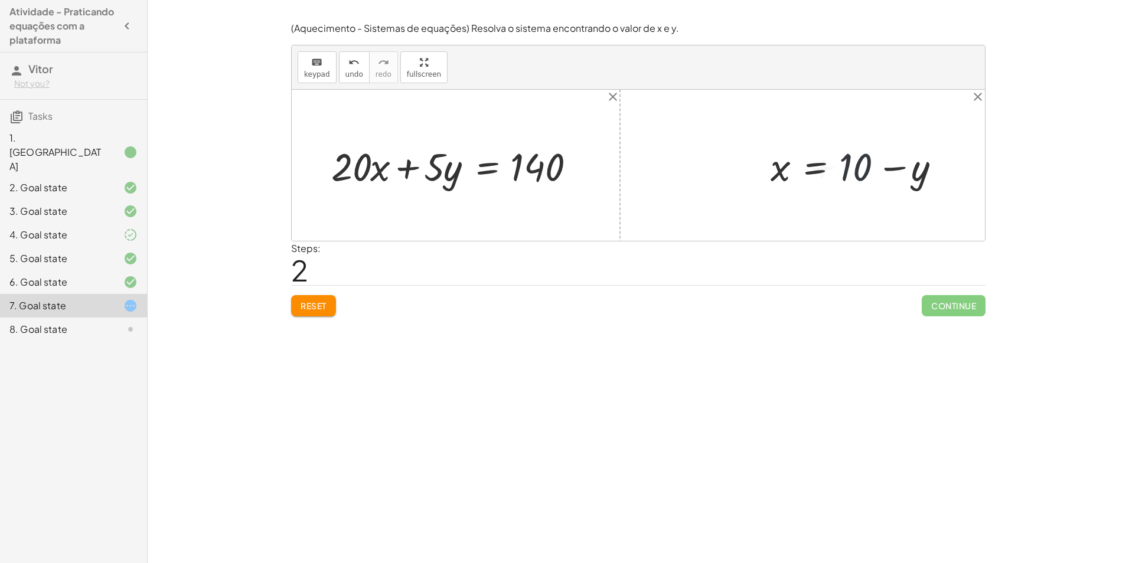
drag, startPoint x: 818, startPoint y: 168, endPoint x: 813, endPoint y: 174, distance: 7.9
click at [818, 174] on div at bounding box center [860, 165] width 192 height 51
drag, startPoint x: 812, startPoint y: 169, endPoint x: 377, endPoint y: 168, distance: 435.1
click at [377, 168] on div "+ · 20 · x + · 5 · y = 140 + x + y = 10 + x + y − y = + 10 − y + x + 0 = + 10 −…" at bounding box center [638, 165] width 693 height 151
click at [383, 167] on div at bounding box center [459, 165] width 269 height 51
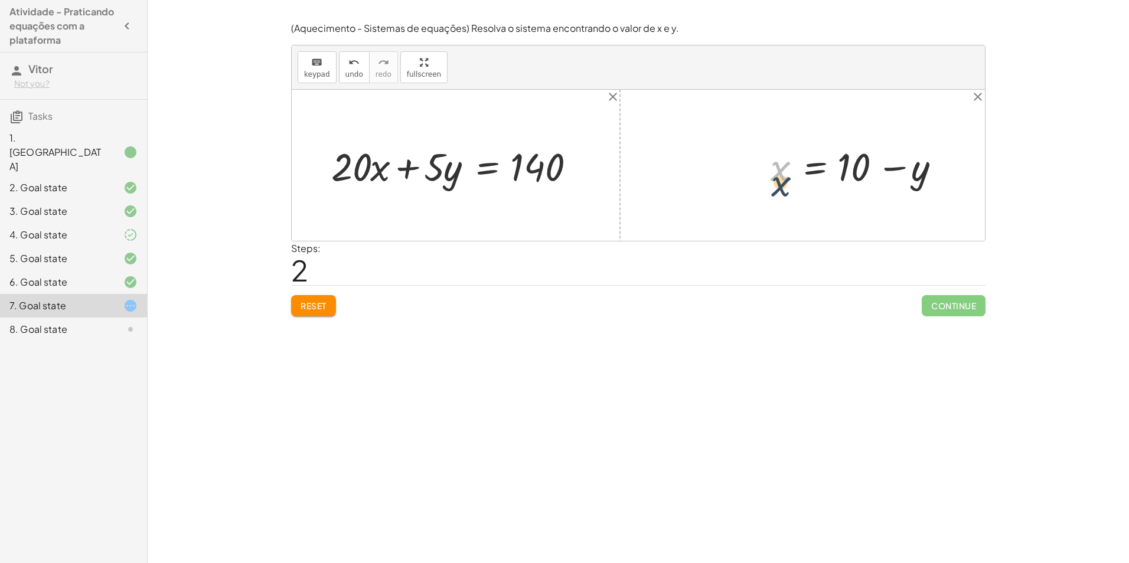
click at [790, 179] on div at bounding box center [860, 165] width 192 height 51
drag, startPoint x: 819, startPoint y: 169, endPoint x: 839, endPoint y: 169, distance: 20.7
click at [877, 172] on div at bounding box center [860, 165] width 192 height 51
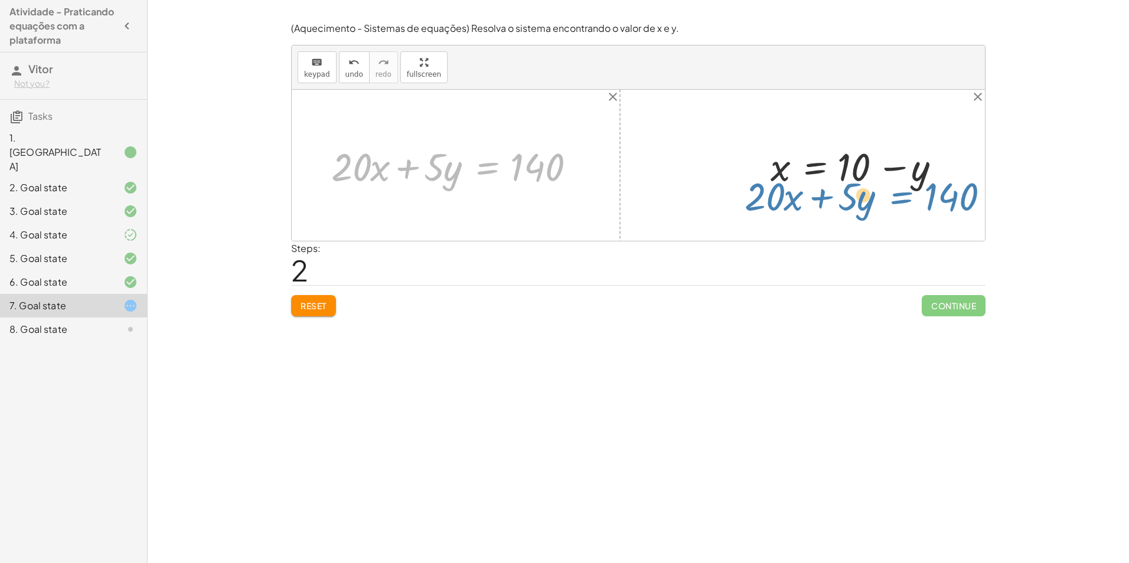
drag, startPoint x: 496, startPoint y: 173, endPoint x: 900, endPoint y: 177, distance: 403.2
click at [902, 179] on div "+ · 20 · x + · 5 · y = 140 + · 20 · x + · 5 · y = 140 + x + y = 10 + x + y − y …" at bounding box center [638, 165] width 693 height 151
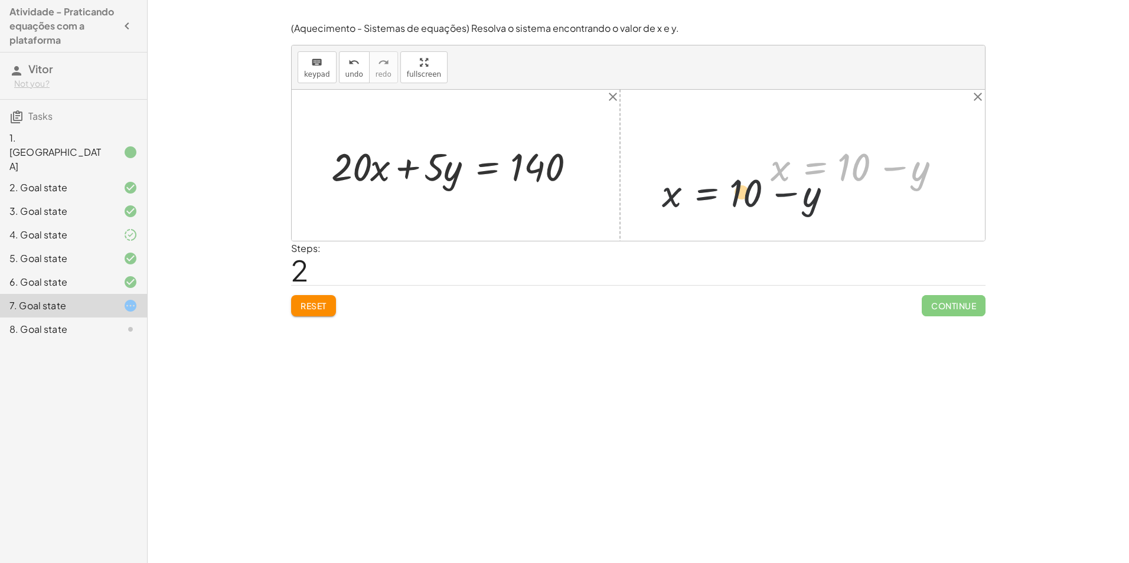
drag, startPoint x: 815, startPoint y: 174, endPoint x: 558, endPoint y: 159, distance: 257.2
click at [557, 165] on div "+ · 20 · x + · 5 · y = 140 + x + y = 10 + x + y − y = + 10 − y + x + 0 = + 10 −…" at bounding box center [638, 165] width 693 height 151
click at [323, 300] on button "Reset" at bounding box center [313, 305] width 45 height 21
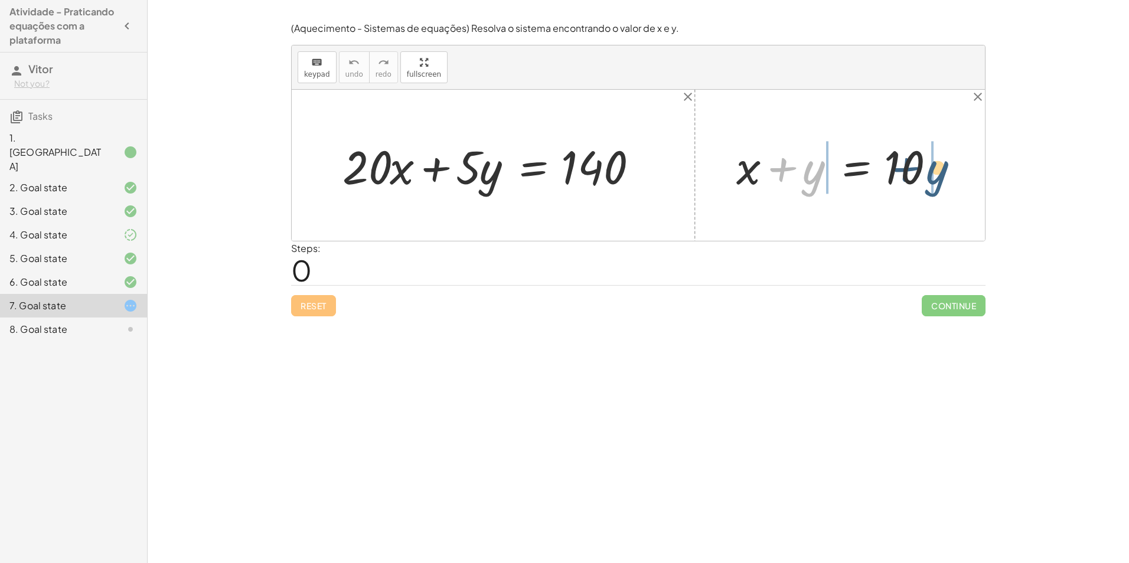
drag, startPoint x: 813, startPoint y: 175, endPoint x: 946, endPoint y: 174, distance: 132.8
click at [946, 174] on div at bounding box center [843, 165] width 227 height 61
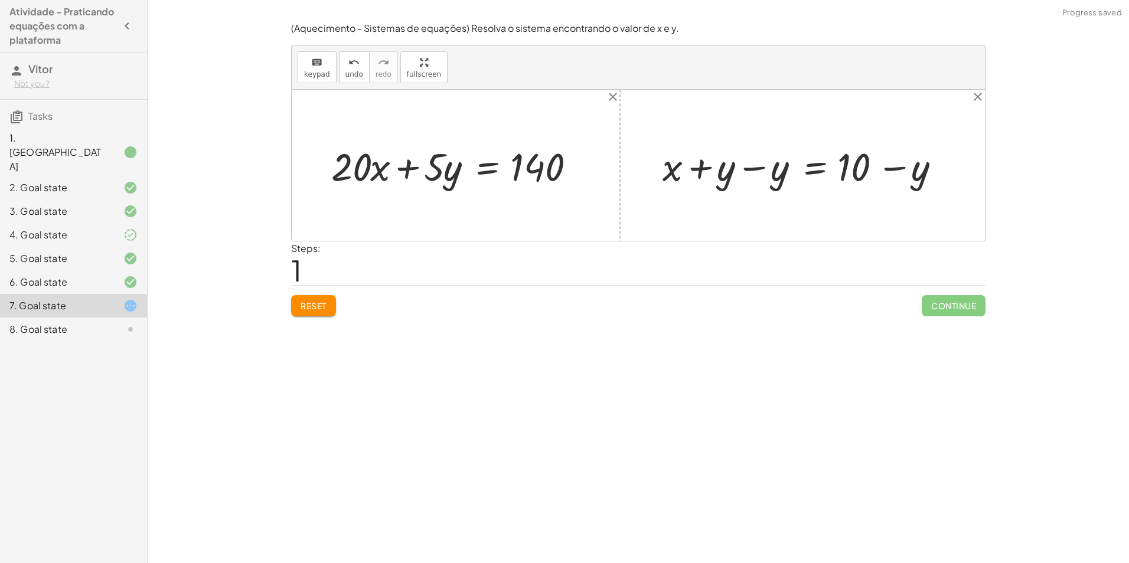
click at [728, 172] on div at bounding box center [806, 165] width 300 height 51
click at [749, 172] on div at bounding box center [806, 165] width 300 height 51
click at [891, 166] on div at bounding box center [860, 165] width 192 height 51
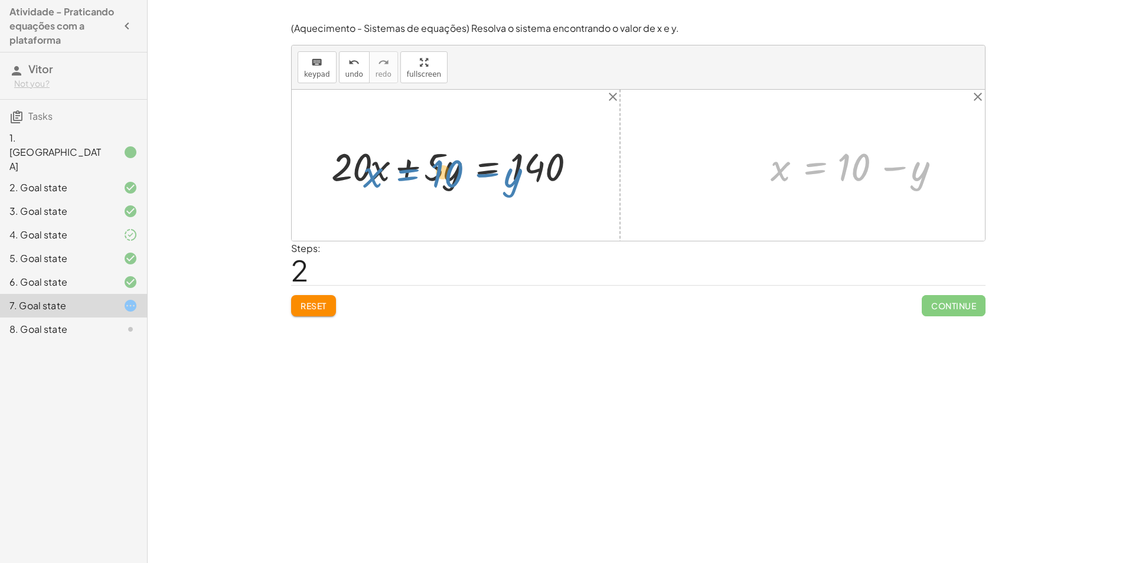
drag, startPoint x: 824, startPoint y: 189, endPoint x: 404, endPoint y: 166, distance: 421.0
click at [403, 168] on div "+ · 20 · x + · 5 · y = 140 + x + y = 10 + x + y − y = + 10 − y + x + 0 = + 10 −…" at bounding box center [638, 165] width 693 height 151
drag, startPoint x: 421, startPoint y: 165, endPoint x: 434, endPoint y: 169, distance: 13.5
click at [439, 173] on div at bounding box center [459, 165] width 269 height 51
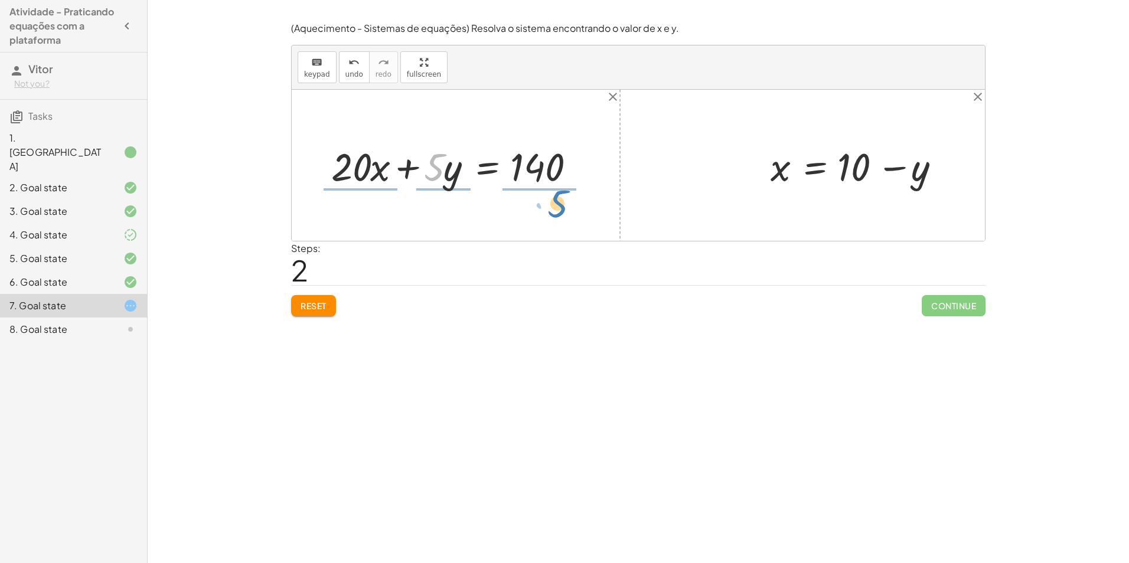
drag, startPoint x: 436, startPoint y: 168, endPoint x: 553, endPoint y: 201, distance: 121.5
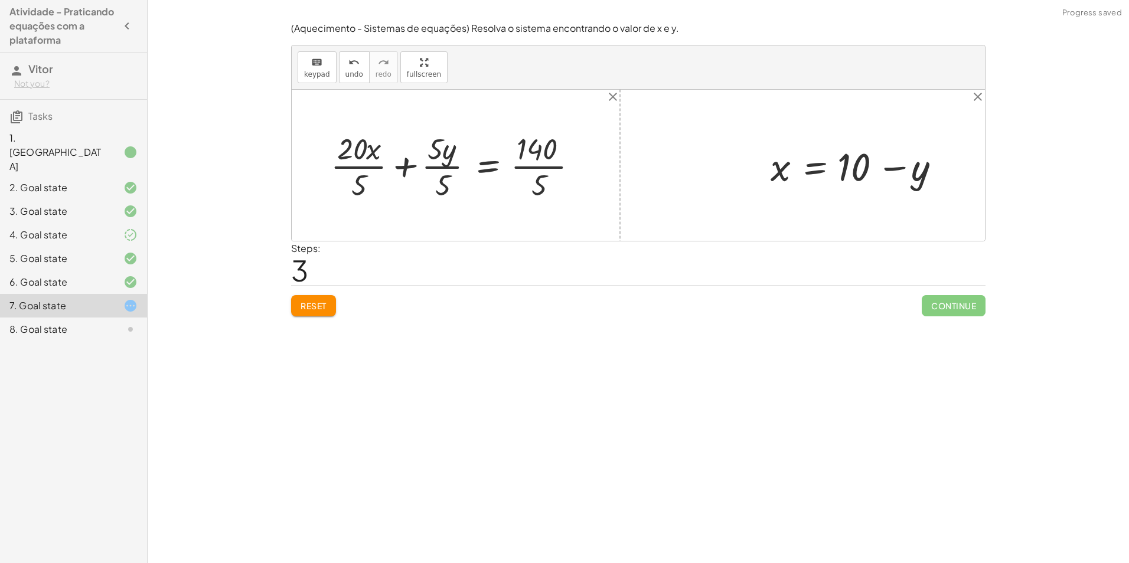
click at [445, 169] on div at bounding box center [459, 166] width 269 height 76
click at [393, 166] on div at bounding box center [470, 166] width 246 height 76
click at [533, 171] on div at bounding box center [478, 166] width 229 height 76
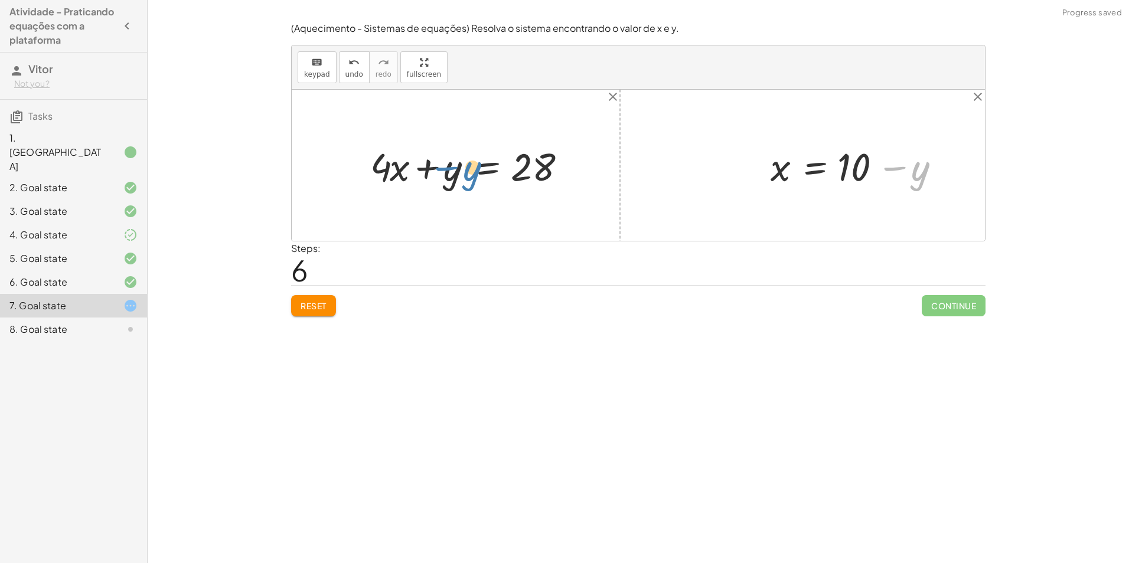
drag, startPoint x: 903, startPoint y: 169, endPoint x: 454, endPoint y: 167, distance: 448.6
click at [453, 167] on div "+ · 20 · x + · 5 · y = 140 + · 20 · x · 5 + · 5 · y · 5 = · 140 · 5 + · 20 · x …" at bounding box center [638, 165] width 693 height 151
drag, startPoint x: 874, startPoint y: 180, endPoint x: 569, endPoint y: 165, distance: 305.0
drag, startPoint x: 801, startPoint y: 159, endPoint x: 802, endPoint y: 153, distance: 5.9
click at [817, 152] on div at bounding box center [860, 165] width 192 height 51
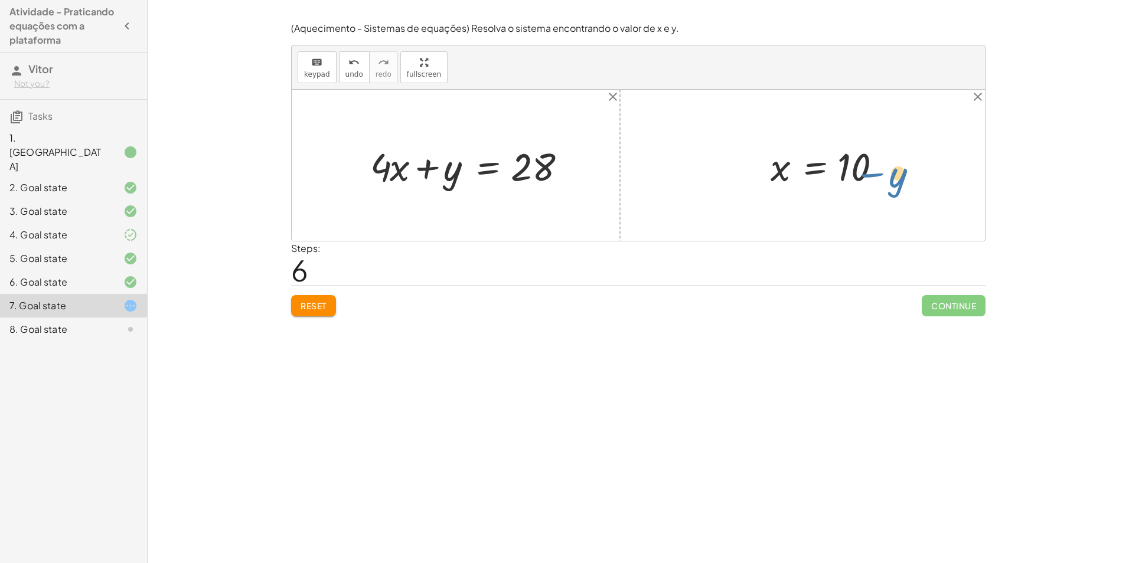
click at [914, 163] on div at bounding box center [860, 165] width 192 height 51
drag, startPoint x: 903, startPoint y: 164, endPoint x: 787, endPoint y: 159, distance: 115.8
click at [788, 163] on div at bounding box center [860, 165] width 192 height 51
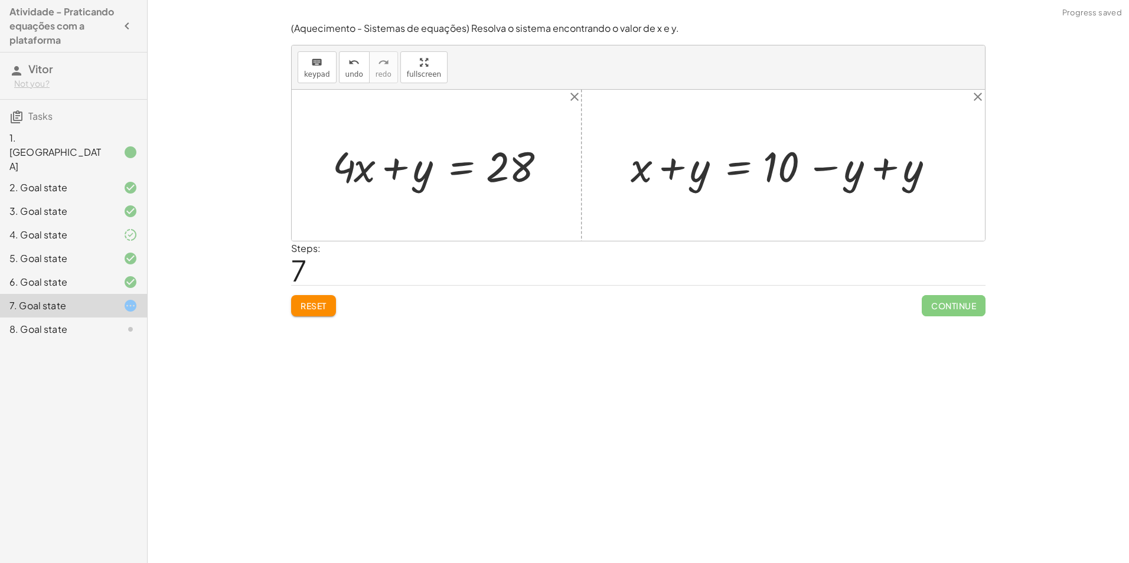
click at [874, 165] on div at bounding box center [788, 165] width 326 height 55
click at [681, 159] on div at bounding box center [728, 165] width 207 height 55
click at [695, 167] on div at bounding box center [728, 165] width 207 height 55
click at [682, 168] on div at bounding box center [728, 165] width 207 height 55
drag, startPoint x: 776, startPoint y: 165, endPoint x: 517, endPoint y: 169, distance: 259.2
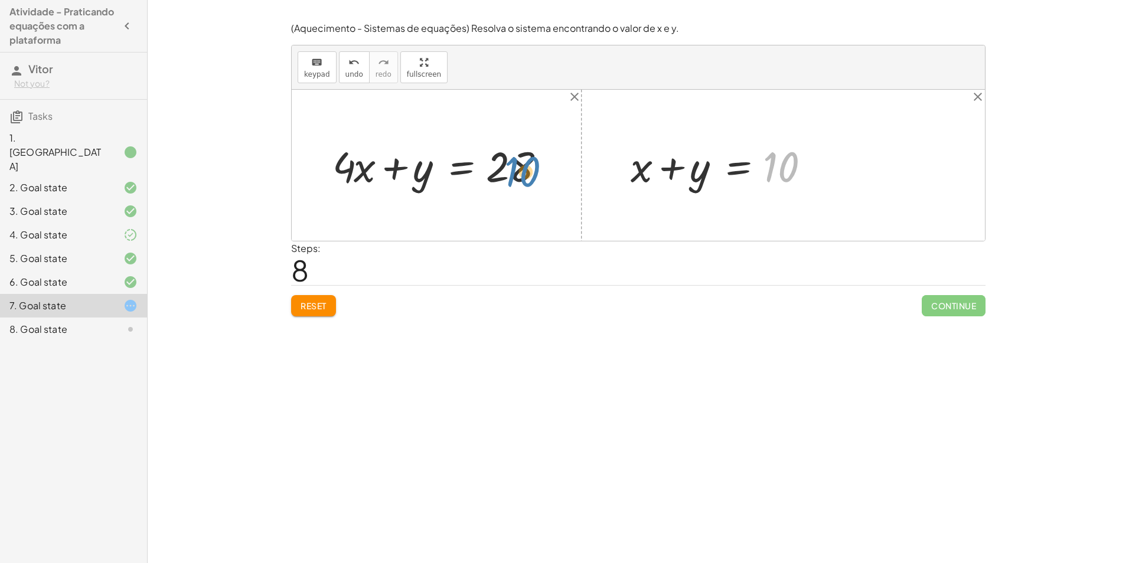
click at [517, 169] on div "+ · 20 · x + · 5 · y = 140 + · 20 · x · 5 + · 5 · y · 5 = · 140 · 5 + · 20 · x …" at bounding box center [638, 165] width 693 height 151
drag, startPoint x: 666, startPoint y: 168, endPoint x: 524, endPoint y: 161, distance: 142.4
click at [495, 162] on div "+ · 20 · x + · 5 · y = 140 + · 20 · x · 5 + · 5 · y · 5 = · 140 · 5 + · 20 · x …" at bounding box center [638, 165] width 693 height 151
drag, startPoint x: 640, startPoint y: 174, endPoint x: 421, endPoint y: 172, distance: 219.6
click at [421, 172] on div "+ · 20 · x + · 5 · y = 140 + · 20 · x · 5 + · 5 · y · 5 = · 140 · 5 + · 20 · x …" at bounding box center [638, 165] width 693 height 151
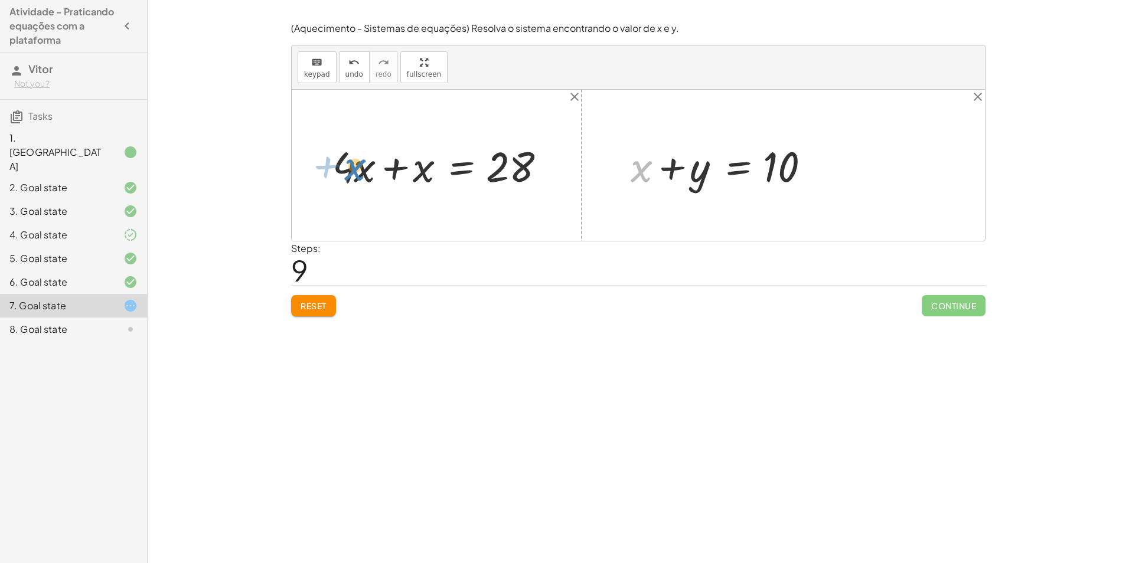
drag, startPoint x: 647, startPoint y: 177, endPoint x: 336, endPoint y: 174, distance: 310.5
click at [336, 174] on div "+ · 20 · x + · 5 · y = 140 + · 20 · x · 5 + · 5 · y · 5 = · 140 · 5 + · 20 · x …" at bounding box center [638, 165] width 693 height 151
click at [420, 169] on div at bounding box center [440, 165] width 228 height 55
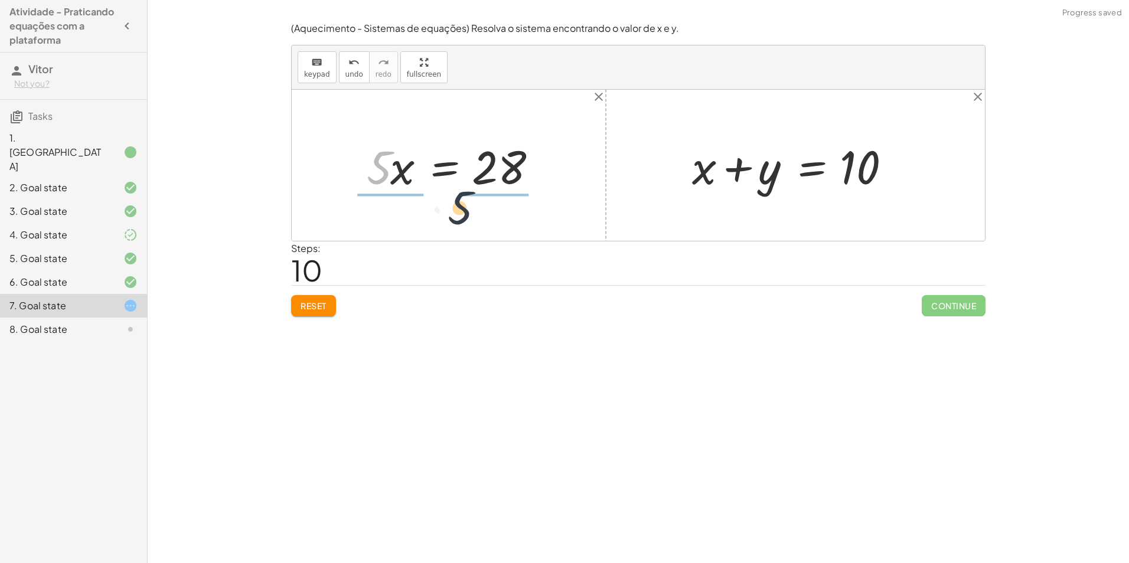
drag, startPoint x: 377, startPoint y: 164, endPoint x: 475, endPoint y: 208, distance: 107.0
click at [392, 169] on div at bounding box center [453, 165] width 192 height 91
click at [501, 169] on div at bounding box center [466, 165] width 165 height 91
click at [502, 174] on div at bounding box center [466, 165] width 165 height 91
click at [501, 168] on div at bounding box center [466, 165] width 165 height 91
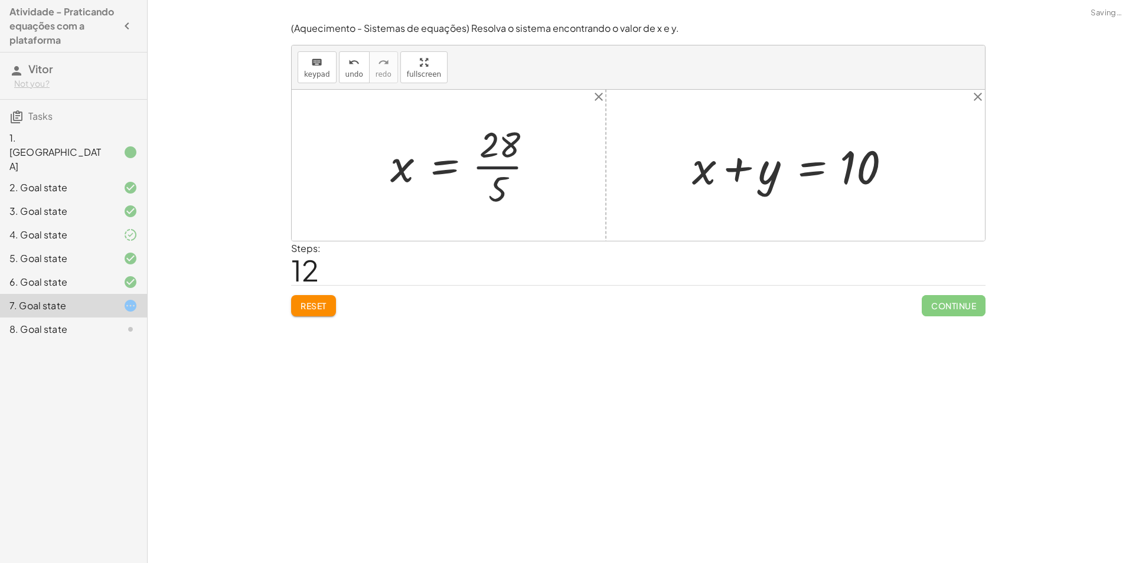
click at [502, 168] on div at bounding box center [466, 165] width 165 height 91
drag, startPoint x: 657, startPoint y: 170, endPoint x: 874, endPoint y: 169, distance: 216.6
click at [874, 169] on div at bounding box center [782, 165] width 263 height 61
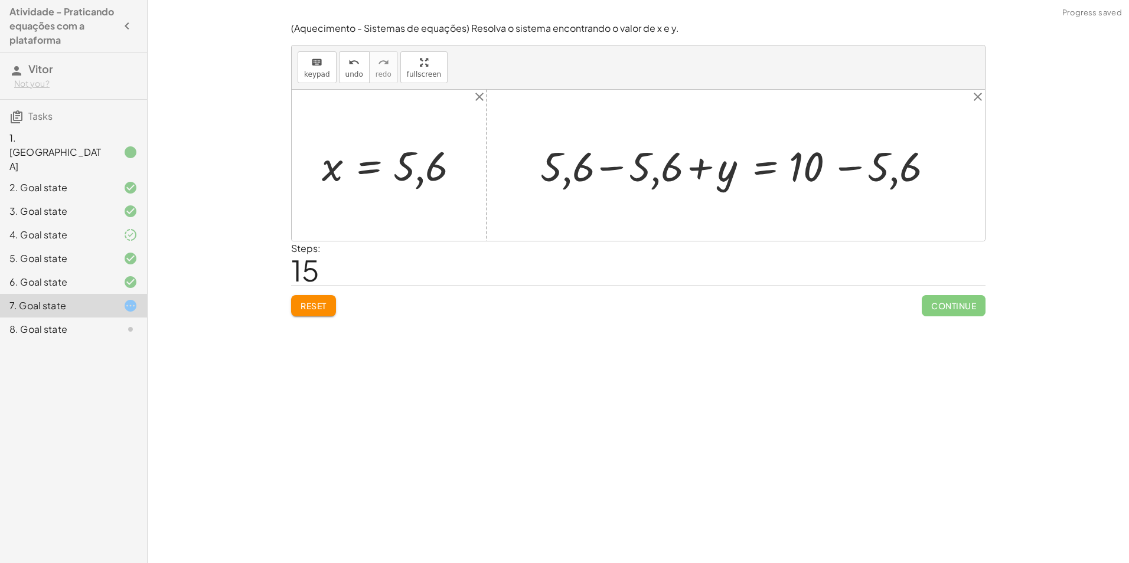
click at [606, 166] on div at bounding box center [739, 165] width 411 height 54
click at [837, 171] on div at bounding box center [829, 165] width 234 height 54
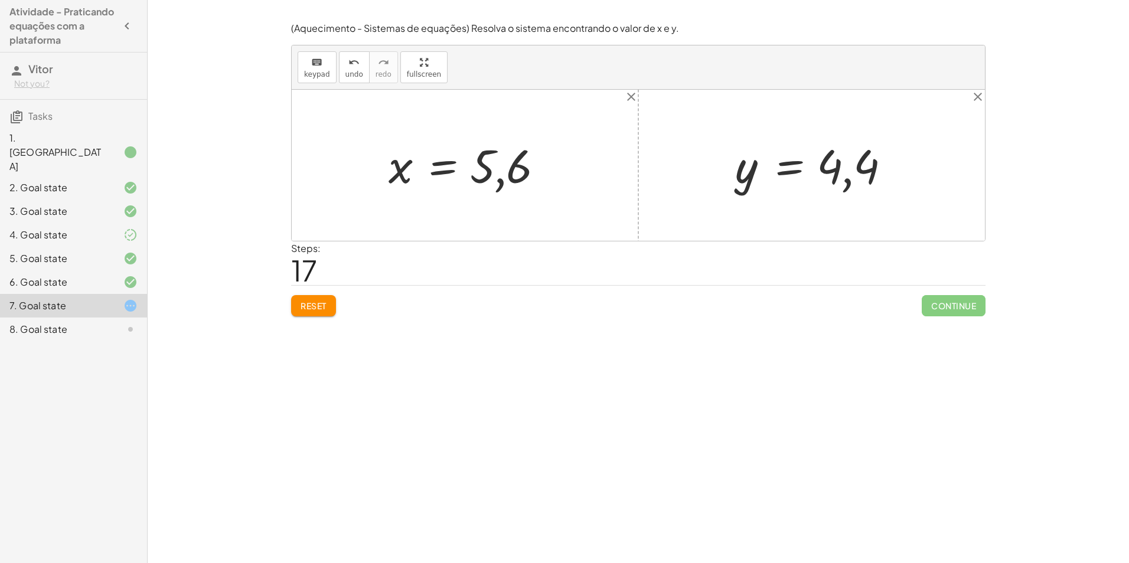
click at [296, 313] on button "Reset" at bounding box center [313, 305] width 45 height 21
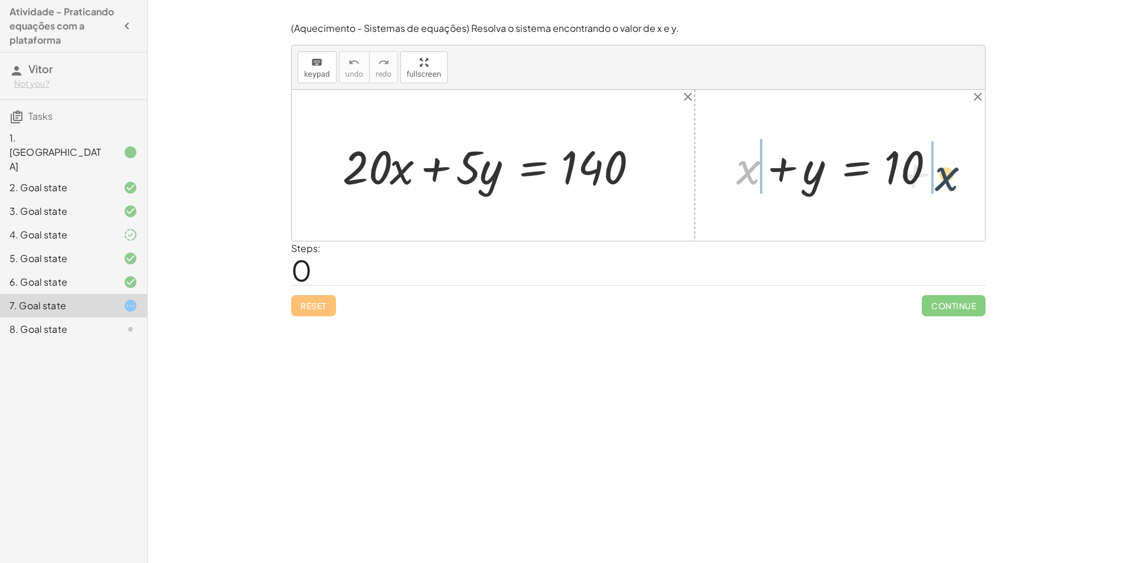
drag, startPoint x: 785, startPoint y: 188, endPoint x: 945, endPoint y: 179, distance: 160.3
click at [957, 176] on div at bounding box center [843, 165] width 227 height 61
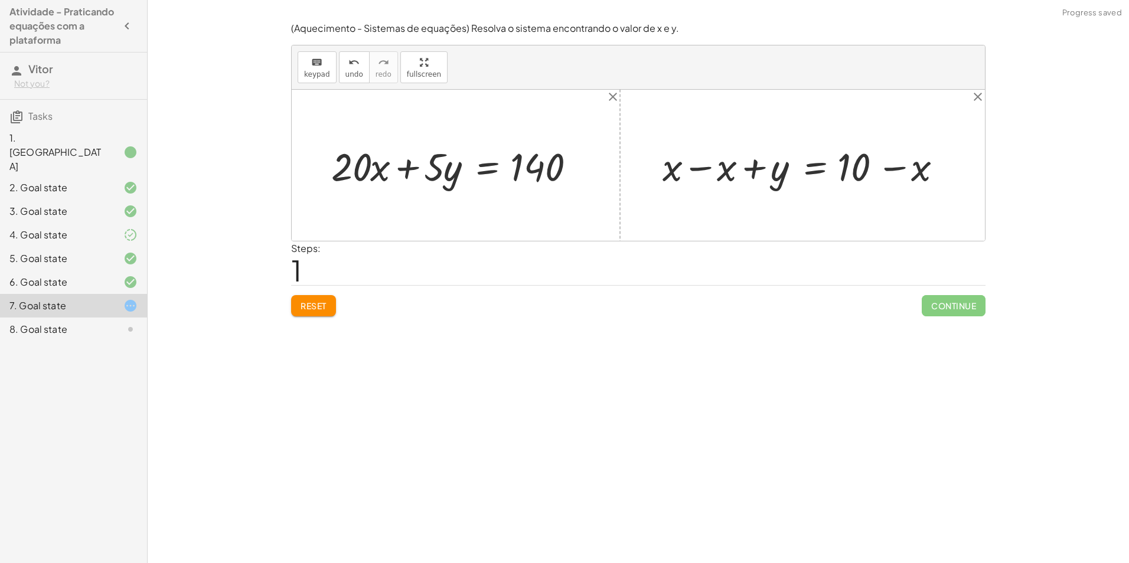
drag, startPoint x: 703, startPoint y: 174, endPoint x: 709, endPoint y: 171, distance: 6.6
click at [705, 173] on div at bounding box center [806, 165] width 300 height 51
click at [877, 173] on div at bounding box center [860, 165] width 192 height 51
click at [893, 170] on div at bounding box center [860, 165] width 192 height 51
click at [893, 167] on div at bounding box center [860, 165] width 192 height 51
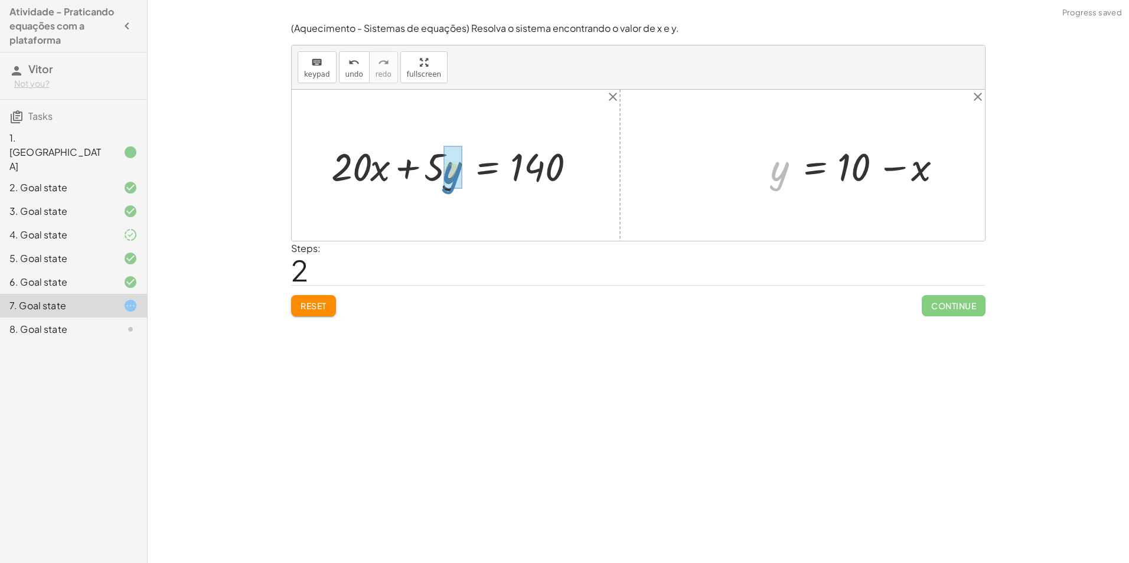
drag, startPoint x: 779, startPoint y: 169, endPoint x: 459, endPoint y: 176, distance: 319.4
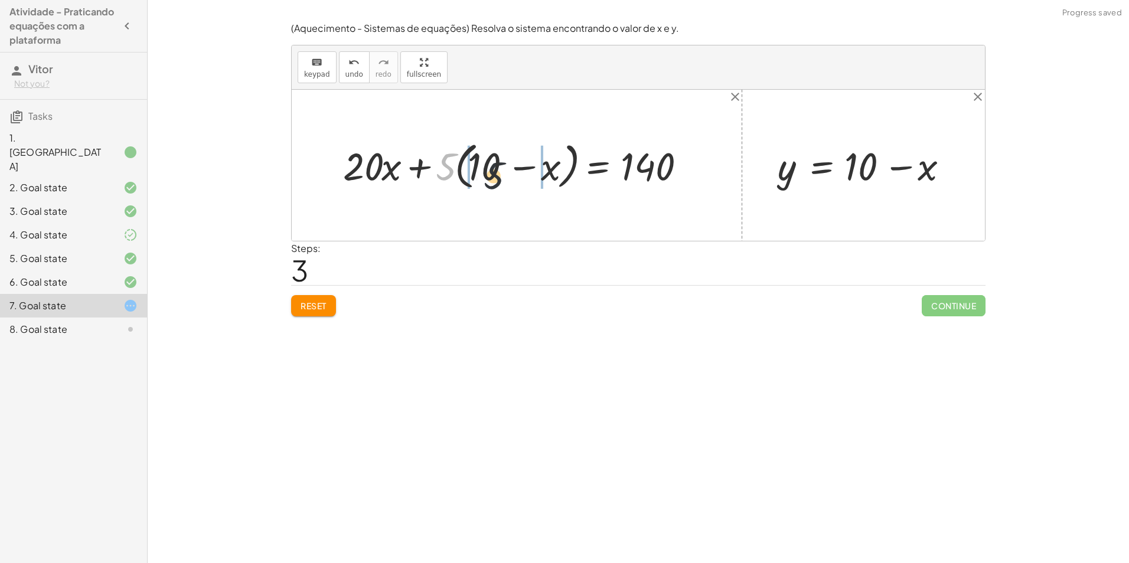
drag, startPoint x: 449, startPoint y: 161, endPoint x: 502, endPoint y: 171, distance: 54.5
click at [502, 171] on div at bounding box center [521, 165] width 368 height 57
drag, startPoint x: 445, startPoint y: 168, endPoint x: 452, endPoint y: 166, distance: 7.9
click at [447, 169] on div at bounding box center [518, 165] width 374 height 51
click at [464, 168] on div at bounding box center [518, 165] width 374 height 51
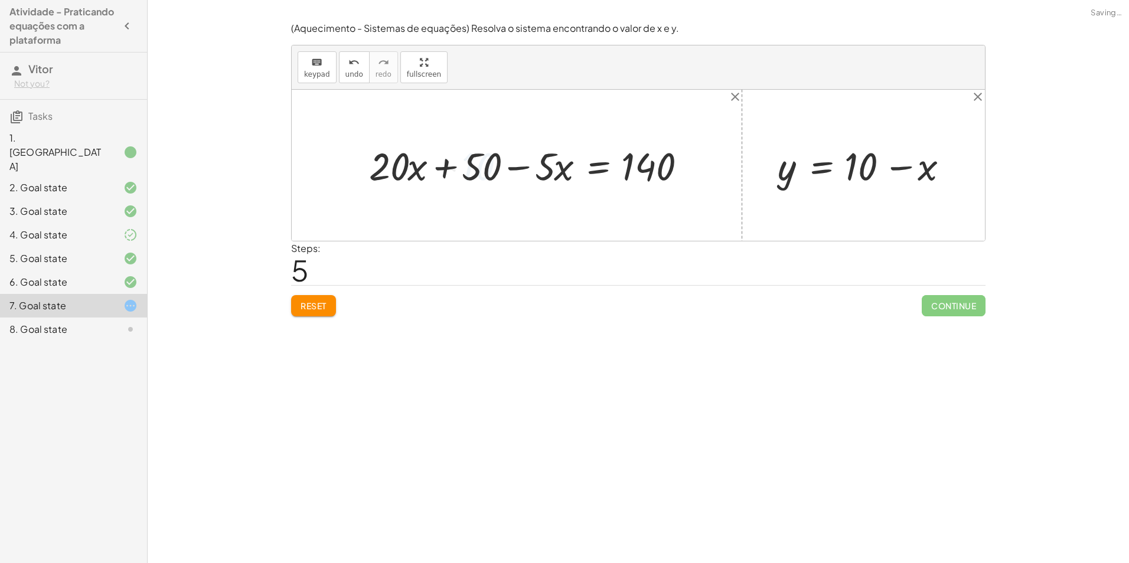
click at [542, 167] on div at bounding box center [534, 165] width 342 height 51
click at [522, 167] on div at bounding box center [534, 165] width 342 height 51
drag, startPoint x: 526, startPoint y: 172, endPoint x: 434, endPoint y: 172, distance: 91.5
click at [434, 172] on div at bounding box center [534, 165] width 342 height 51
click at [444, 165] on div at bounding box center [534, 165] width 342 height 51
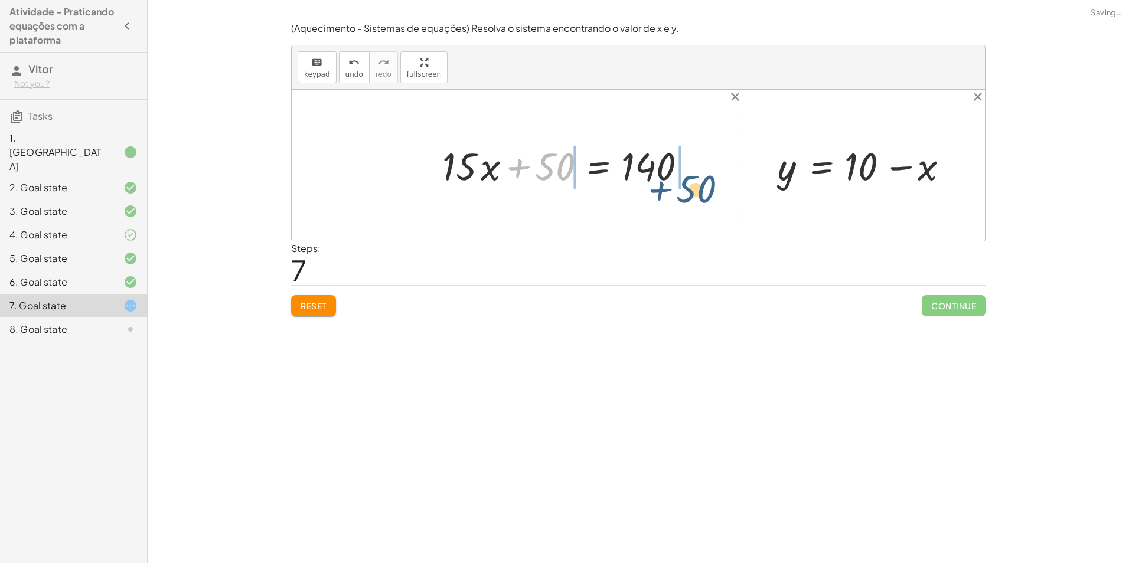
drag, startPoint x: 547, startPoint y: 160, endPoint x: 701, endPoint y: 165, distance: 153.6
click at [700, 165] on div at bounding box center [570, 165] width 269 height 51
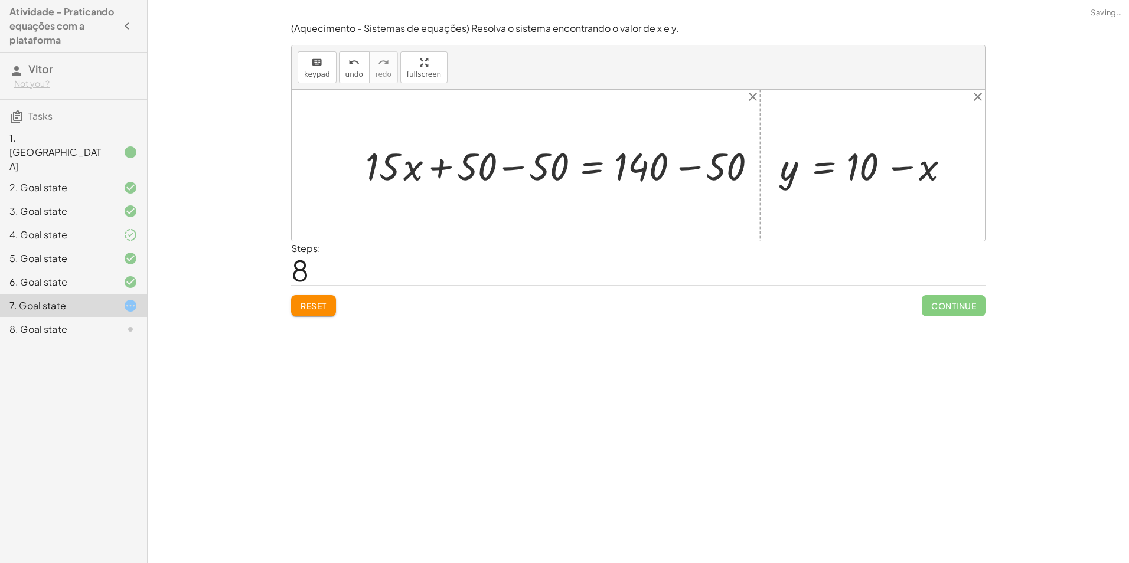
click at [689, 169] on div at bounding box center [567, 165] width 385 height 47
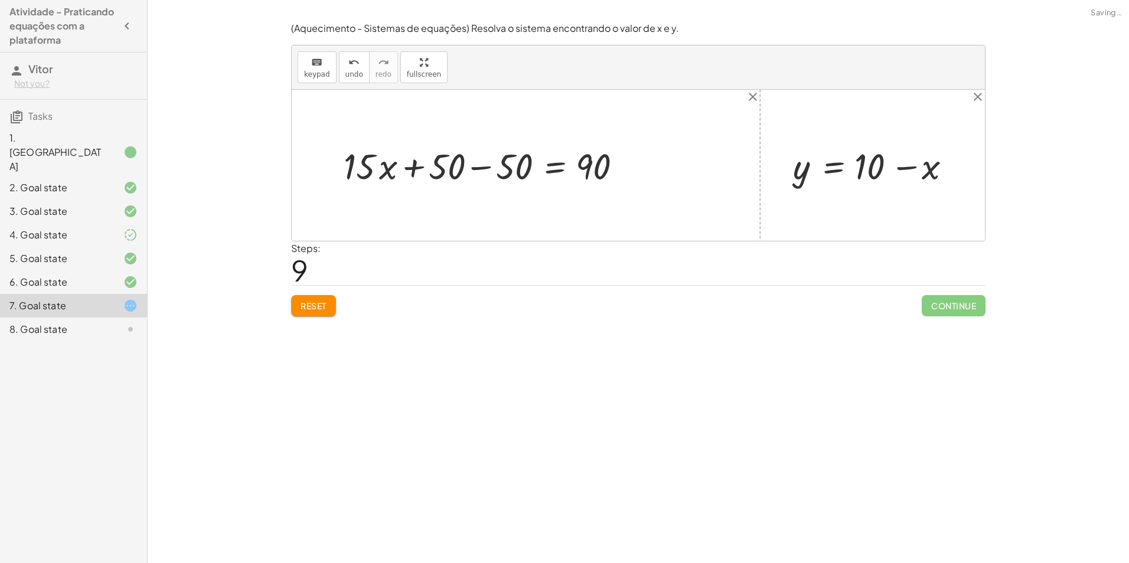
click at [491, 174] on div at bounding box center [488, 165] width 300 height 47
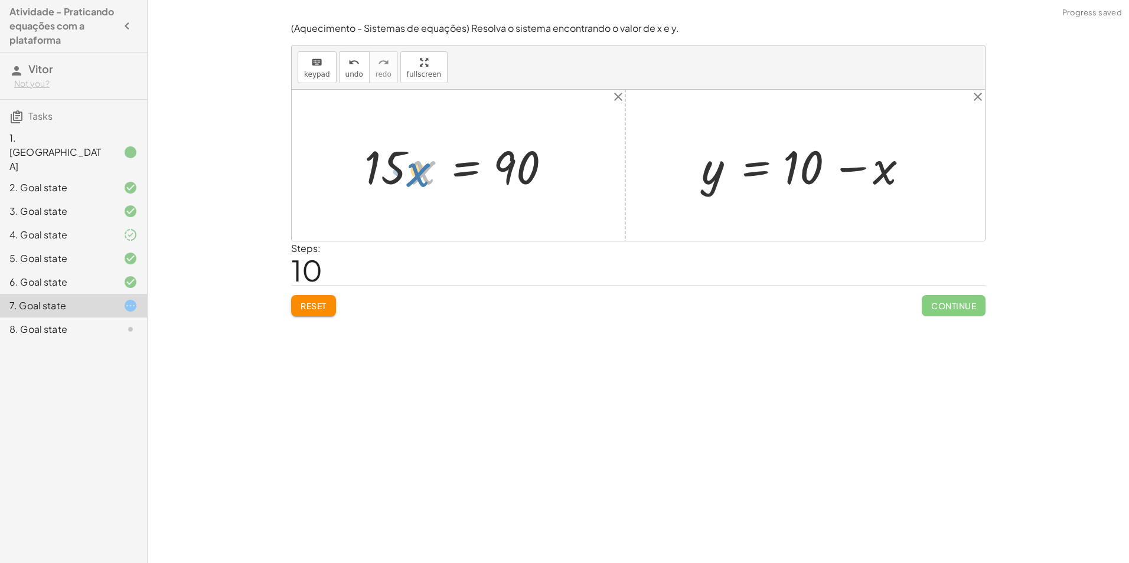
drag, startPoint x: 489, startPoint y: 177, endPoint x: 479, endPoint y: 159, distance: 20.7
click at [486, 161] on div at bounding box center [462, 165] width 208 height 61
drag, startPoint x: 374, startPoint y: 169, endPoint x: 508, endPoint y: 210, distance: 139.5
click at [508, 210] on div "+ · 20 · x + · 5 · y = 140 + · 20 · x + · 5 · ( + 10 − x ) = 140 + · 20 · x + ·…" at bounding box center [638, 165] width 693 height 151
click at [524, 152] on div at bounding box center [466, 165] width 210 height 91
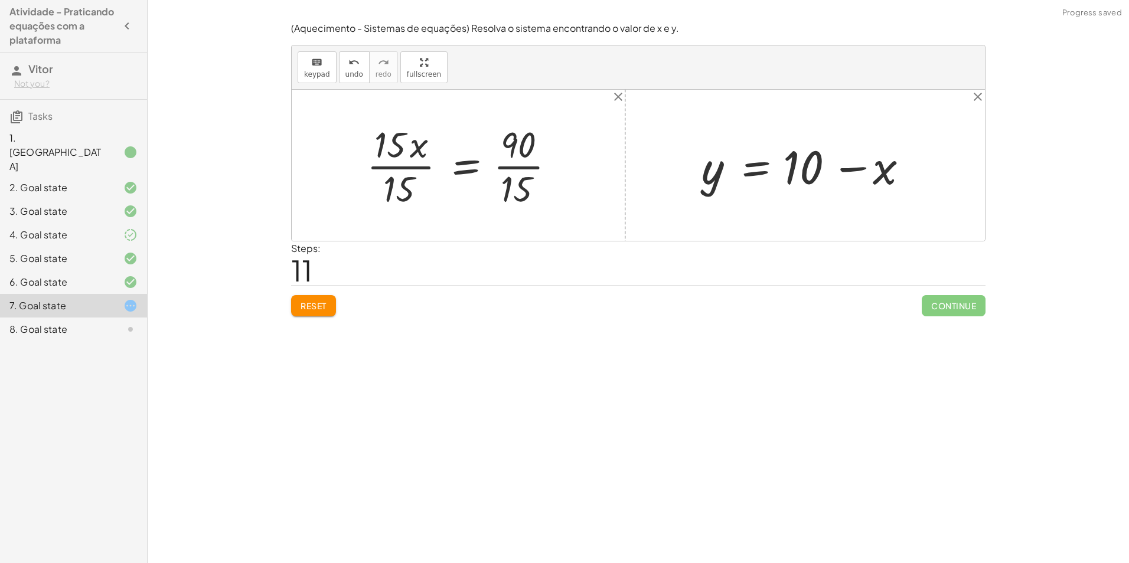
click at [522, 165] on div at bounding box center [466, 165] width 210 height 91
click at [400, 168] on div at bounding box center [452, 165] width 182 height 91
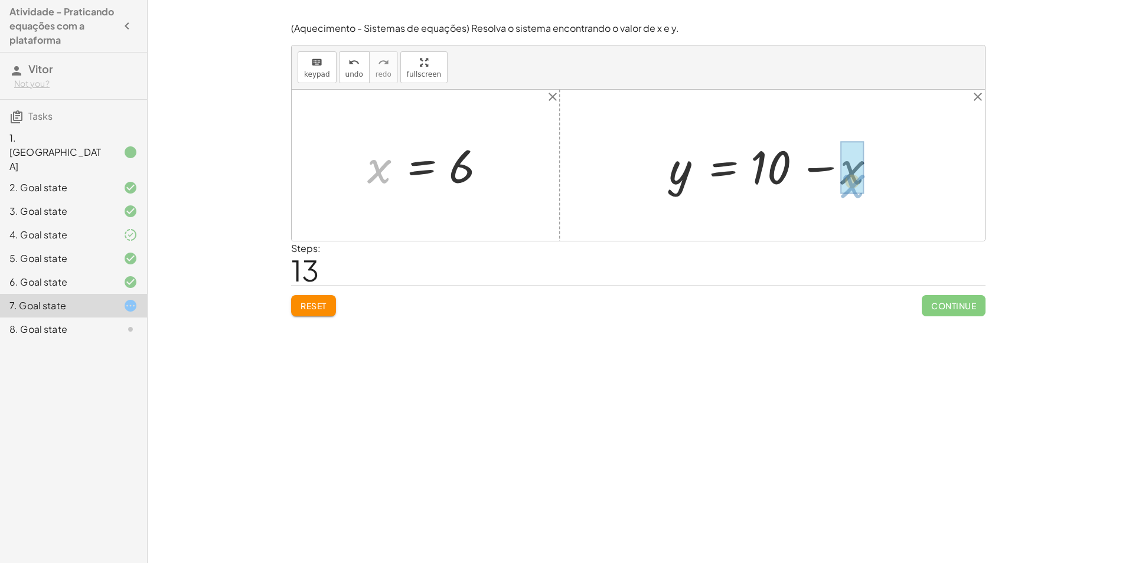
drag, startPoint x: 387, startPoint y: 167, endPoint x: 858, endPoint y: 183, distance: 471.9
click at [848, 170] on div at bounding box center [776, 165] width 227 height 61
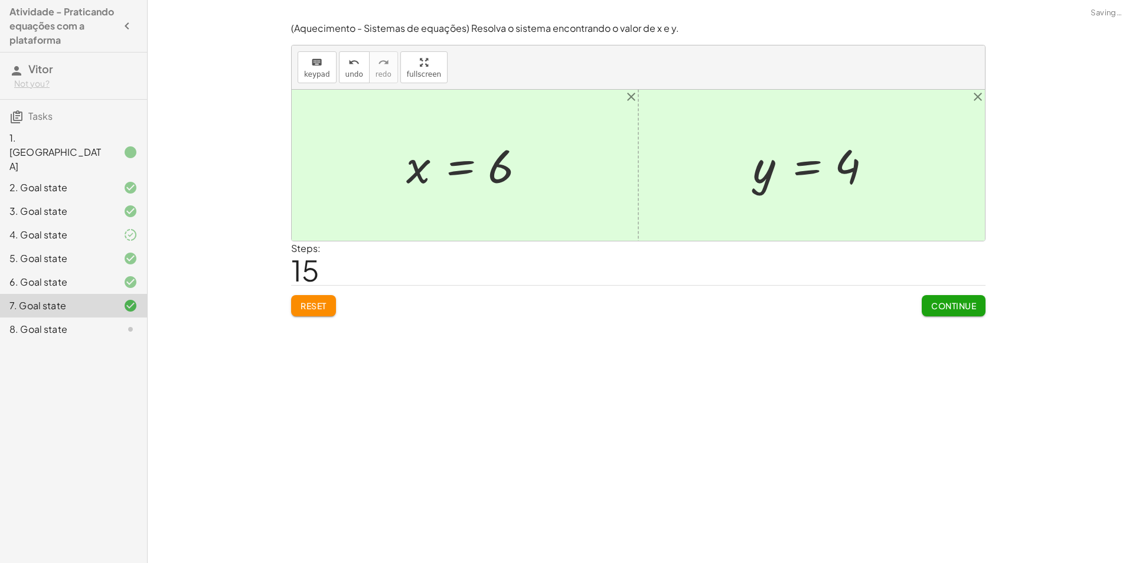
click at [944, 305] on span "Continue" at bounding box center [953, 305] width 45 height 11
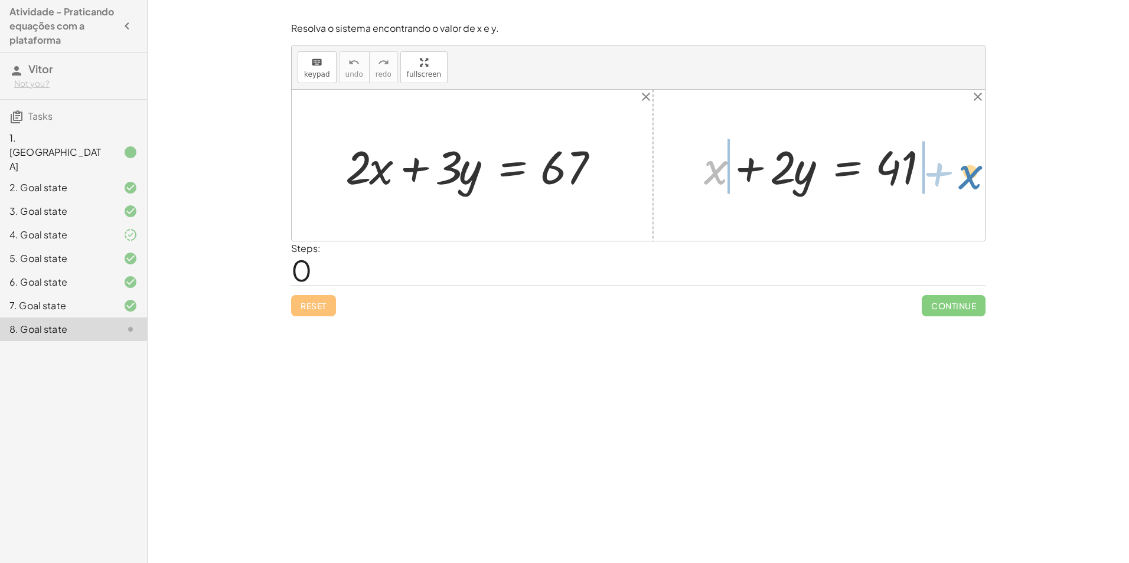
drag, startPoint x: 715, startPoint y: 169, endPoint x: 969, endPoint y: 172, distance: 253.9
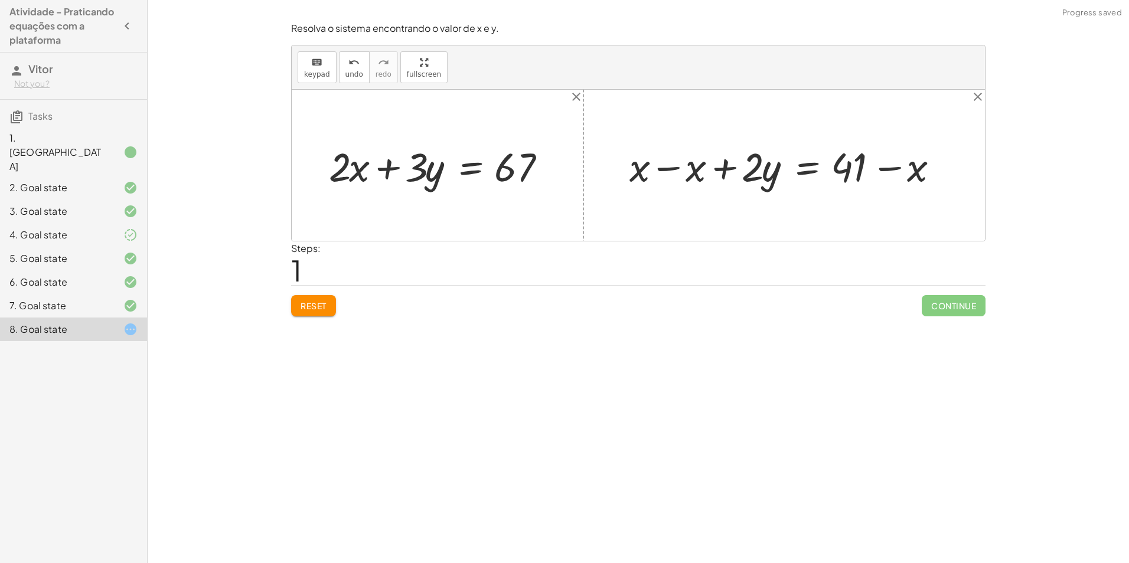
click at [666, 168] on div at bounding box center [788, 165] width 330 height 53
click at [889, 172] on div at bounding box center [845, 165] width 218 height 53
click at [315, 306] on span "Reset" at bounding box center [313, 305] width 26 height 11
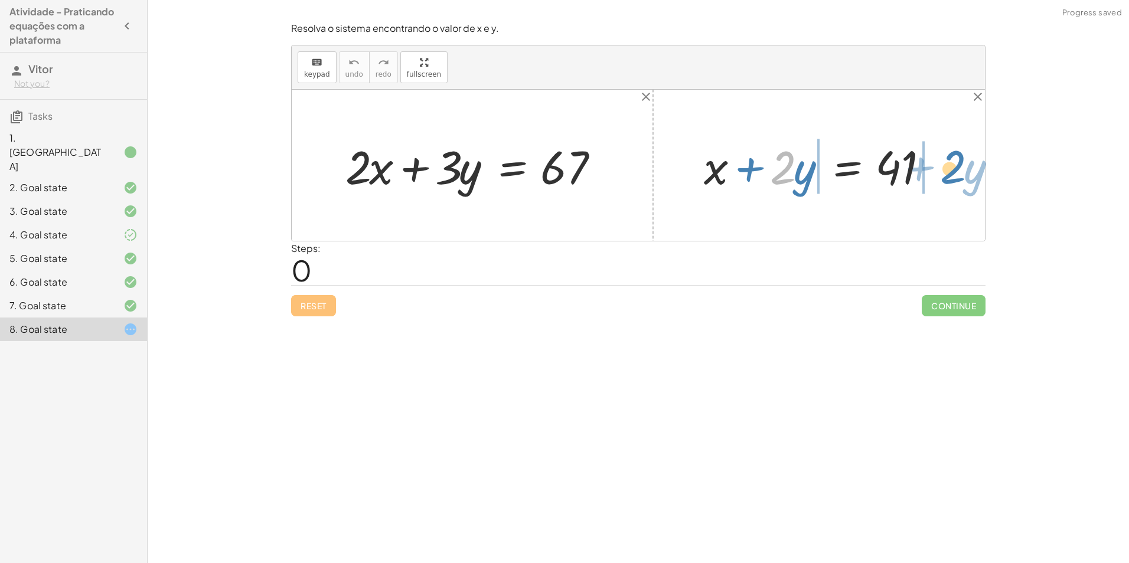
drag, startPoint x: 829, startPoint y: 189, endPoint x: 966, endPoint y: 172, distance: 138.7
click at [966, 172] on div "+ · 2 · x + · 3 · y = 67 · 2 + · y + x + · 2 · y = 41" at bounding box center [638, 165] width 693 height 151
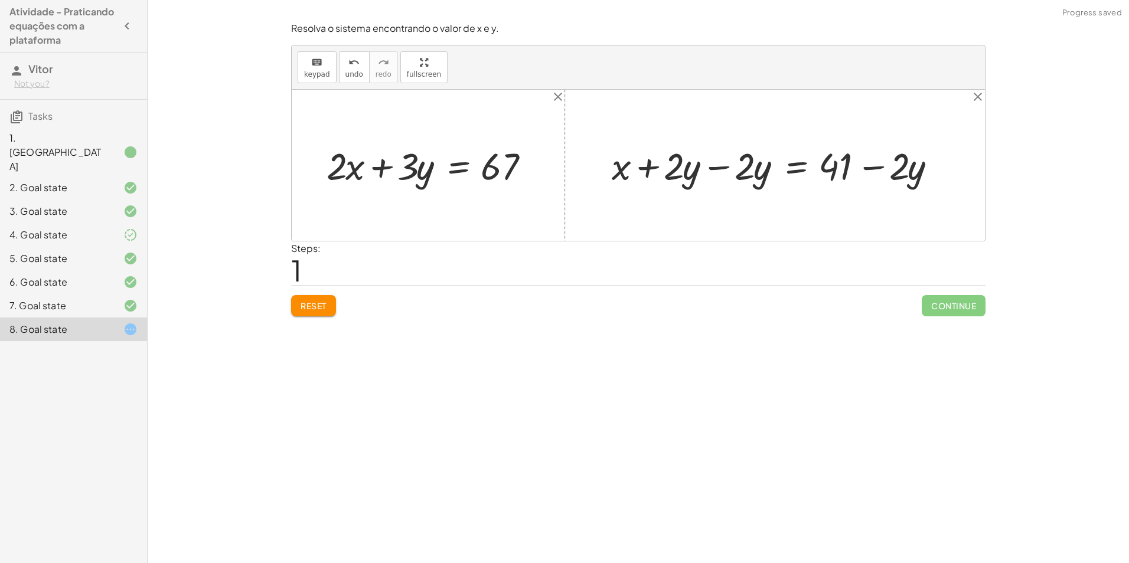
drag, startPoint x: 764, startPoint y: 158, endPoint x: 753, endPoint y: 168, distance: 15.0
click at [764, 158] on div at bounding box center [779, 164] width 347 height 49
click at [722, 172] on div at bounding box center [779, 164] width 347 height 49
drag, startPoint x: 767, startPoint y: 169, endPoint x: 359, endPoint y: 174, distance: 408.5
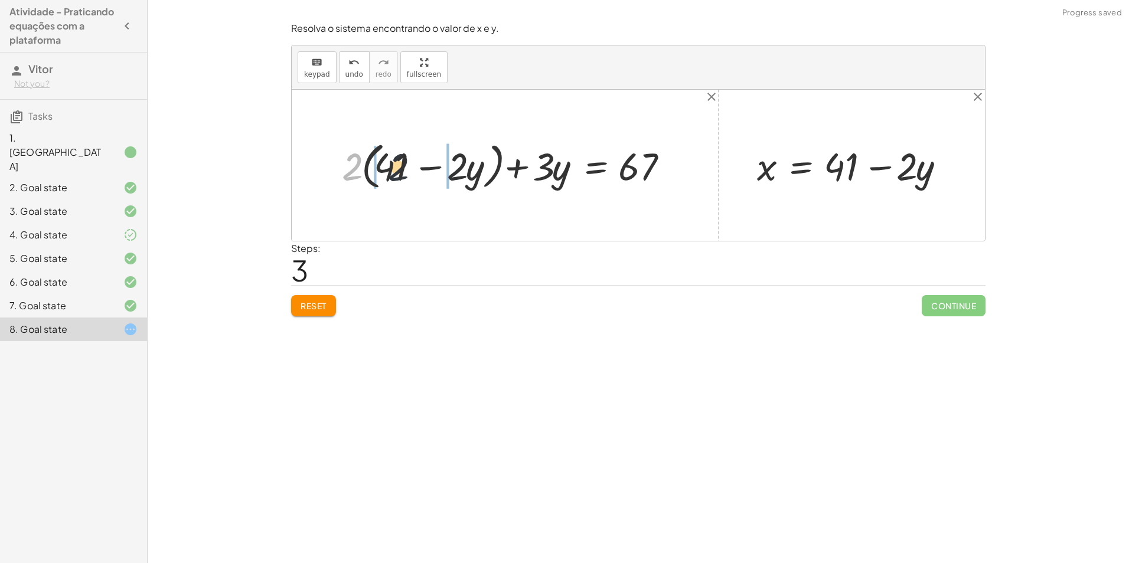
drag, startPoint x: 362, startPoint y: 168, endPoint x: 410, endPoint y: 169, distance: 47.8
click at [410, 169] on div at bounding box center [510, 165] width 348 height 56
click at [352, 174] on div at bounding box center [499, 165] width 367 height 51
click at [453, 169] on div at bounding box center [516, 165] width 335 height 51
click at [476, 172] on div at bounding box center [532, 165] width 303 height 51
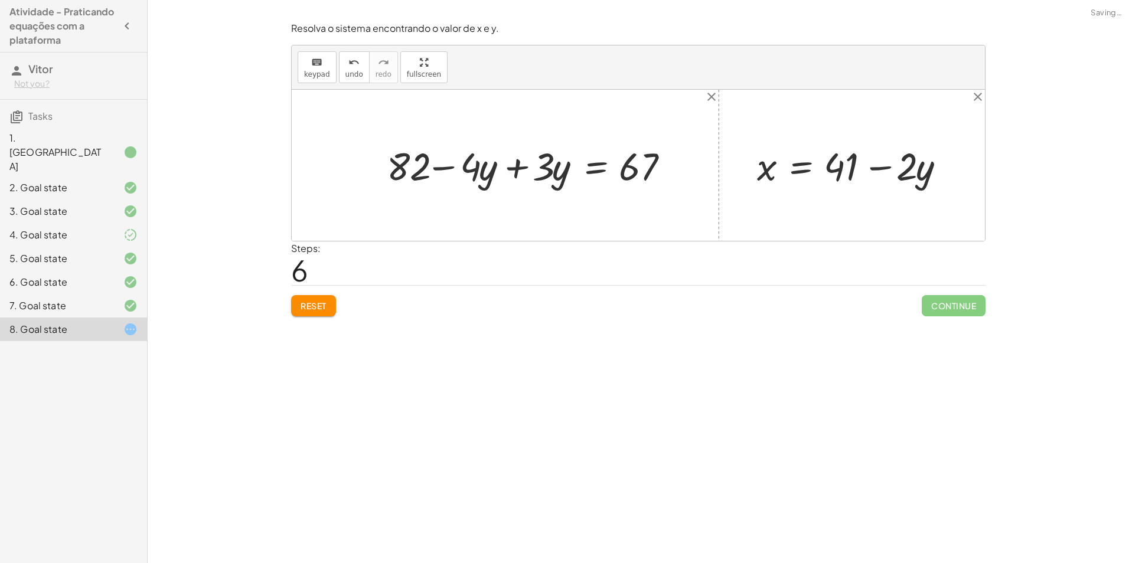
click at [514, 170] on div at bounding box center [532, 165] width 303 height 51
drag, startPoint x: 501, startPoint y: 160, endPoint x: 679, endPoint y: 164, distance: 177.7
click at [679, 164] on div at bounding box center [578, 165] width 210 height 51
click at [661, 168] on div at bounding box center [579, 165] width 352 height 50
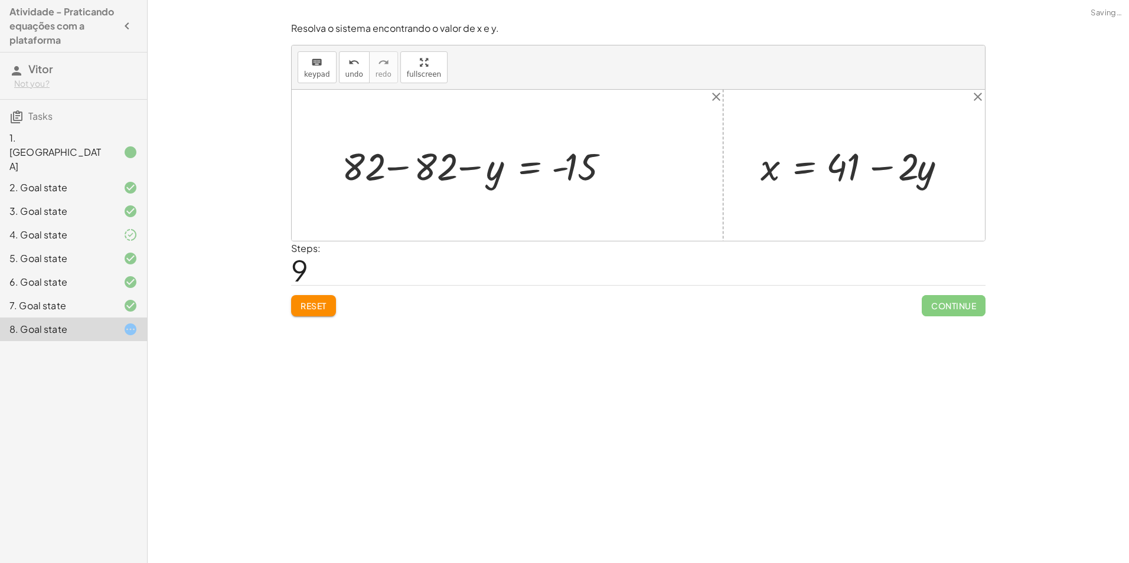
click at [394, 167] on div at bounding box center [482, 165] width 293 height 50
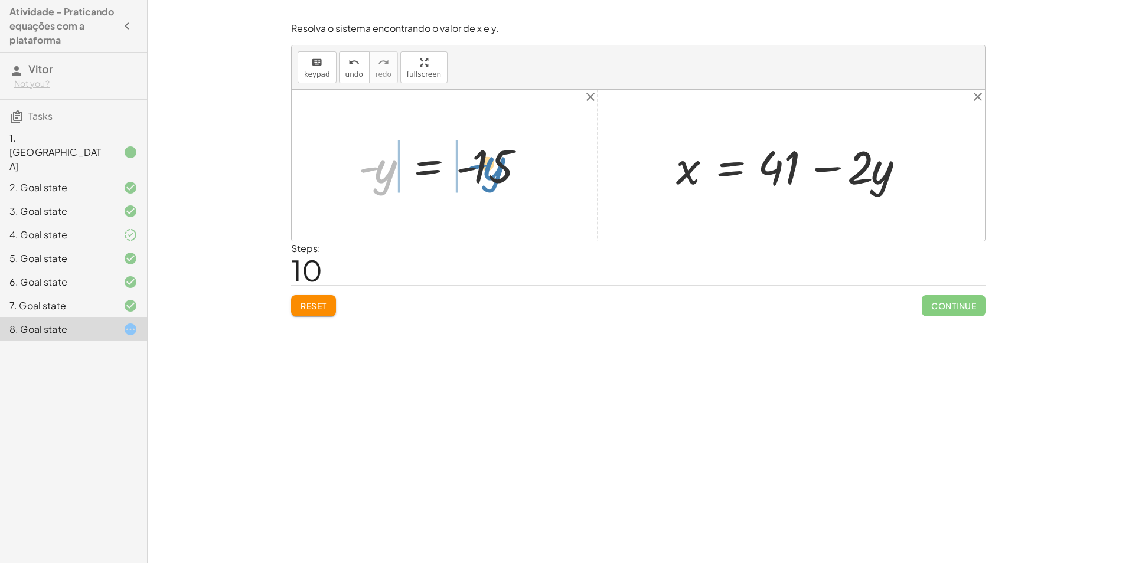
drag, startPoint x: 382, startPoint y: 173, endPoint x: 489, endPoint y: 171, distance: 107.5
click at [489, 171] on div at bounding box center [448, 165] width 193 height 58
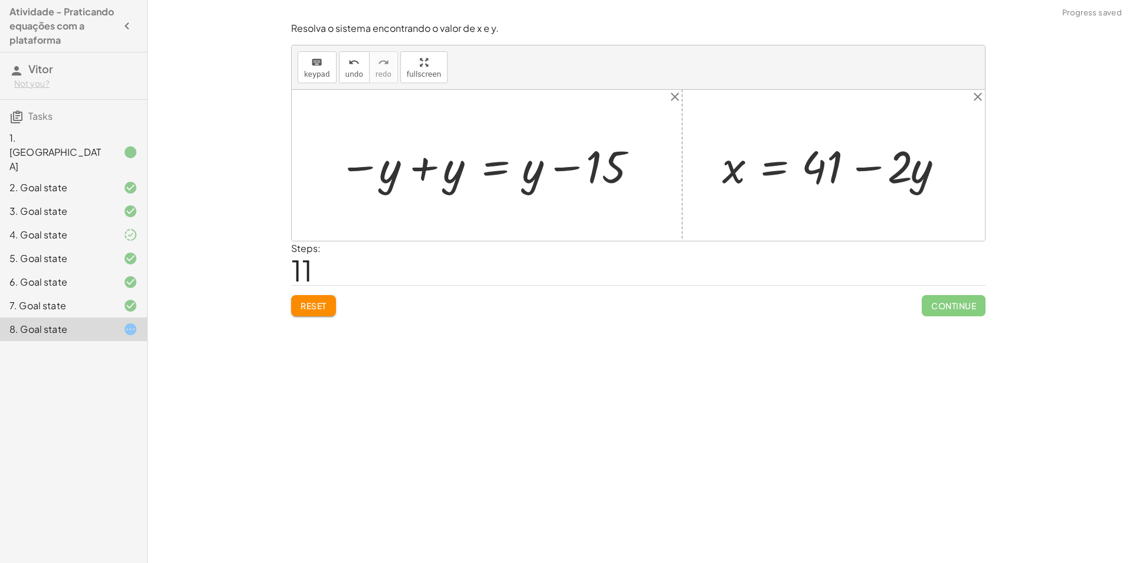
click at [364, 170] on div at bounding box center [491, 165] width 318 height 59
click at [567, 165] on div at bounding box center [491, 165] width 318 height 59
drag, startPoint x: 613, startPoint y: 170, endPoint x: 347, endPoint y: 173, distance: 265.7
click at [361, 166] on div at bounding box center [513, 165] width 371 height 48
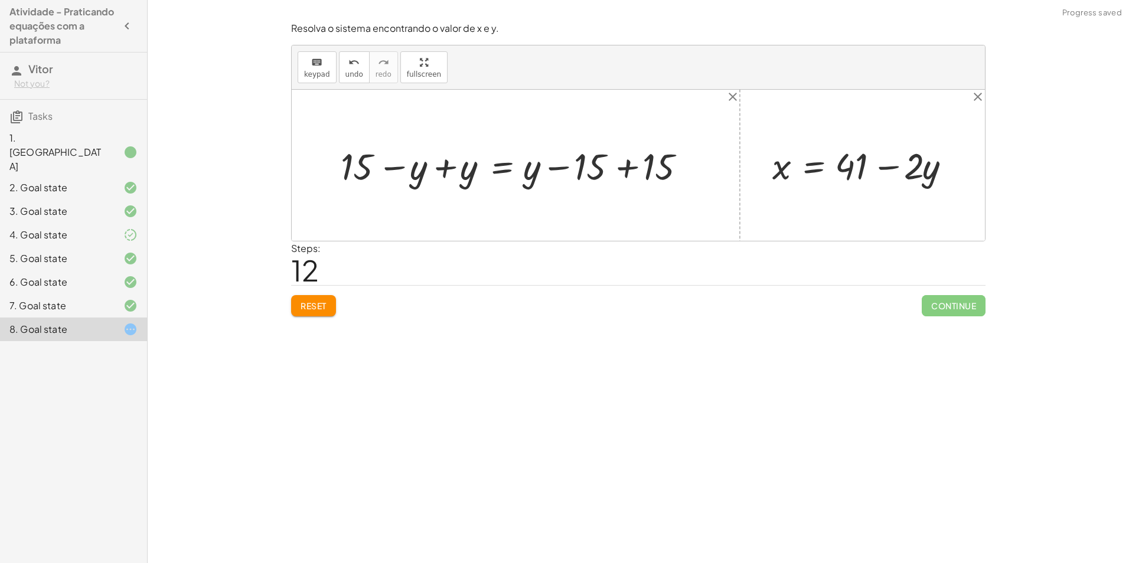
click at [439, 168] on div at bounding box center [520, 165] width 371 height 48
click at [625, 172] on div at bounding box center [570, 165] width 269 height 48
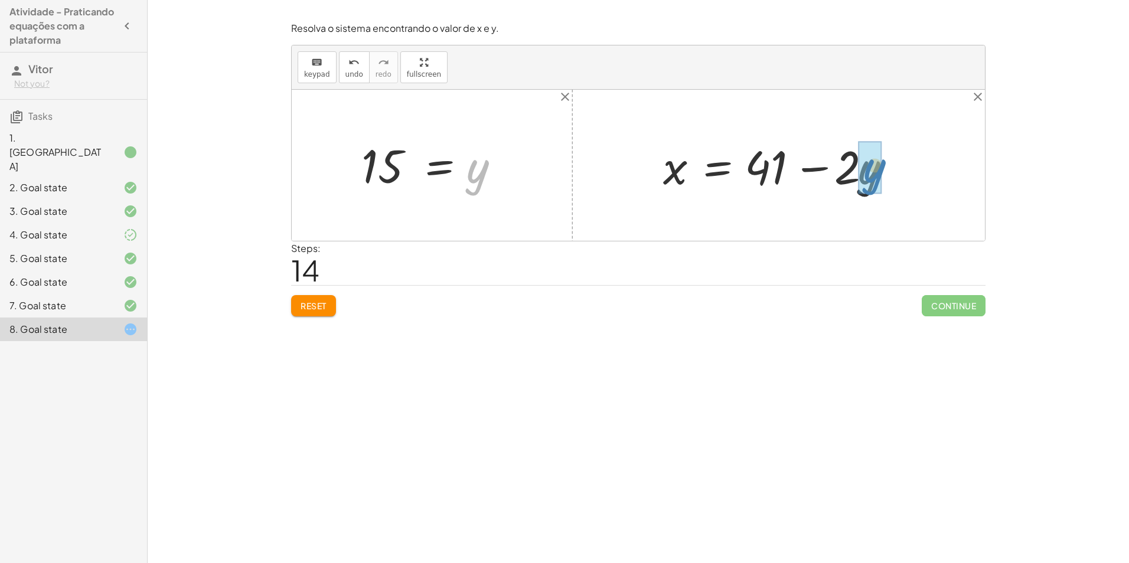
drag, startPoint x: 482, startPoint y: 172, endPoint x: 864, endPoint y: 177, distance: 381.4
click at [865, 170] on div at bounding box center [802, 165] width 290 height 61
click at [828, 165] on div at bounding box center [782, 165] width 251 height 61
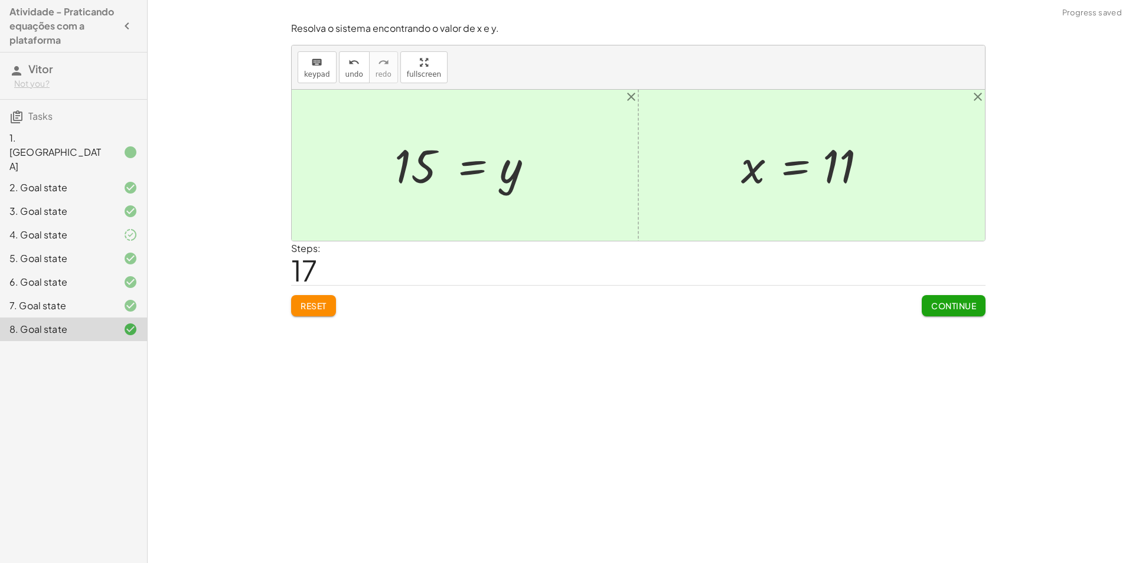
click at [946, 303] on span "Continue" at bounding box center [953, 305] width 45 height 11
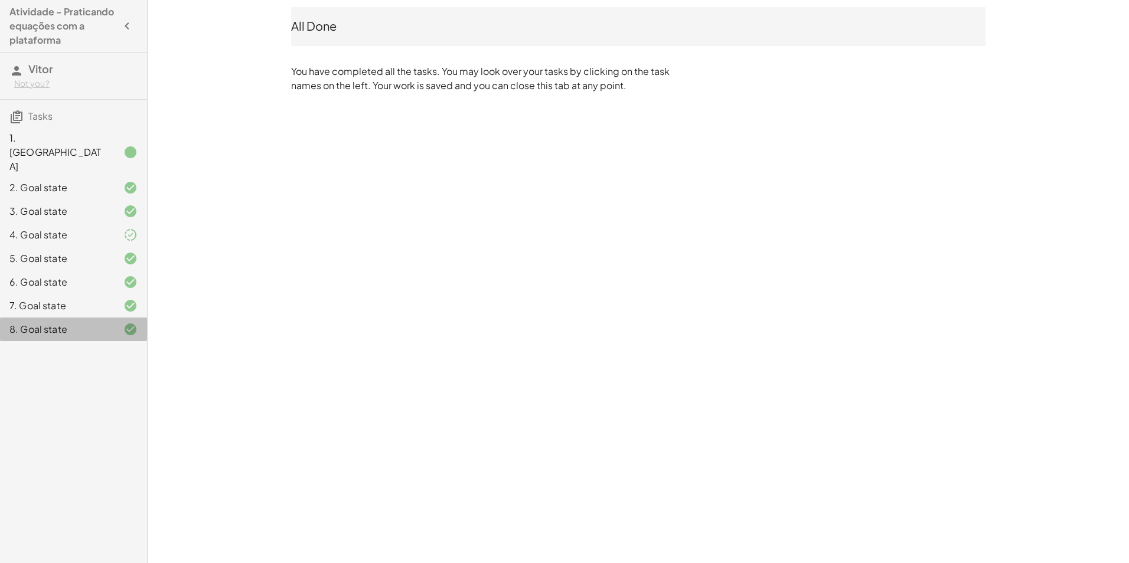
click at [130, 322] on icon at bounding box center [130, 329] width 14 height 14
